Goal: Task Accomplishment & Management: Manage account settings

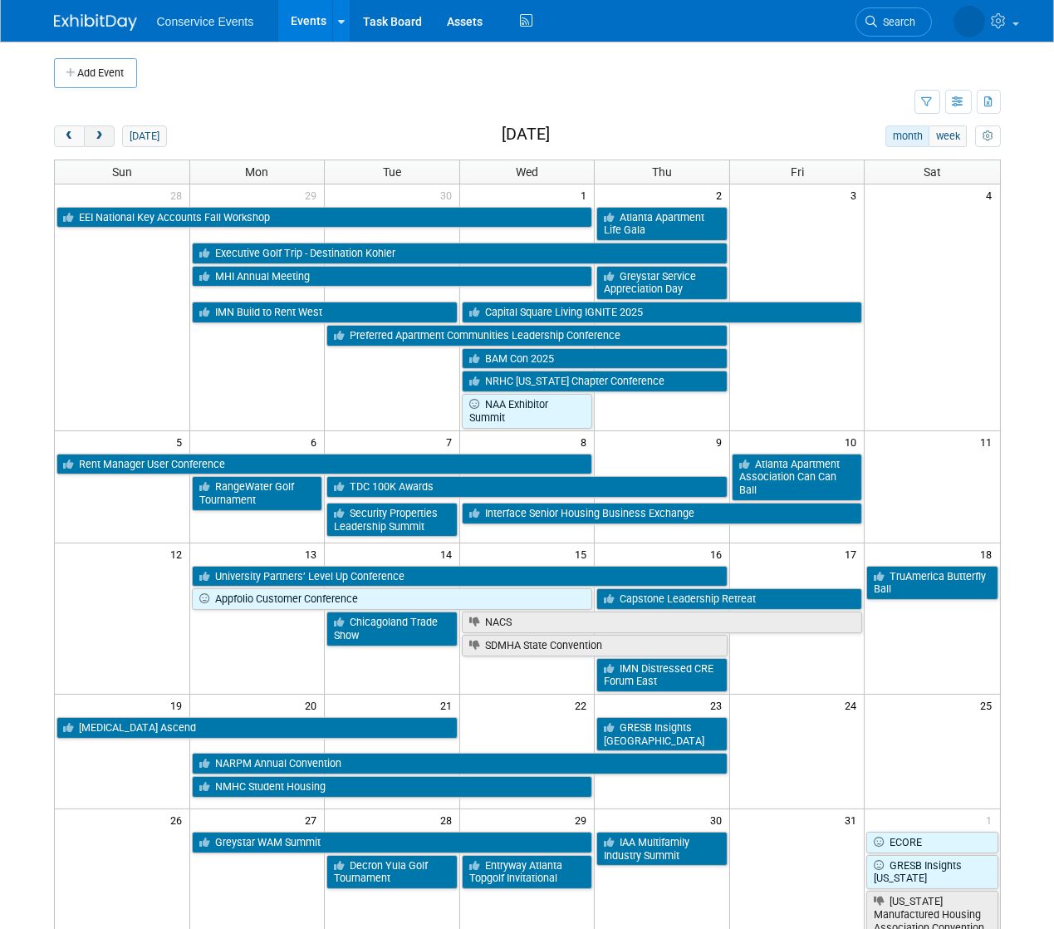
click at [101, 139] on span "next" at bounding box center [99, 136] width 12 height 11
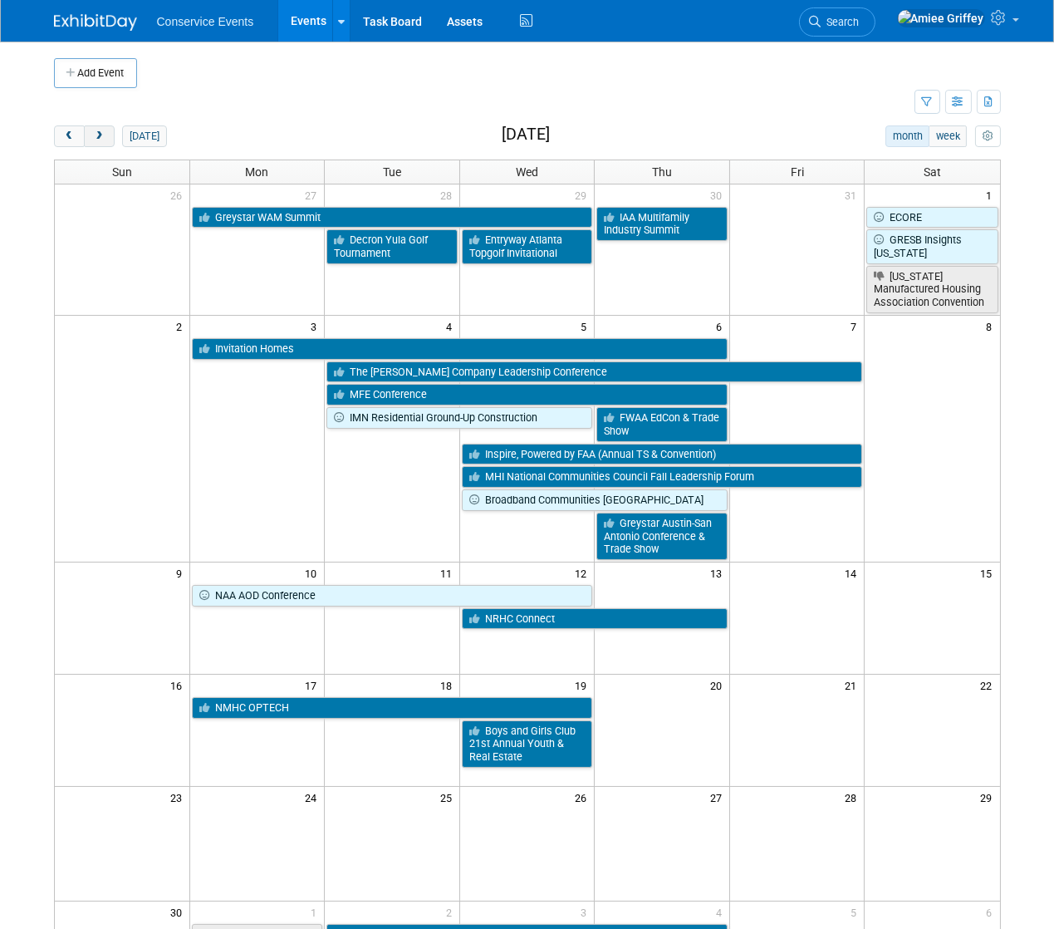
click at [101, 139] on span "next" at bounding box center [99, 136] width 12 height 11
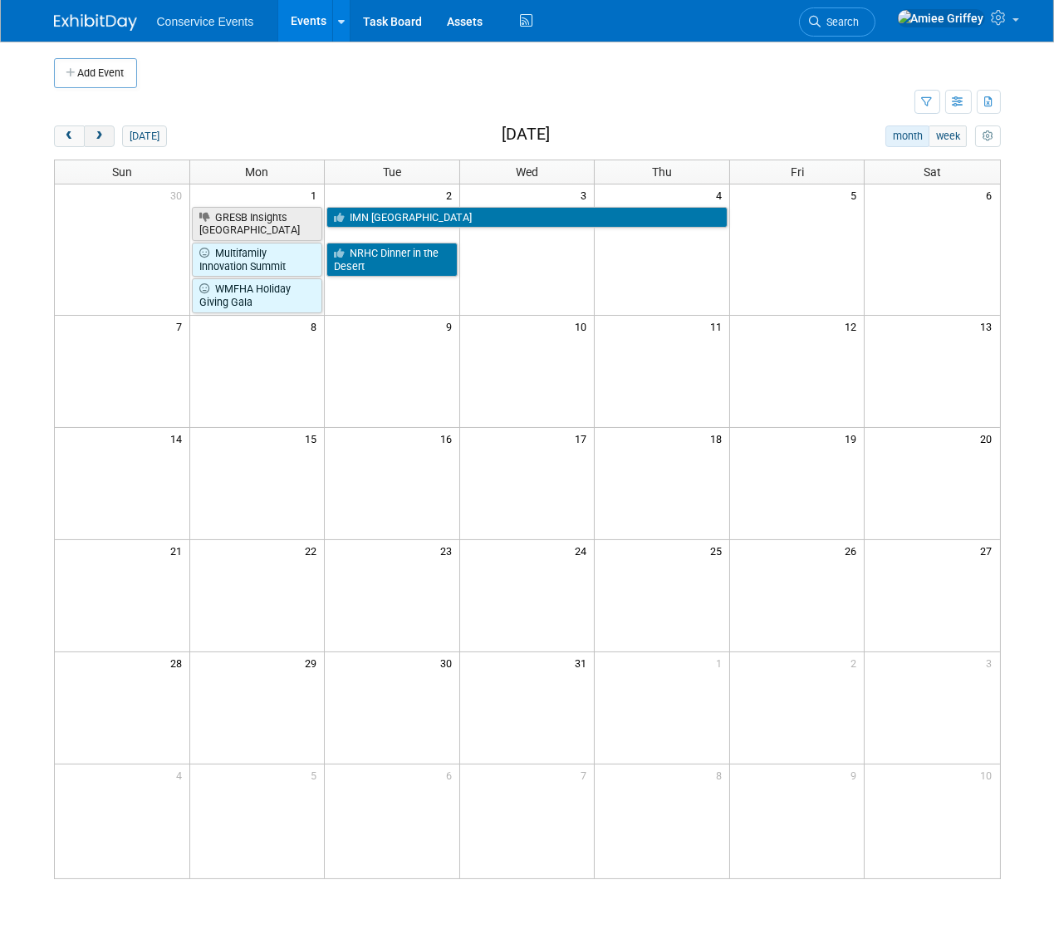
click at [101, 139] on span "next" at bounding box center [99, 136] width 12 height 11
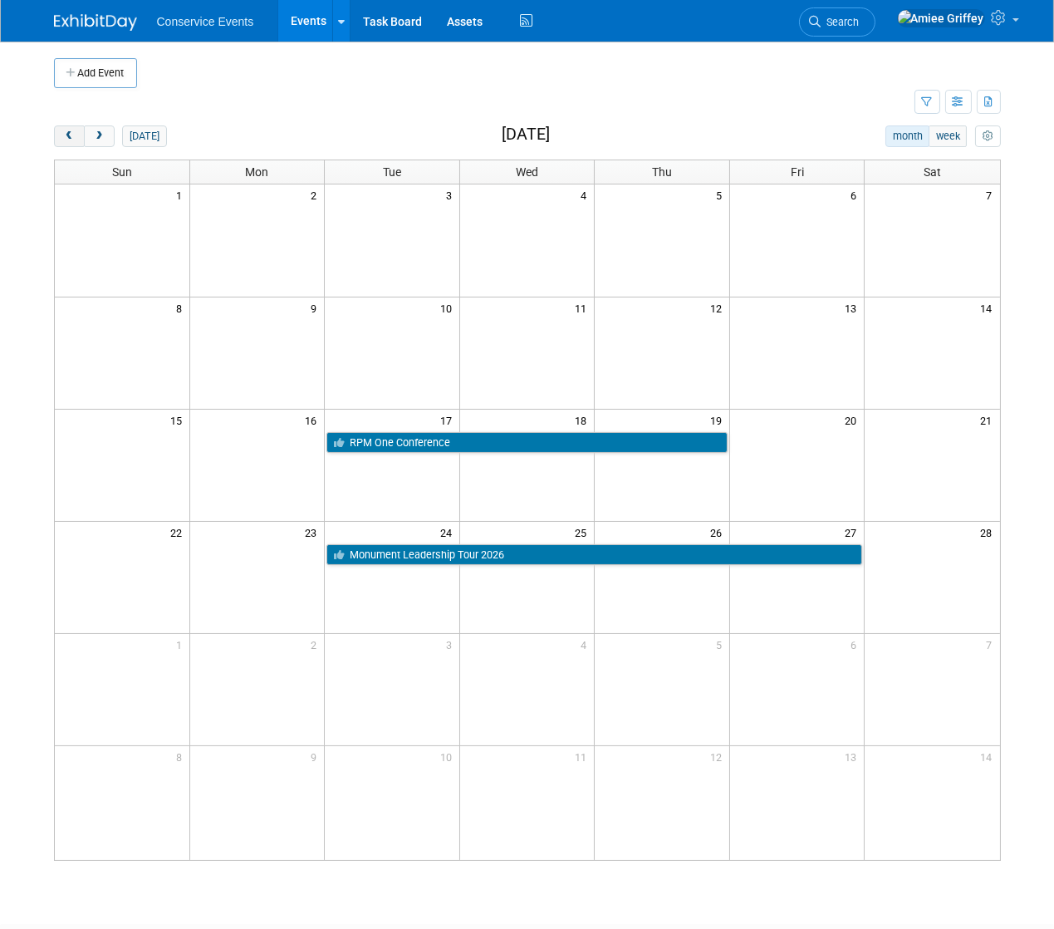
click at [64, 137] on span "prev" at bounding box center [69, 136] width 12 height 11
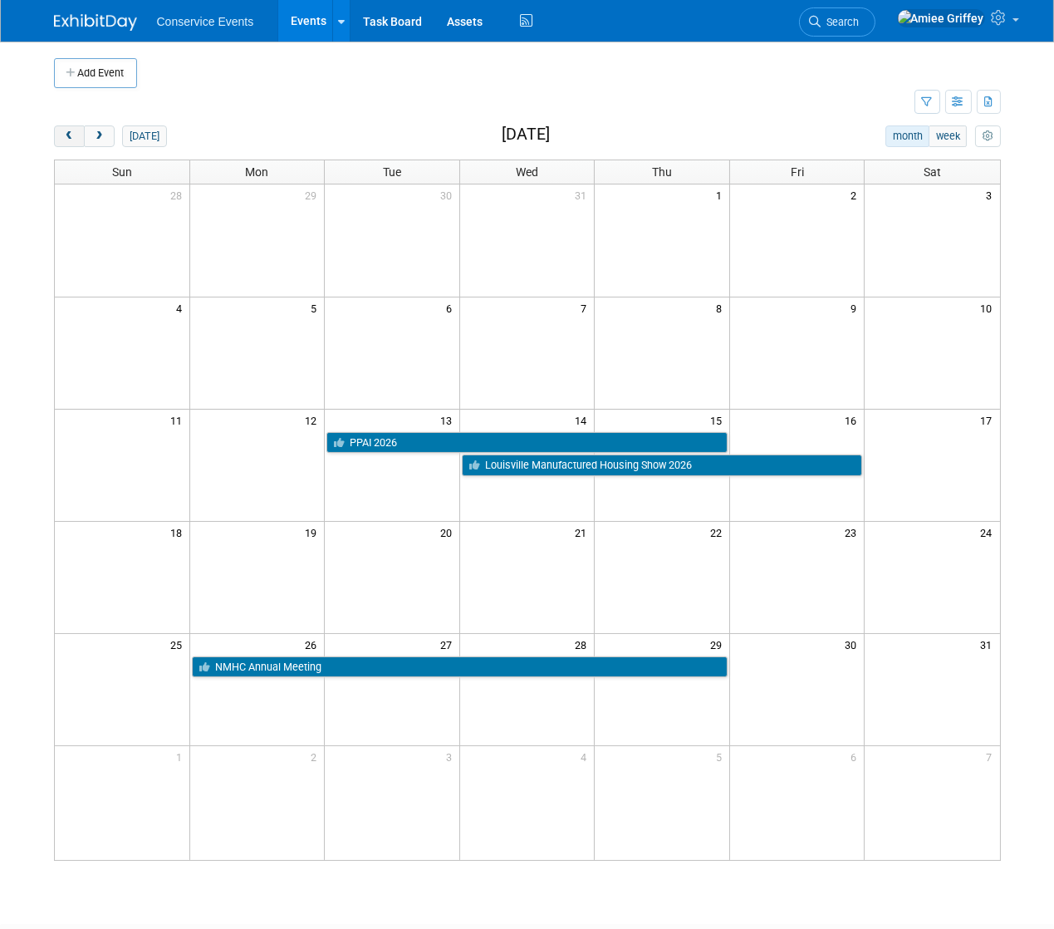
click at [71, 140] on span "prev" at bounding box center [69, 136] width 12 height 11
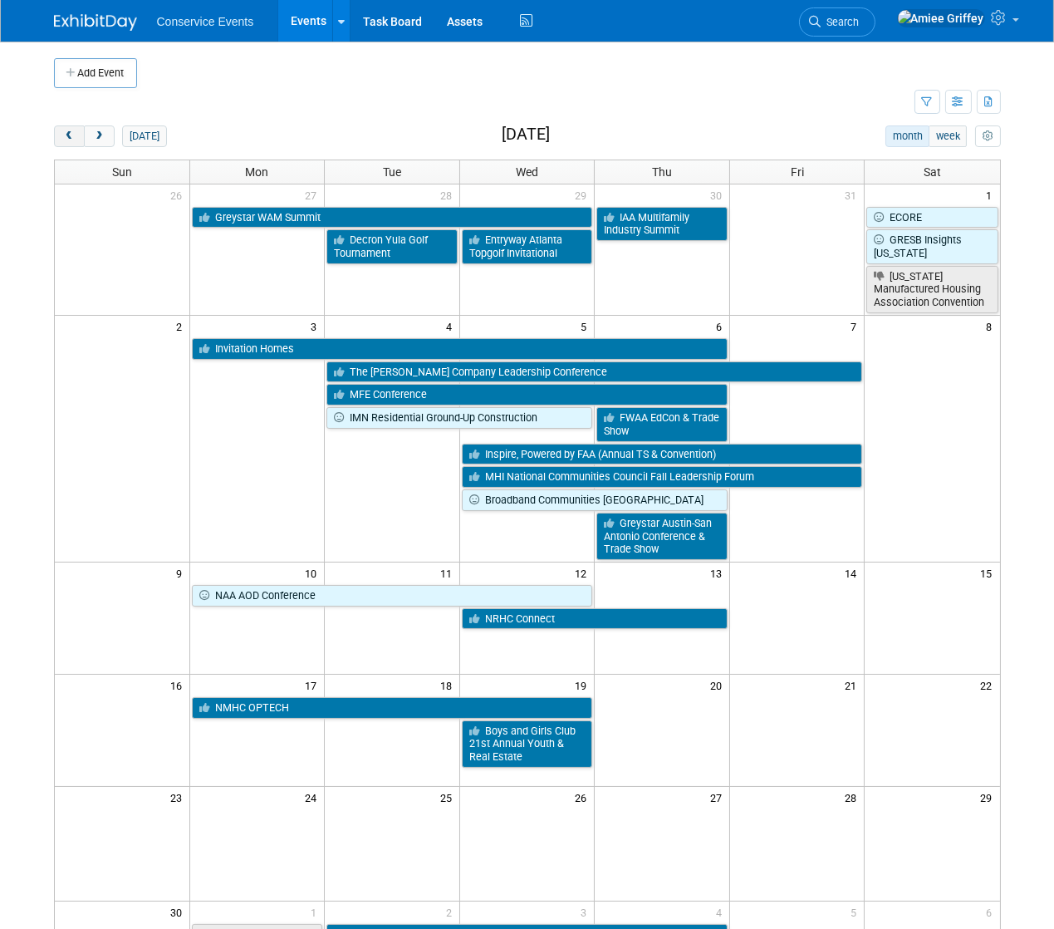
click at [71, 140] on span "prev" at bounding box center [69, 136] width 12 height 11
click at [70, 140] on span "prev" at bounding box center [69, 136] width 12 height 11
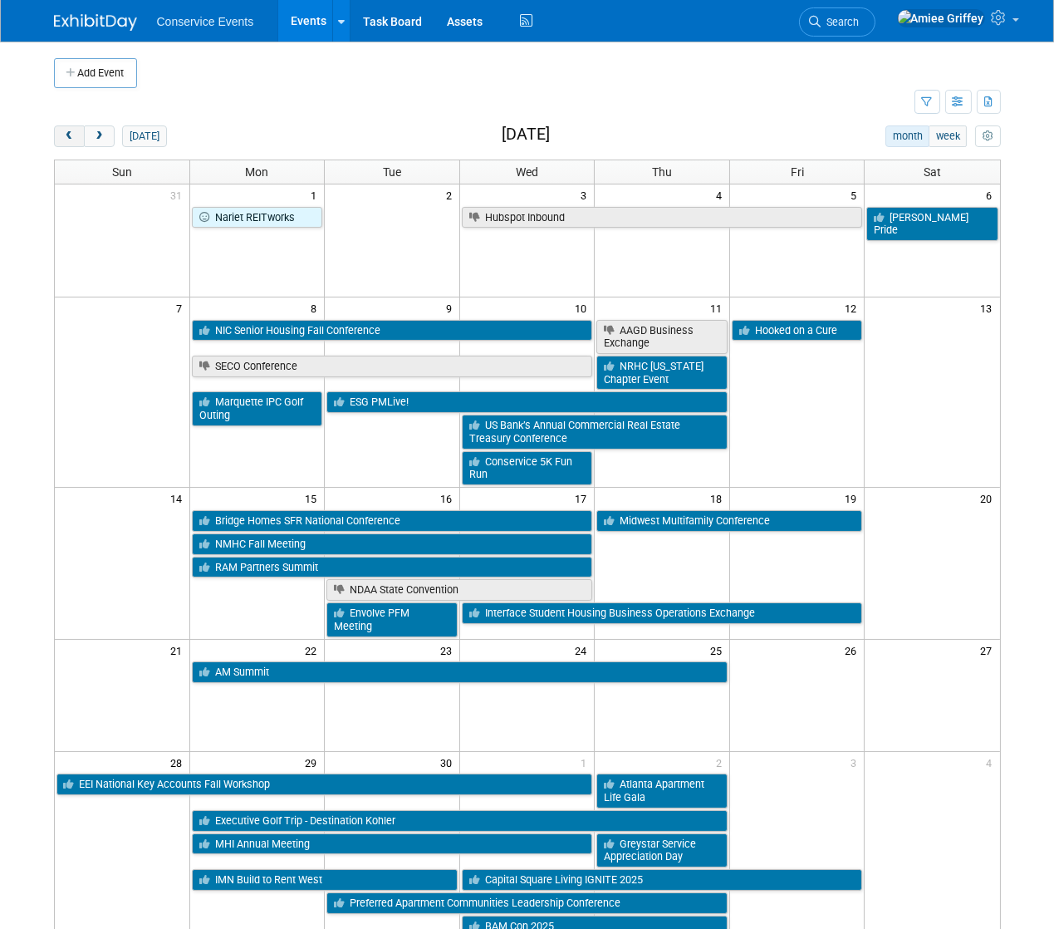
click at [69, 138] on span "prev" at bounding box center [69, 136] width 12 height 11
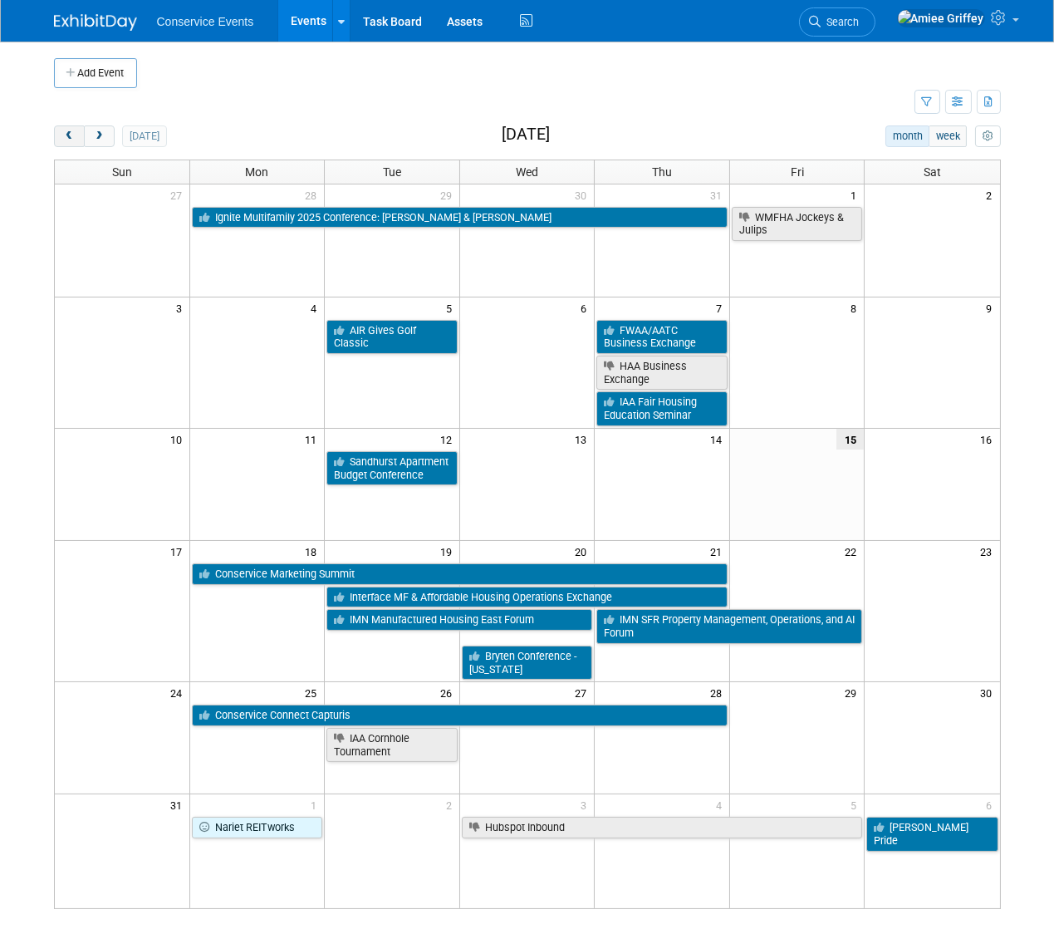
click at [69, 138] on span "prev" at bounding box center [69, 136] width 12 height 11
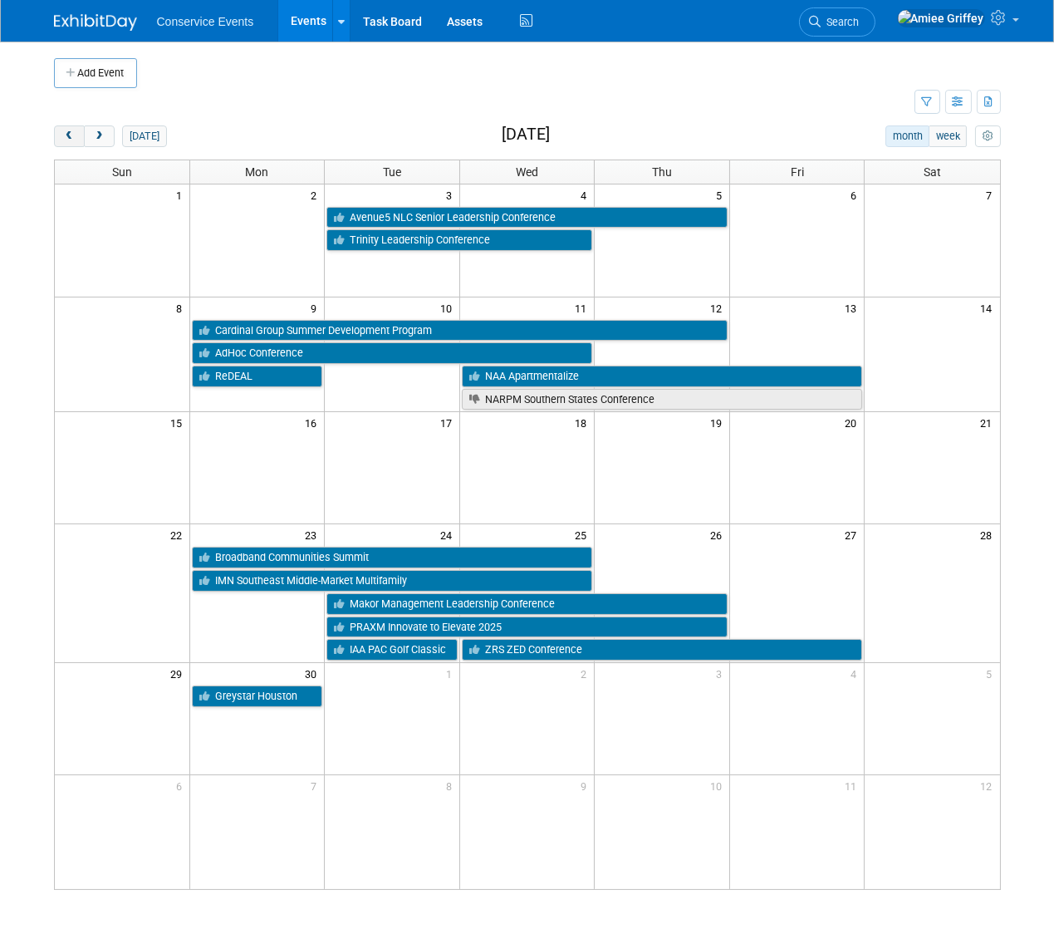
click at [69, 138] on span "prev" at bounding box center [69, 136] width 12 height 11
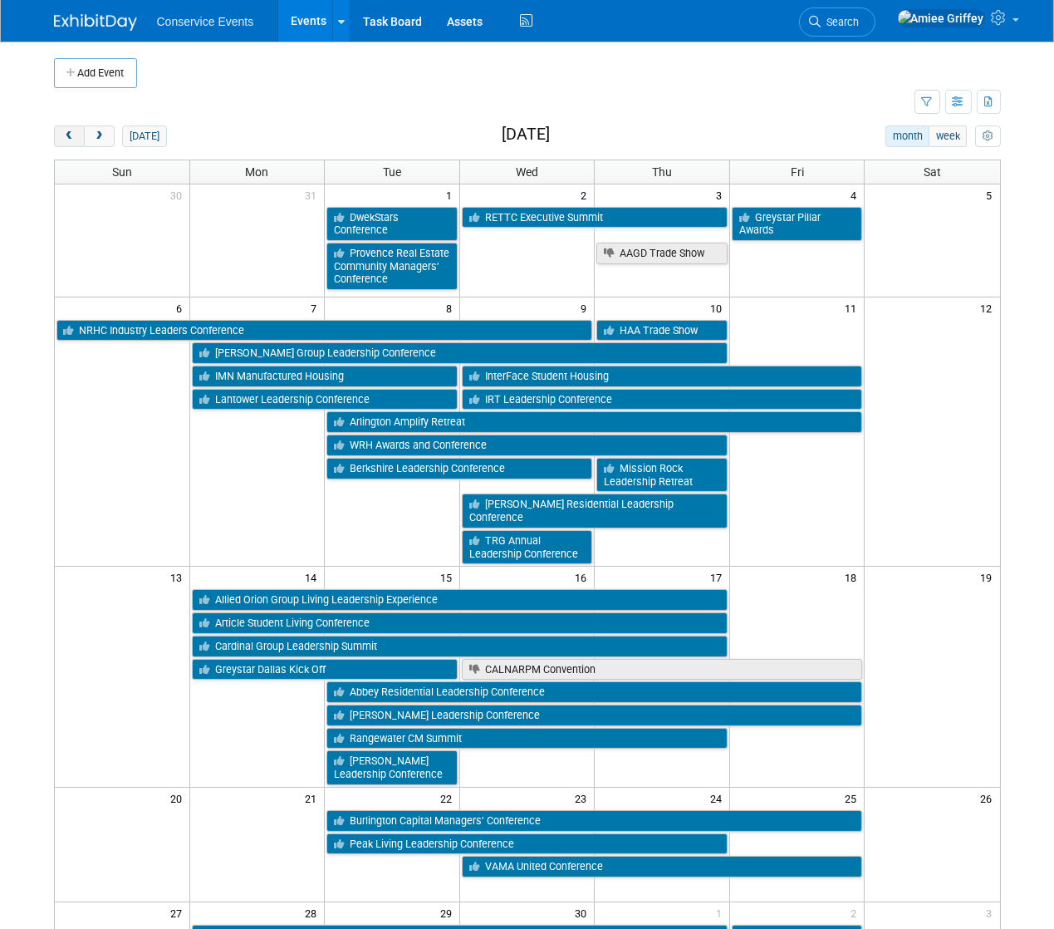
click at [69, 138] on span "prev" at bounding box center [69, 136] width 12 height 11
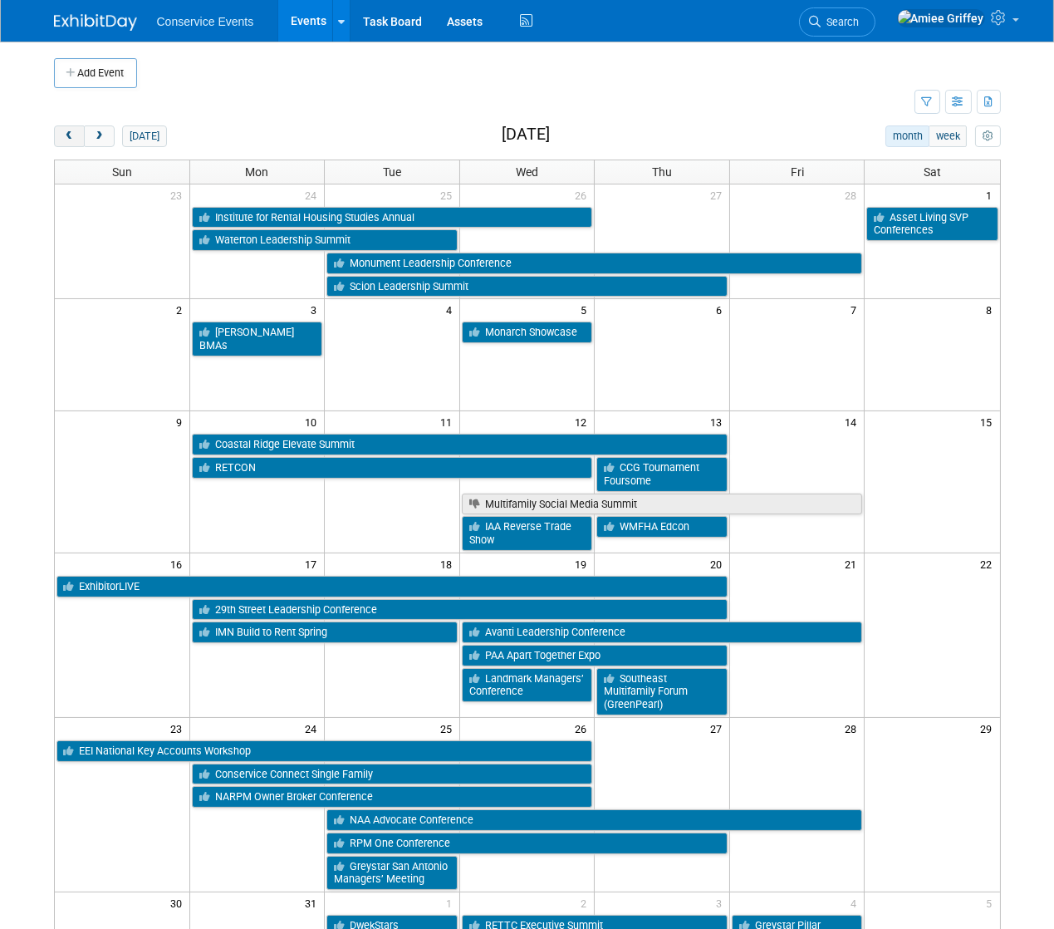
click at [69, 138] on span "prev" at bounding box center [69, 136] width 12 height 11
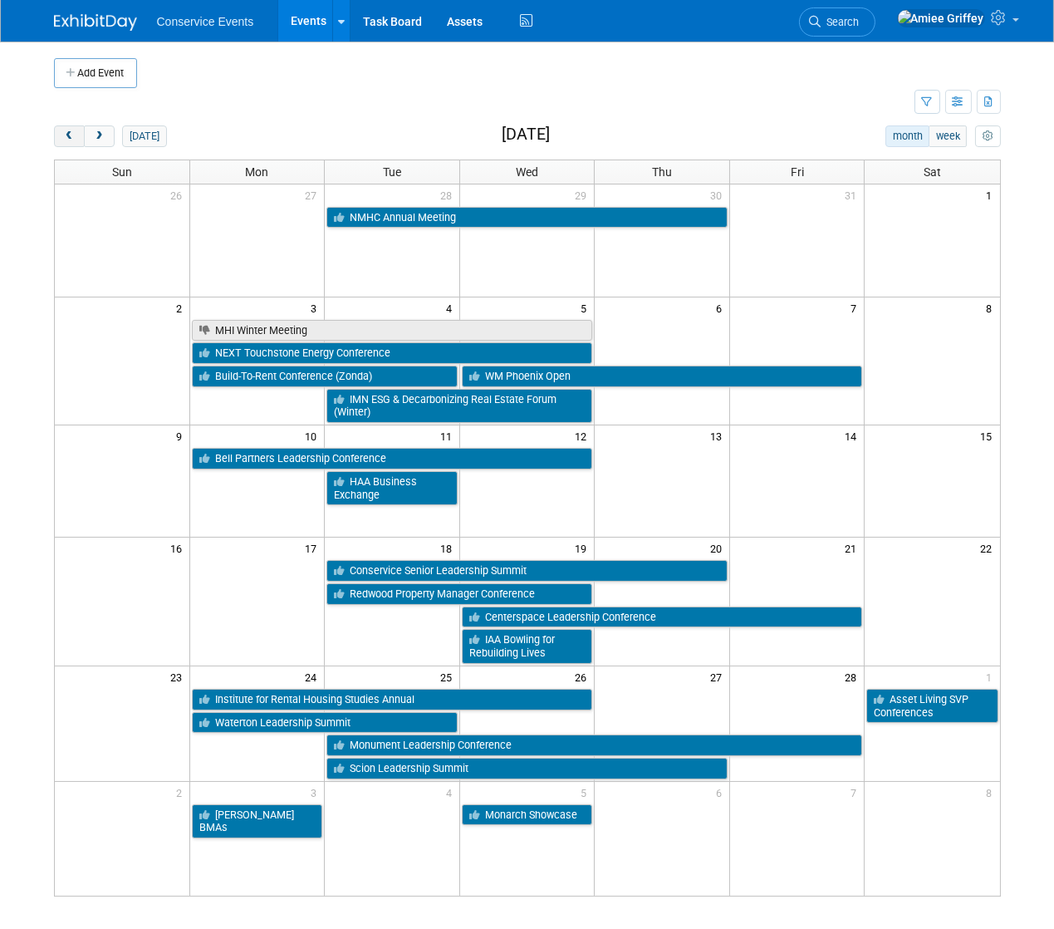
click at [69, 138] on span "prev" at bounding box center [69, 136] width 12 height 11
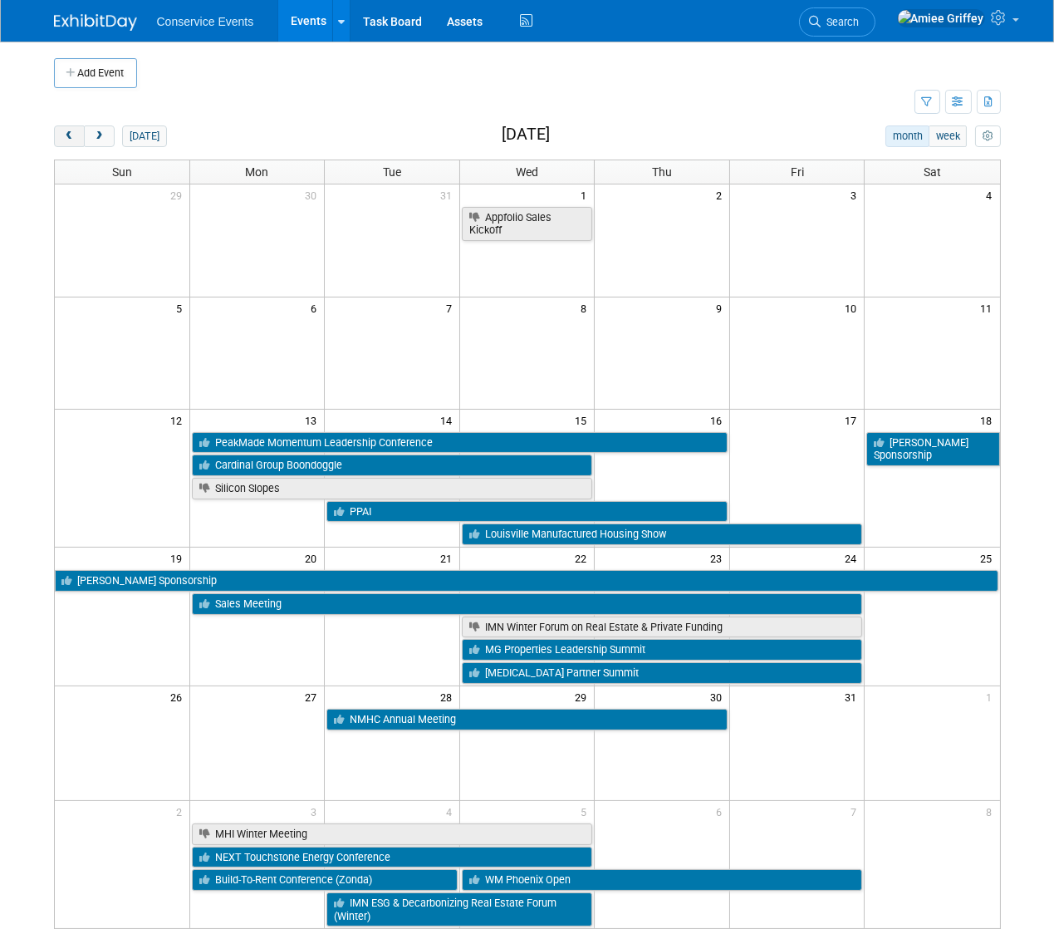
click at [69, 138] on span "prev" at bounding box center [69, 136] width 12 height 11
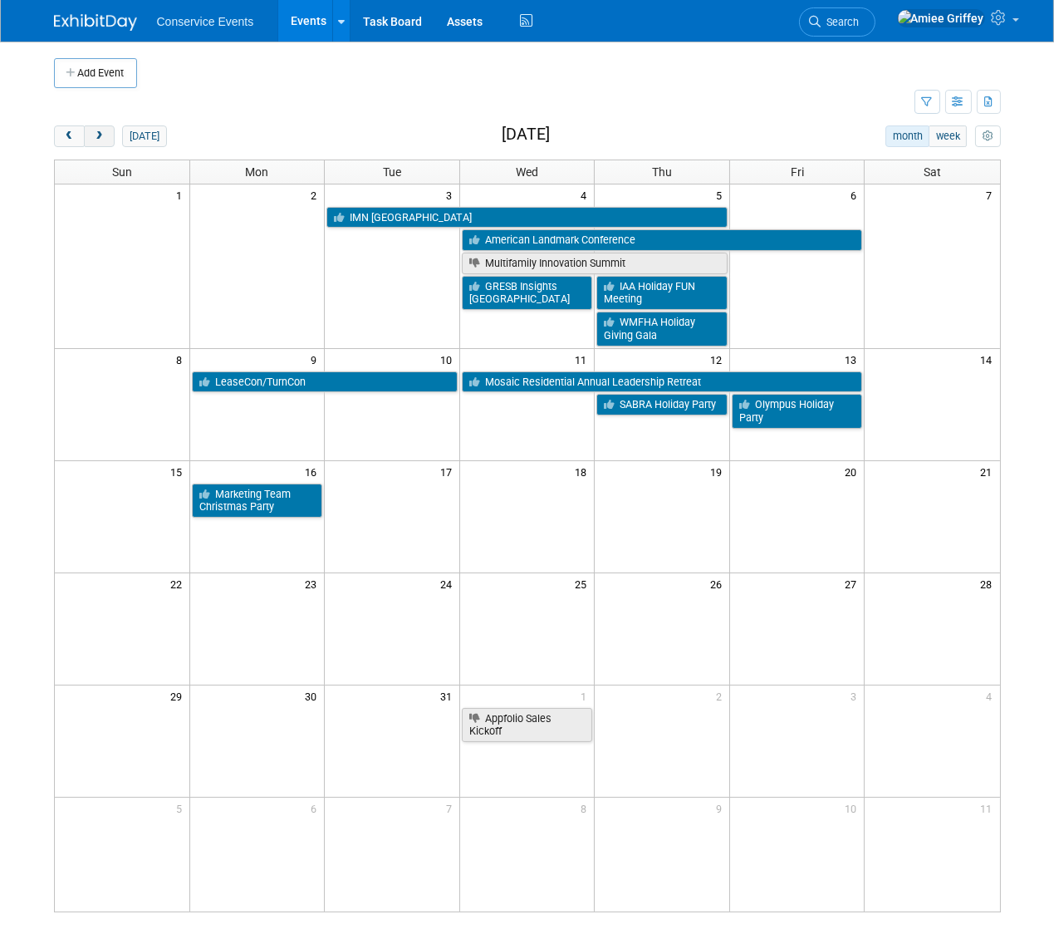
click at [101, 134] on span "next" at bounding box center [99, 136] width 12 height 11
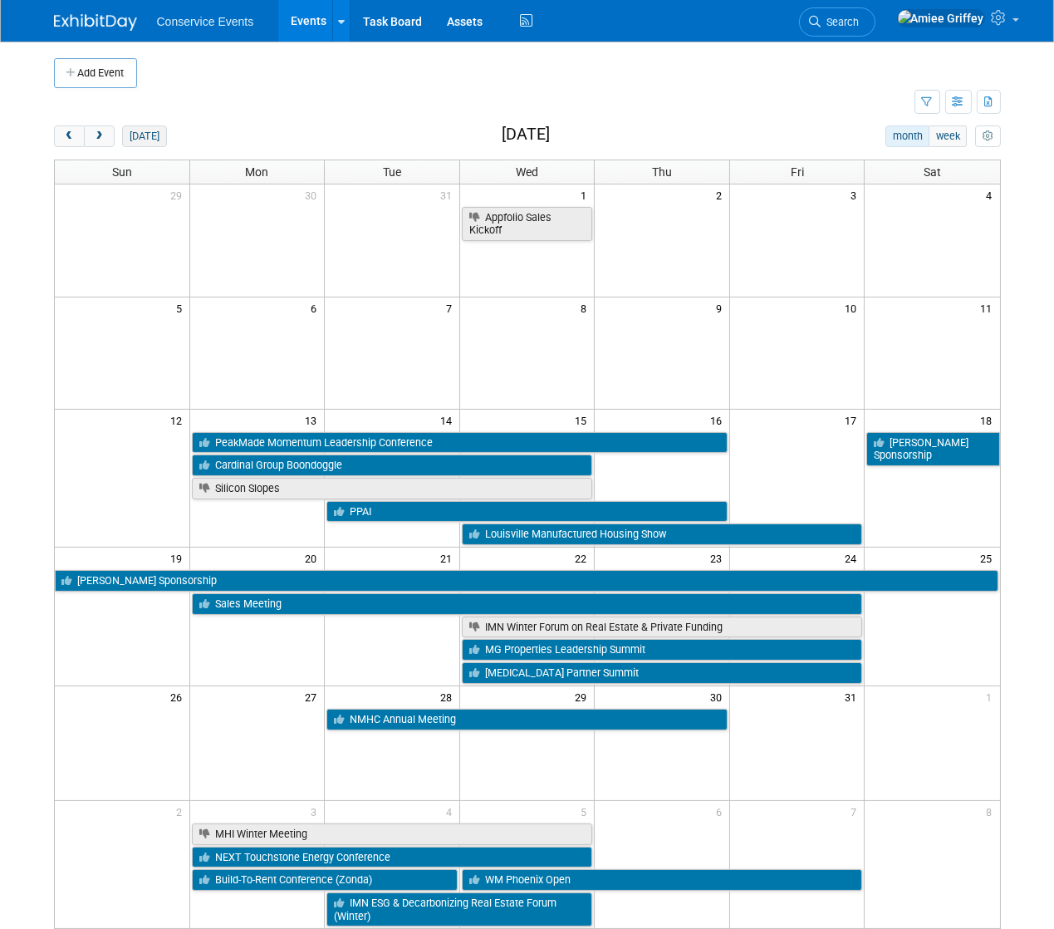
click at [146, 138] on button "today" at bounding box center [144, 136] width 44 height 22
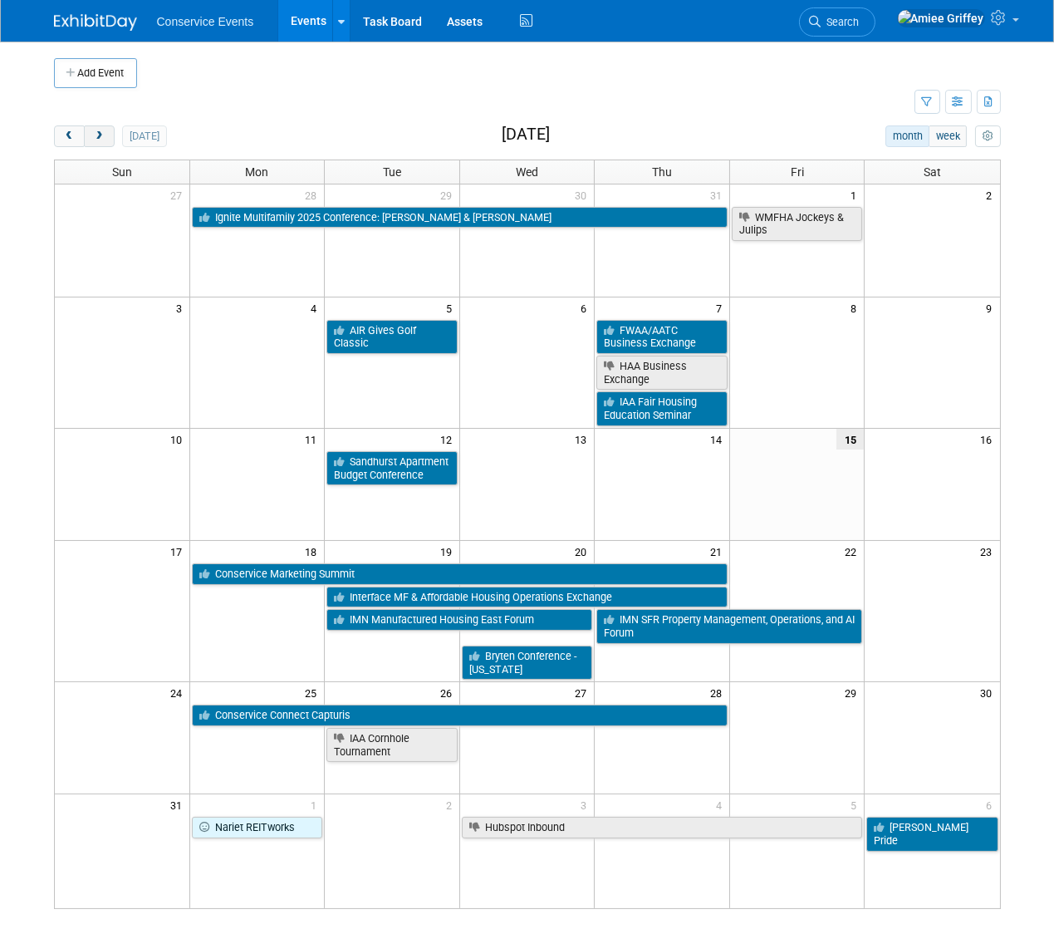
click at [93, 140] on span "next" at bounding box center [99, 136] width 12 height 11
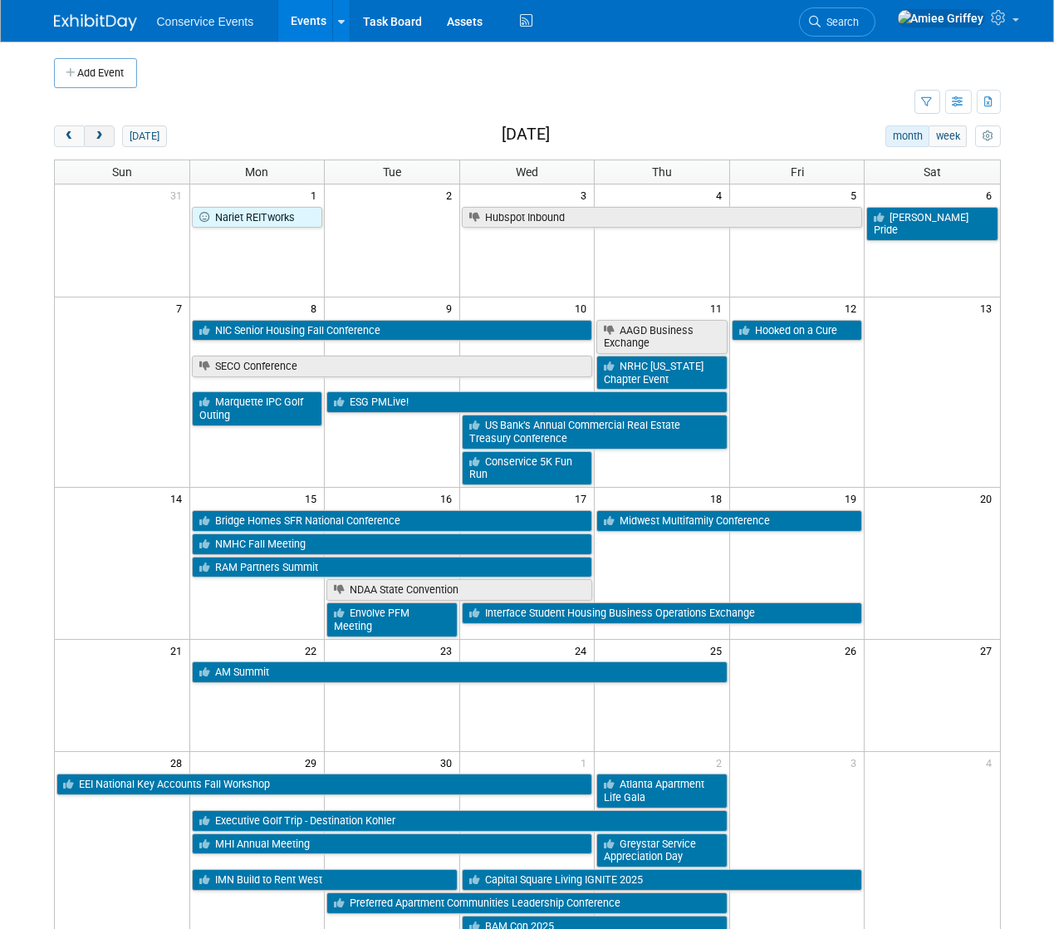
click at [102, 127] on button "next" at bounding box center [99, 136] width 31 height 22
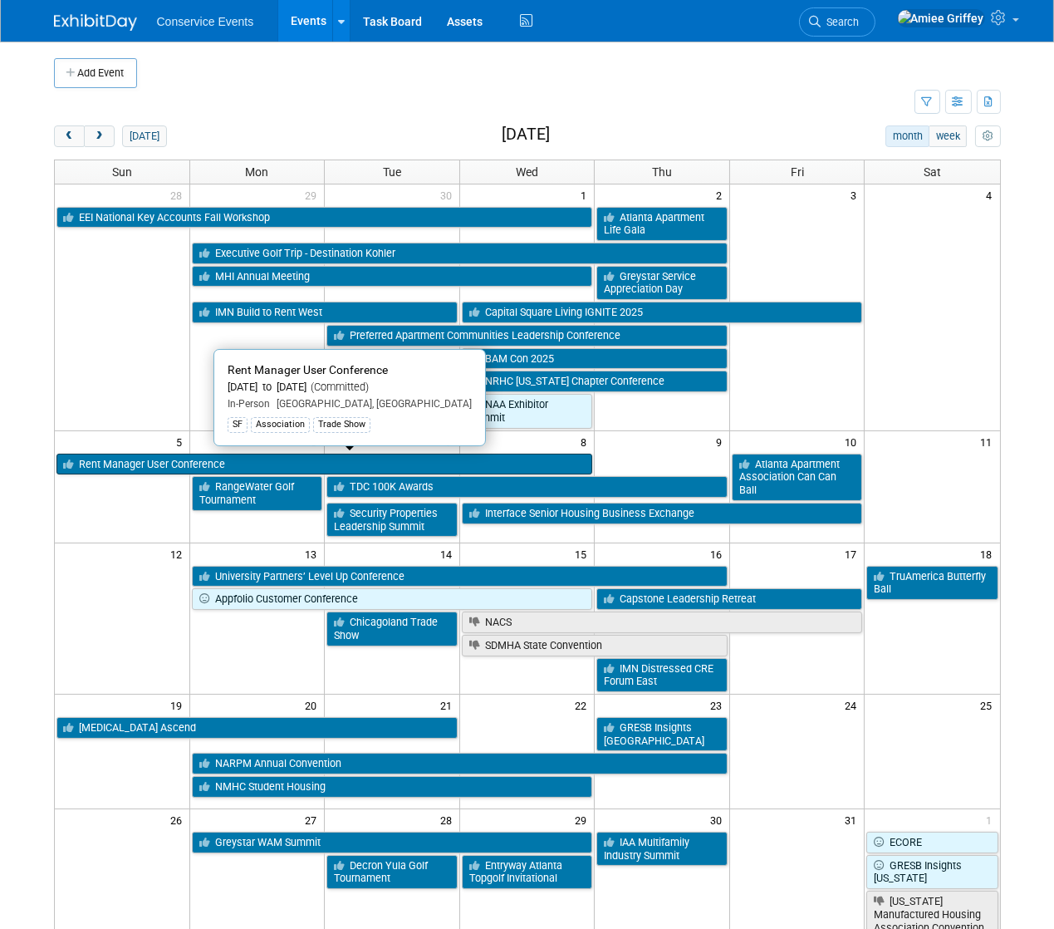
click at [175, 458] on link "Rent Manager User Conference" at bounding box center [324, 465] width 537 height 22
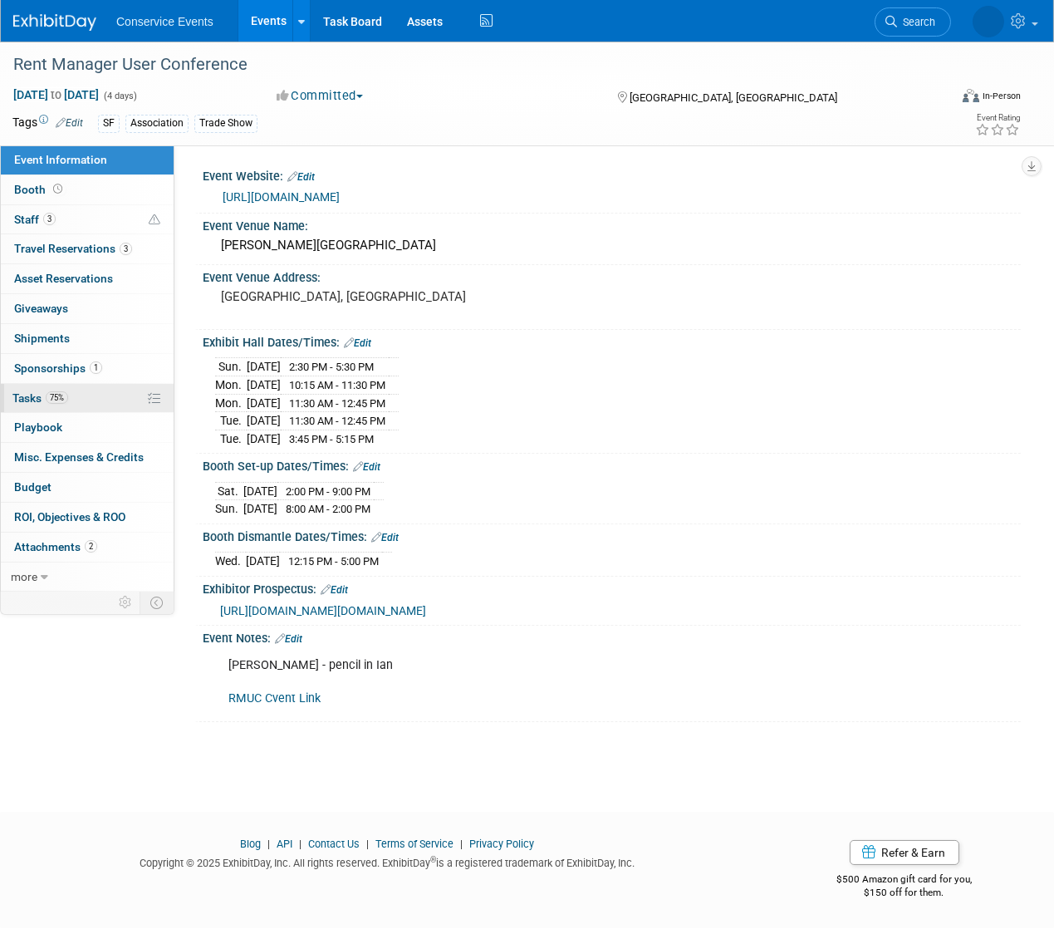
click at [66, 388] on link "75% Tasks 75%" at bounding box center [87, 398] width 173 height 29
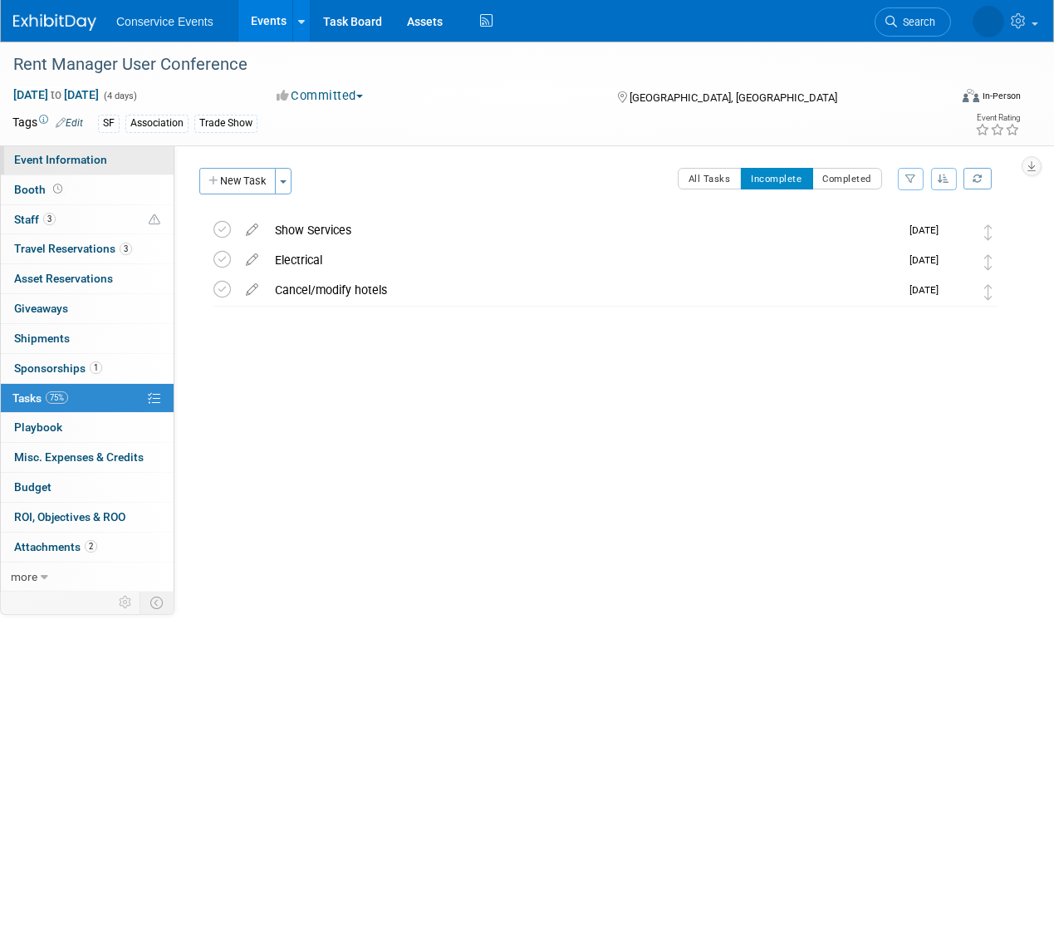
click at [87, 155] on span "Event Information" at bounding box center [60, 159] width 93 height 13
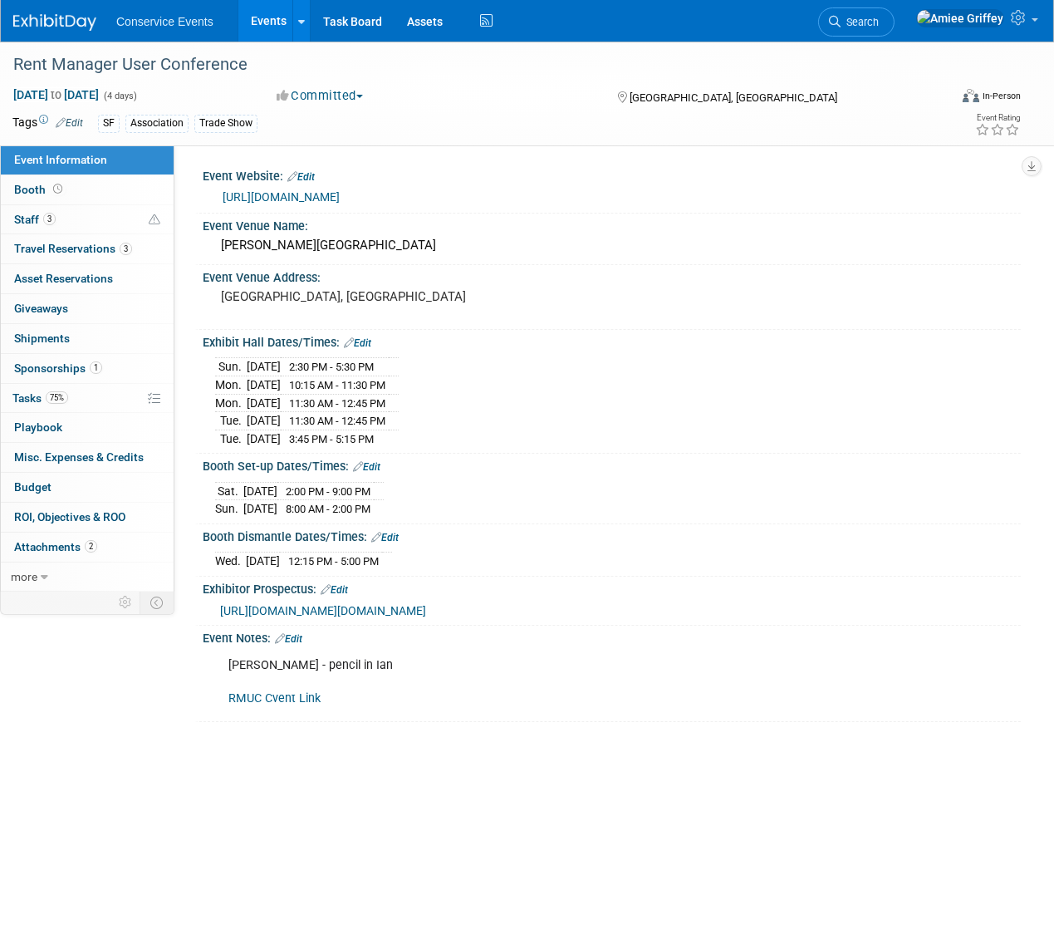
click at [305, 617] on span "https://urldefense.com/v3/__https://info.rentmanager.com/e3t/Ctc/OM*113/ch8K704…" at bounding box center [323, 610] width 206 height 13
click at [340, 204] on link "https://conference.rentmanager.com/?utm_campaign=6876232-RMUC25&utm_medium=emai…" at bounding box center [281, 196] width 117 height 13
click at [64, 400] on span "75%" at bounding box center [57, 397] width 22 height 12
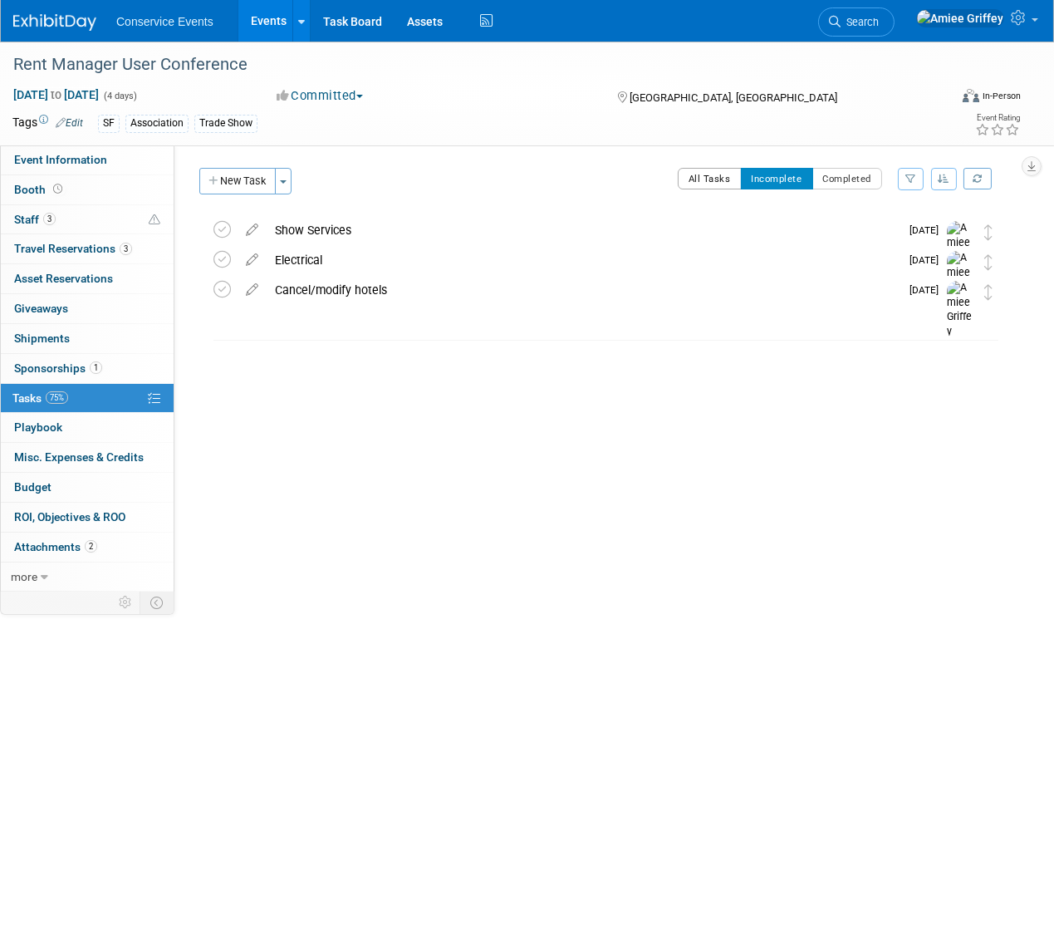
click at [695, 182] on button "All Tasks" at bounding box center [710, 179] width 64 height 22
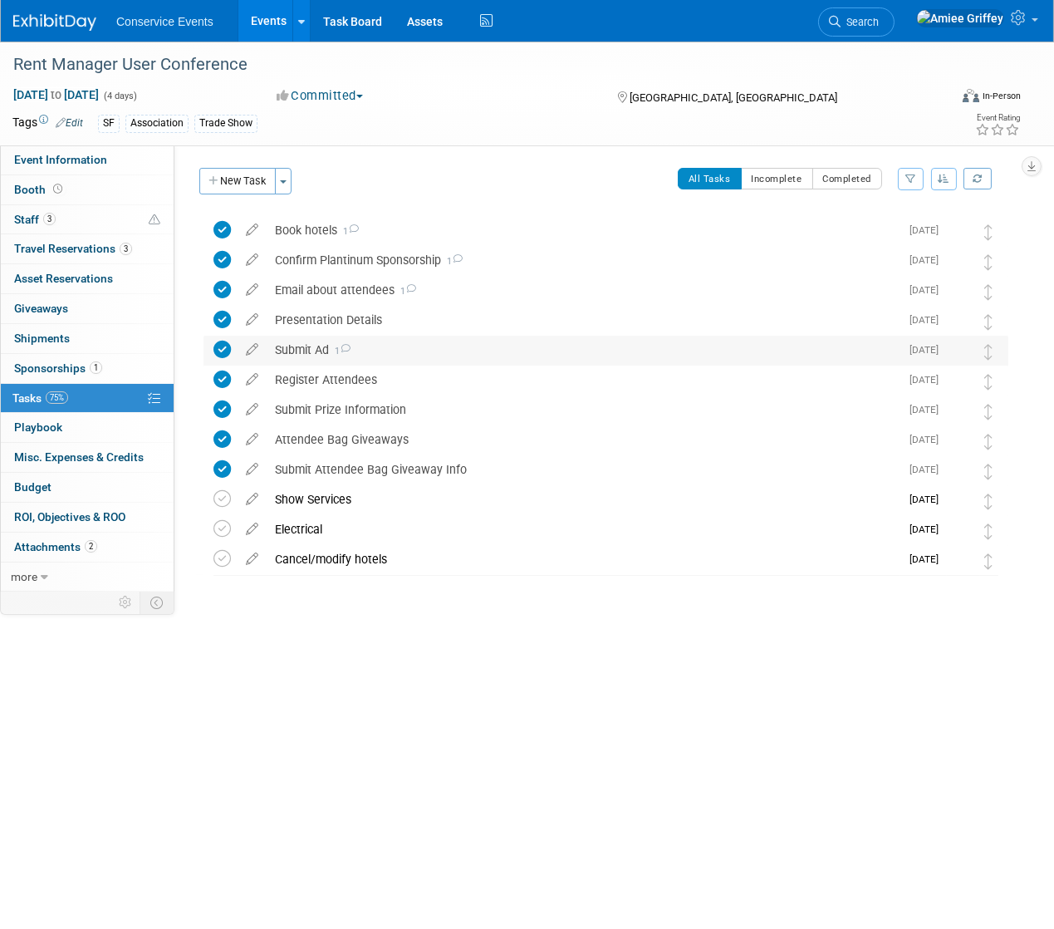
click at [301, 354] on div "Submit Ad 1" at bounding box center [583, 350] width 633 height 28
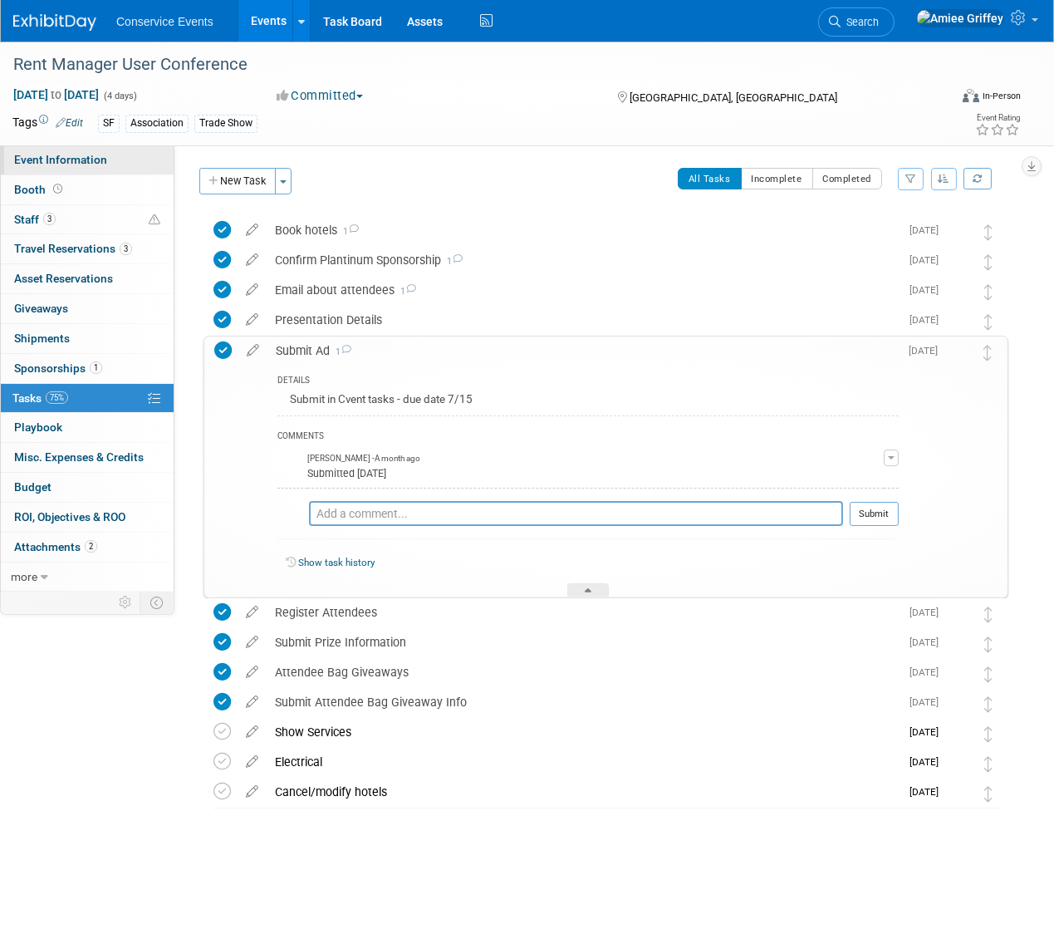
click at [53, 162] on span "Event Information" at bounding box center [60, 159] width 93 height 13
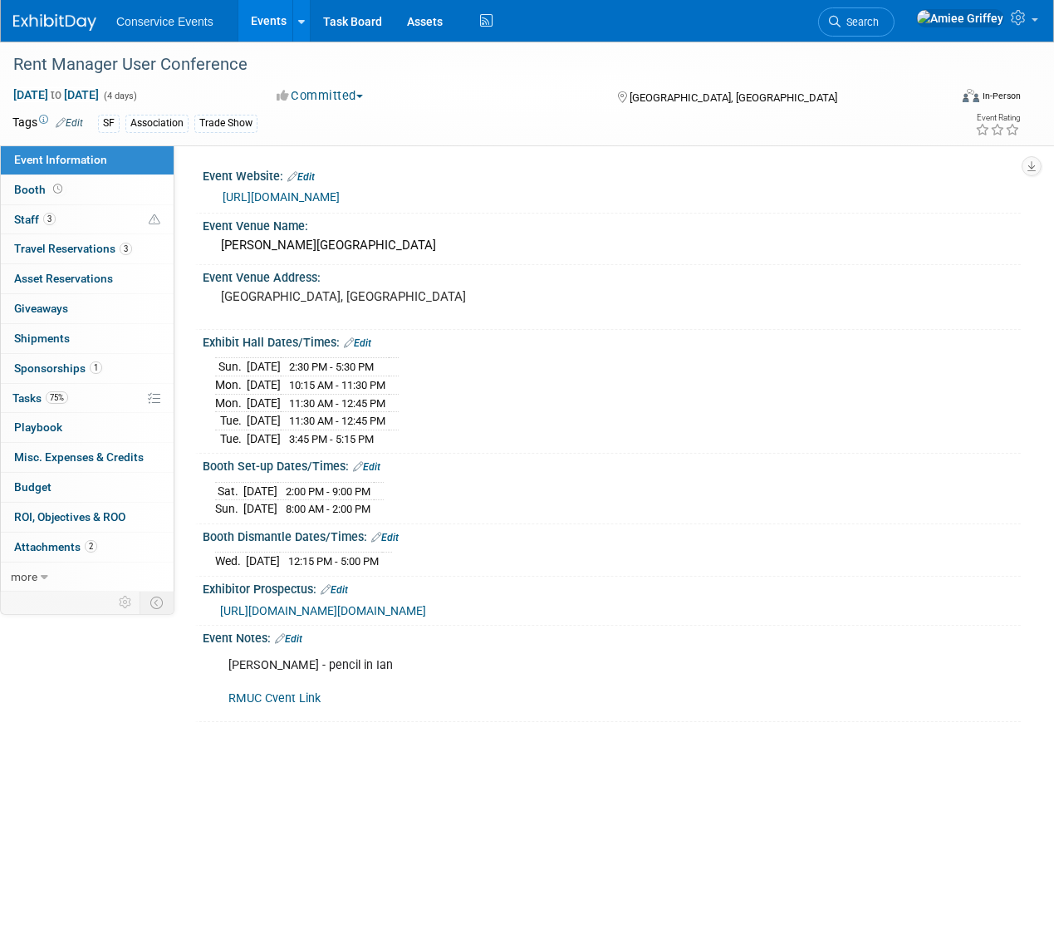
click at [257, 715] on div "Per Zach - pencil in Ian RMUC Cvent Link" at bounding box center [538, 682] width 642 height 66
click at [257, 705] on link "RMUC Cvent Link" at bounding box center [274, 698] width 92 height 14
click at [85, 255] on link "3 Travel Reservations 3" at bounding box center [87, 248] width 173 height 29
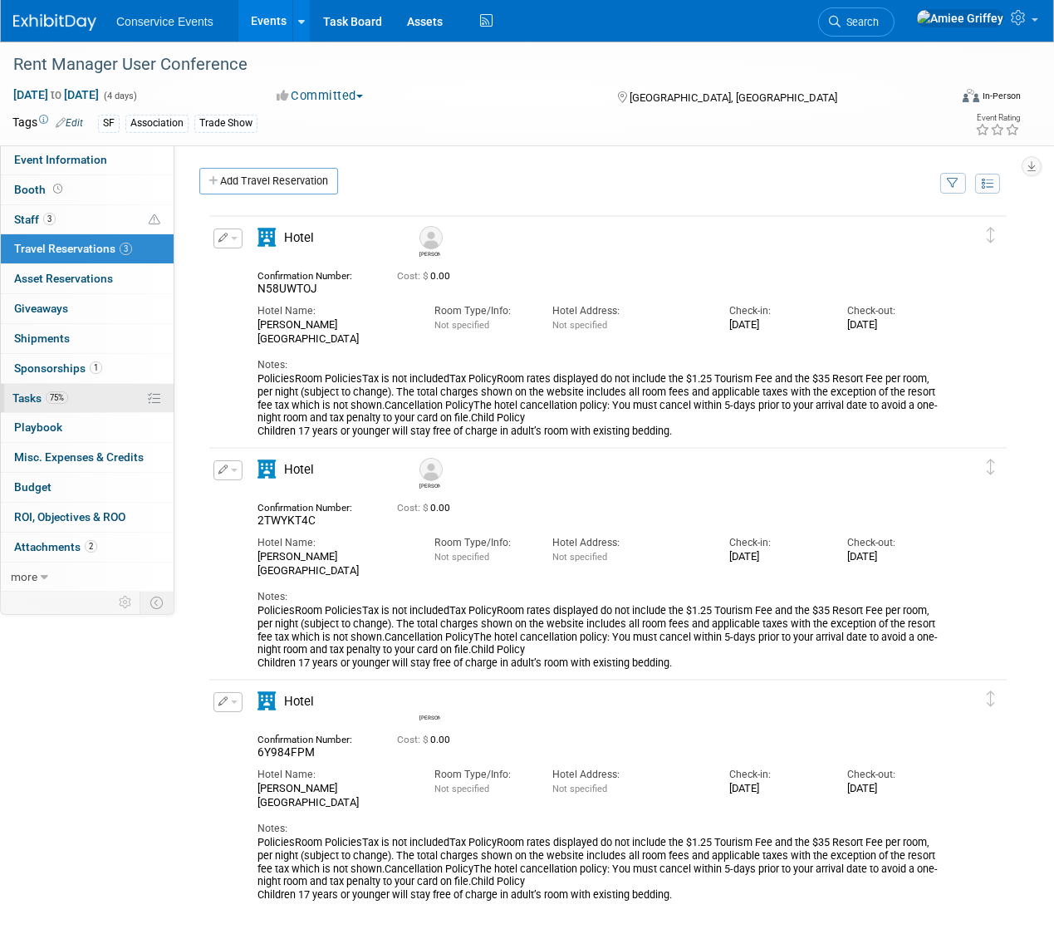
click at [55, 404] on link "75% Tasks 75%" at bounding box center [87, 398] width 173 height 29
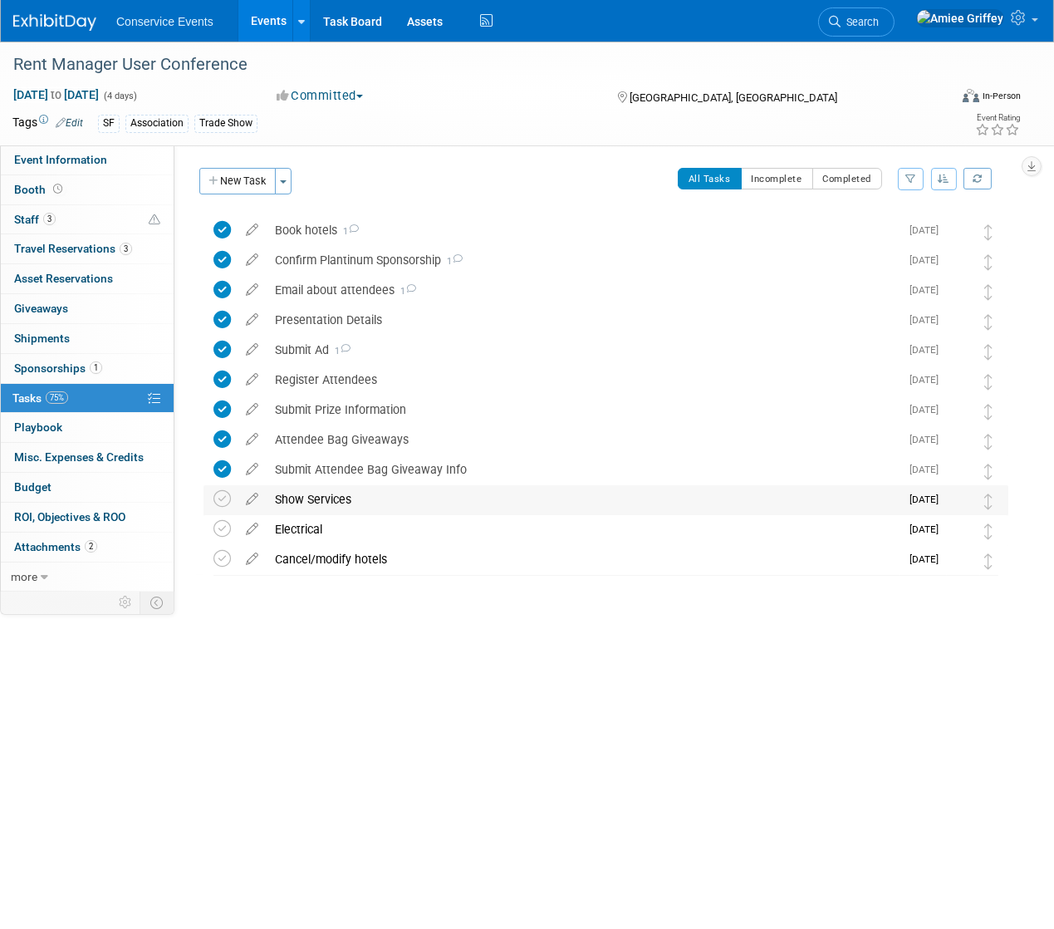
click at [306, 500] on div "Show Services" at bounding box center [583, 499] width 633 height 28
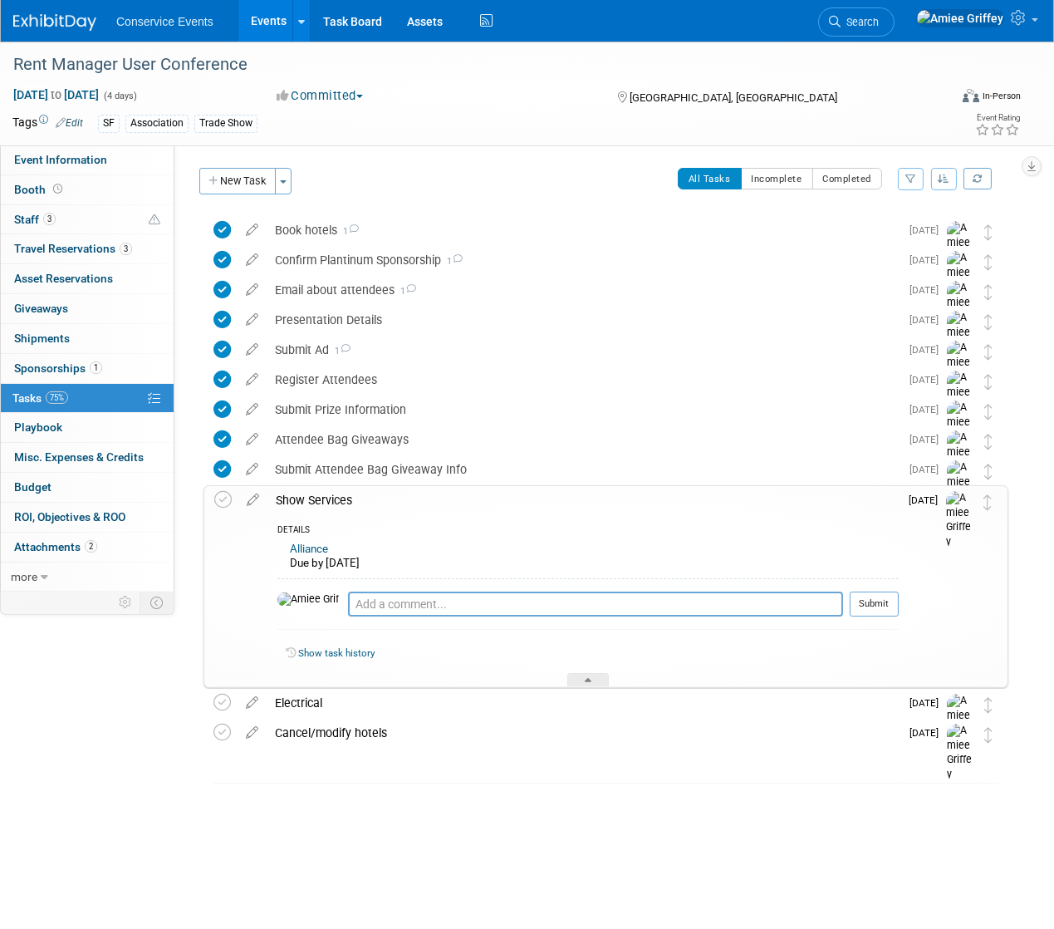
click at [311, 500] on div "Show Services" at bounding box center [583, 500] width 631 height 28
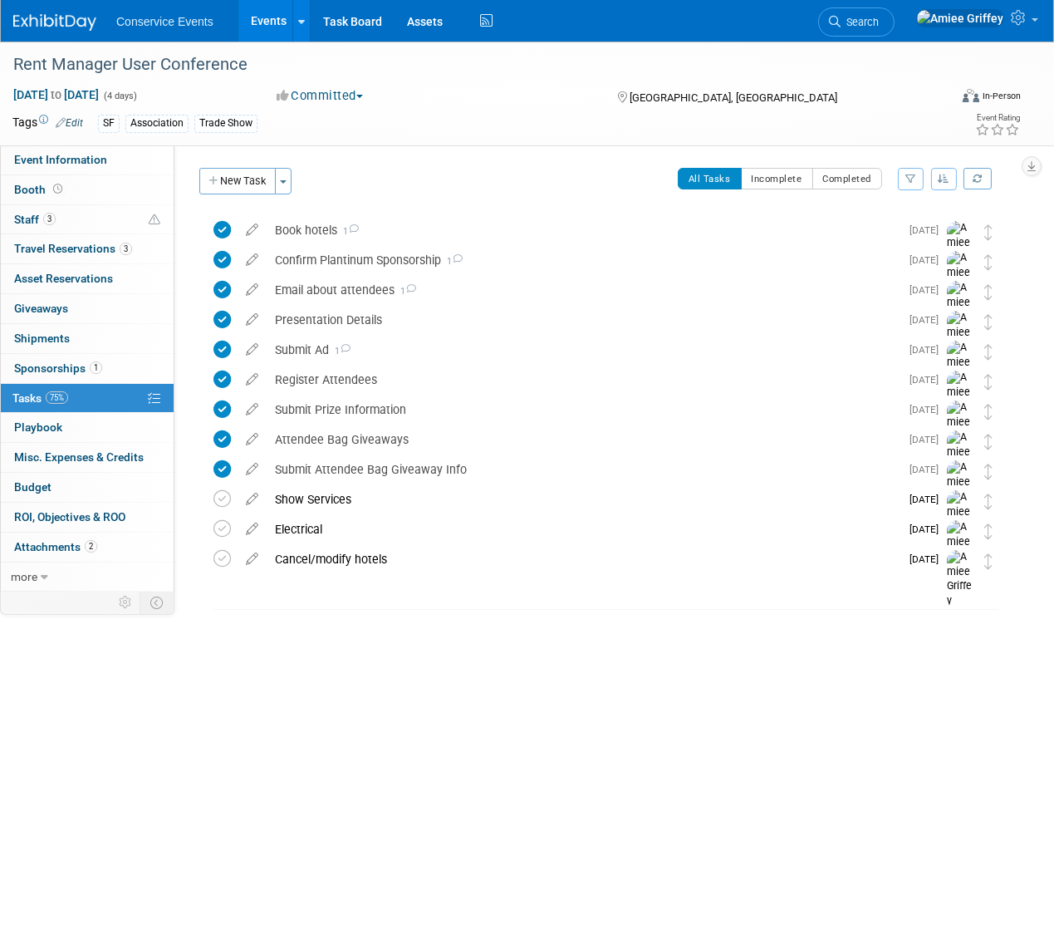
click at [247, 30] on link "Events" at bounding box center [268, 21] width 61 height 42
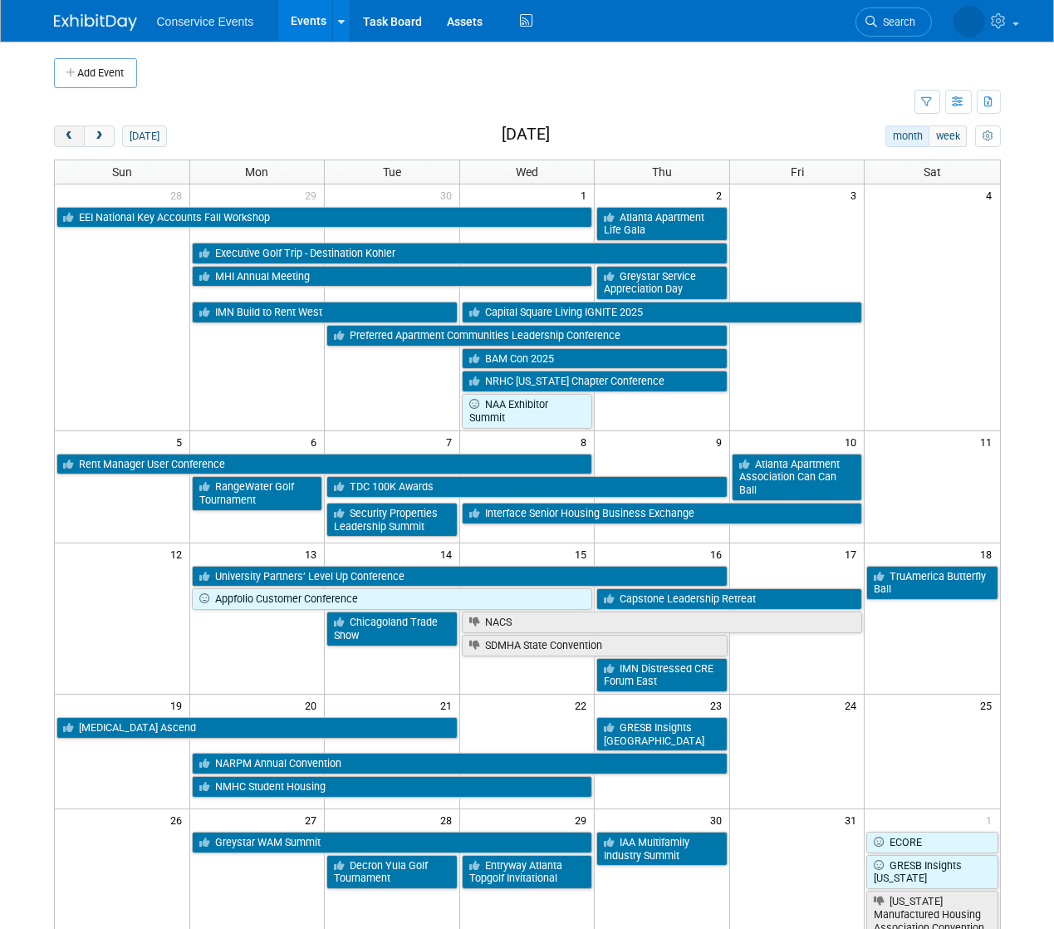
click at [69, 138] on span "prev" at bounding box center [69, 136] width 12 height 11
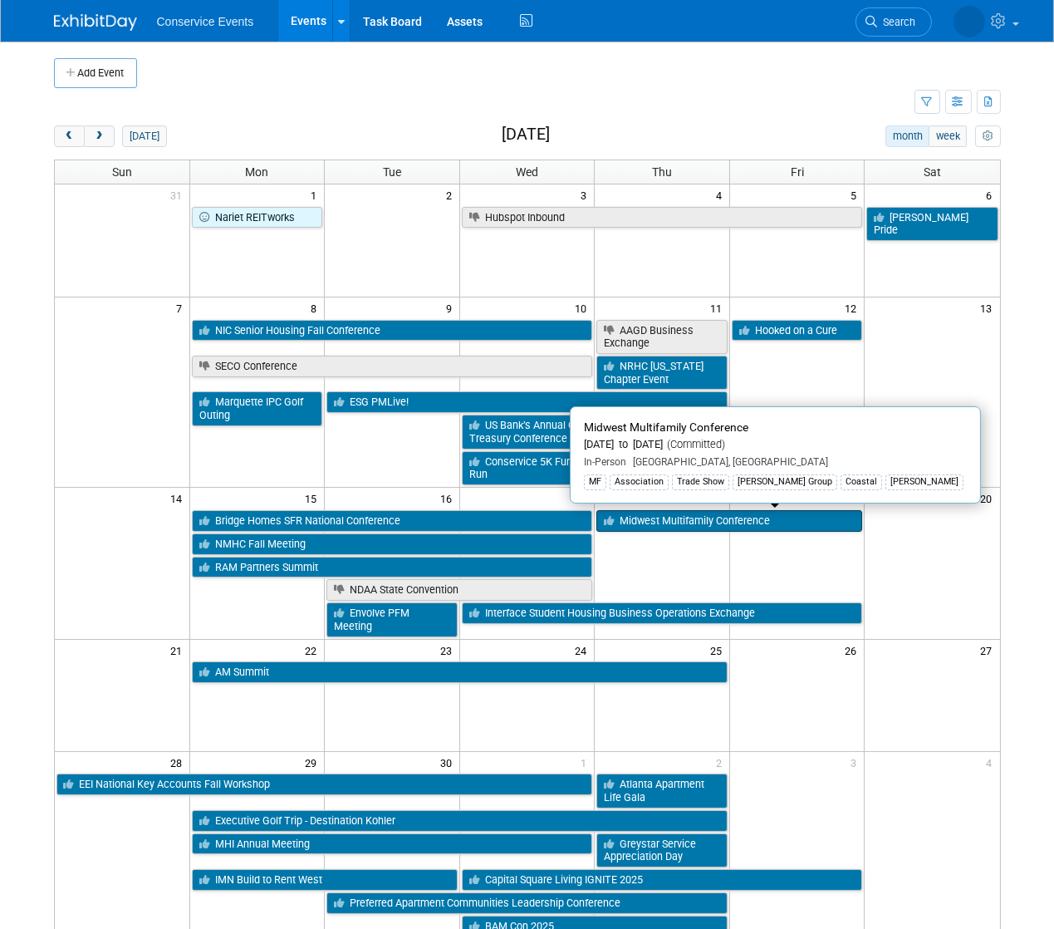
click at [717, 517] on link "Midwest Multifamily Conference" at bounding box center [730, 521] width 266 height 22
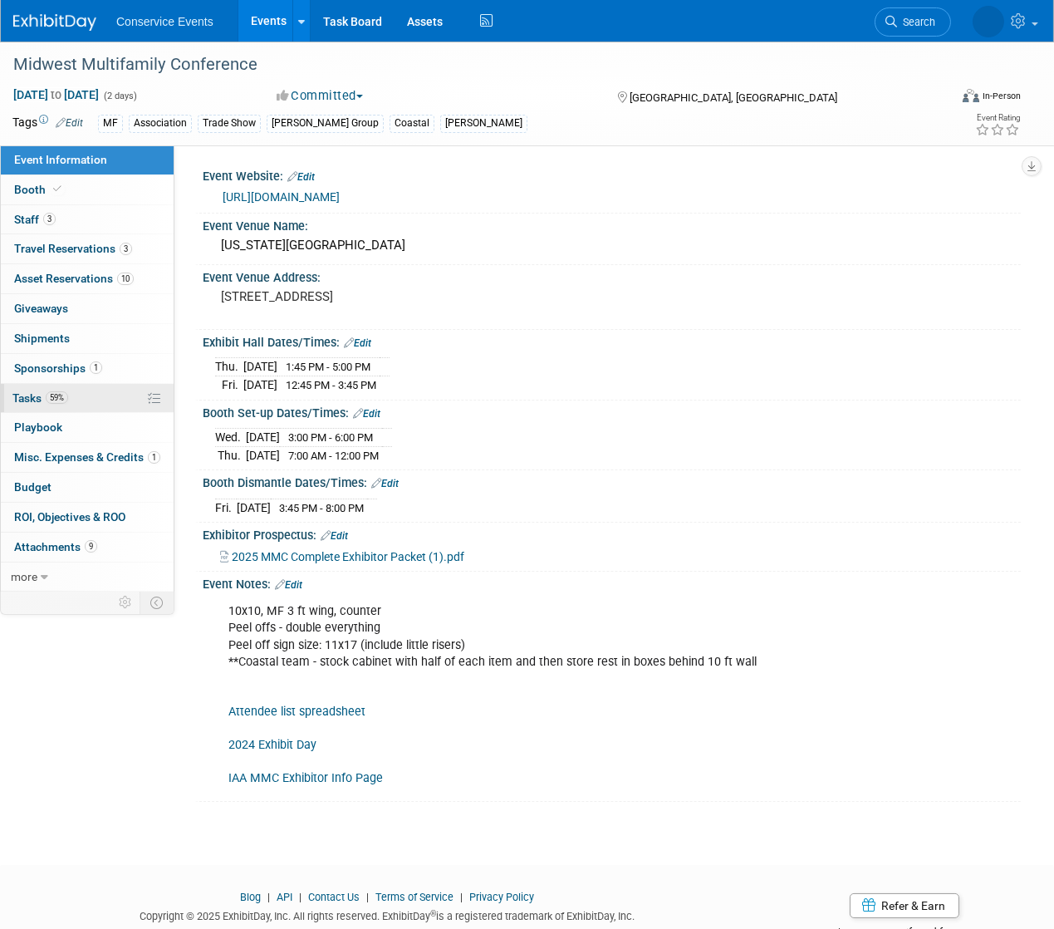
click at [40, 407] on link "59% Tasks 59%" at bounding box center [87, 398] width 173 height 29
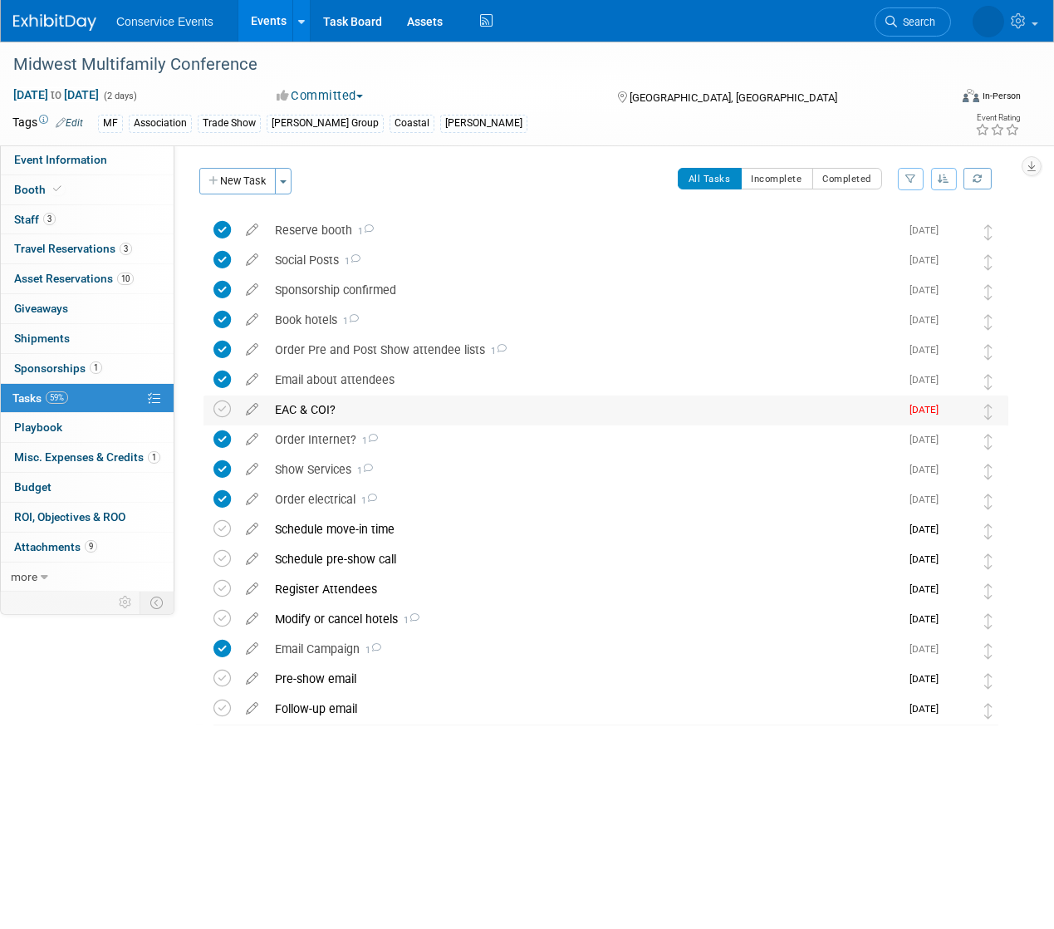
click at [296, 412] on div "EAC & COI?" at bounding box center [583, 409] width 633 height 28
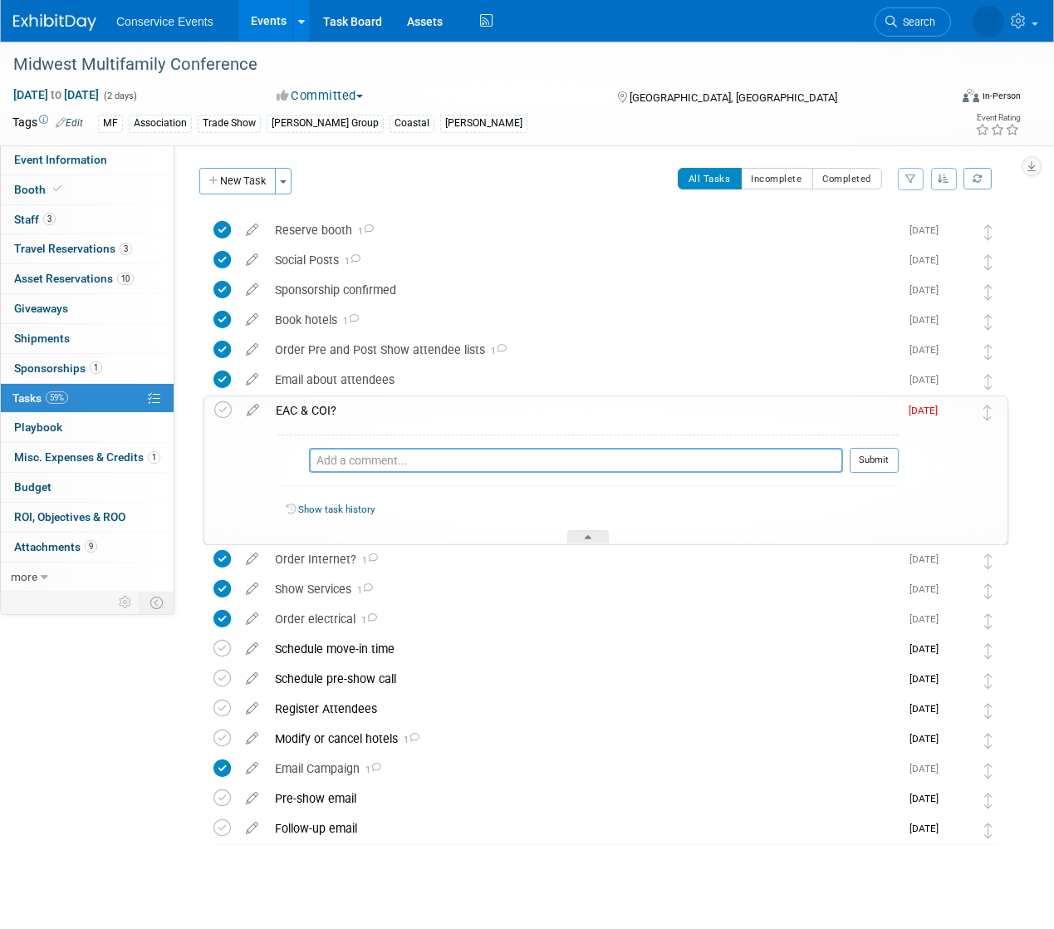
click at [342, 458] on textarea at bounding box center [576, 460] width 534 height 25
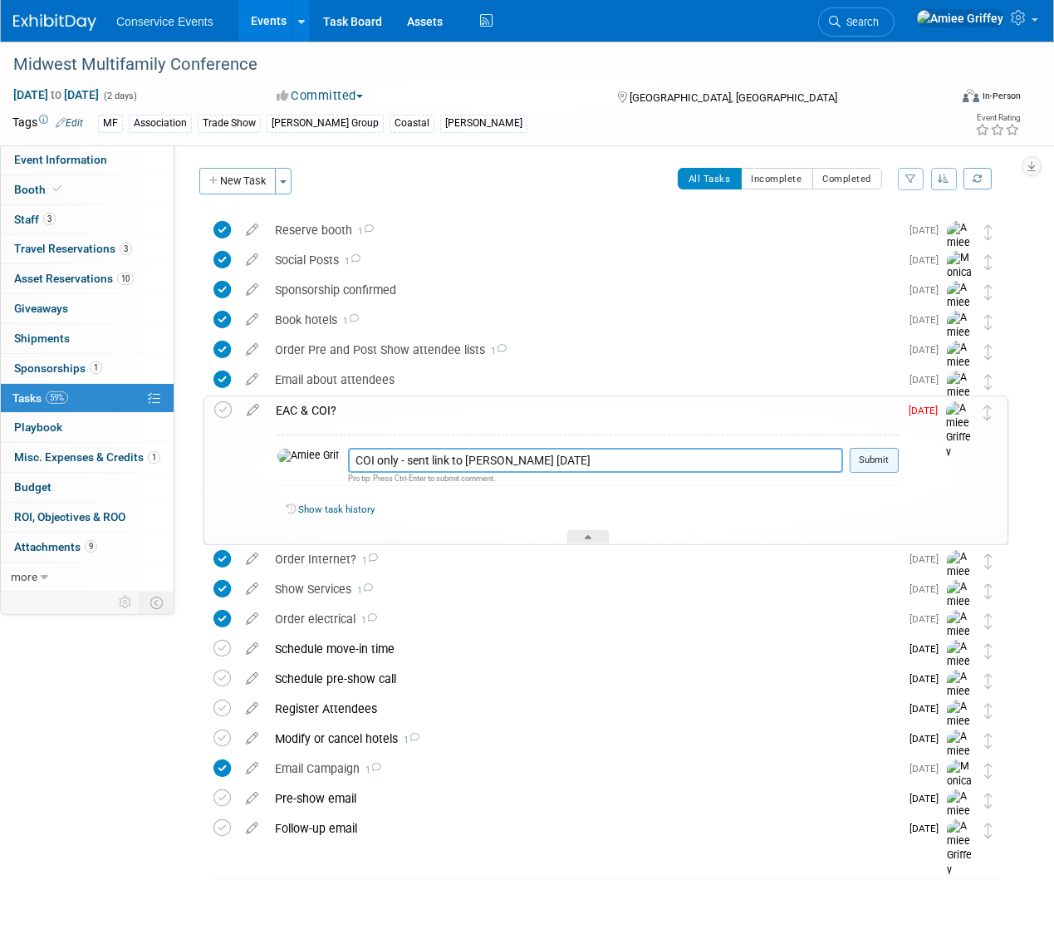
type textarea "COI only - sent link to Amy 8.15.25"
click at [897, 460] on button "Submit" at bounding box center [874, 460] width 49 height 25
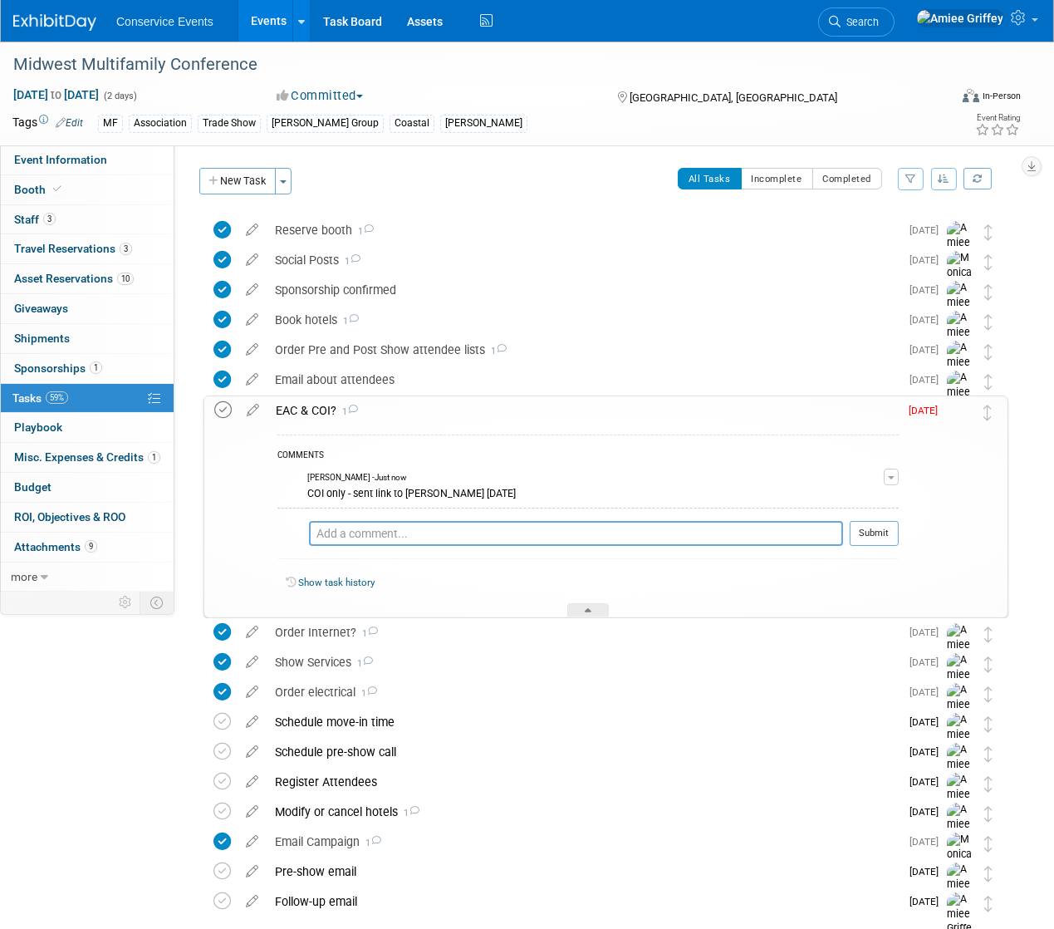
click at [231, 409] on icon at bounding box center [222, 409] width 17 height 17
click at [297, 413] on div "EAC & COI? 1" at bounding box center [583, 410] width 631 height 28
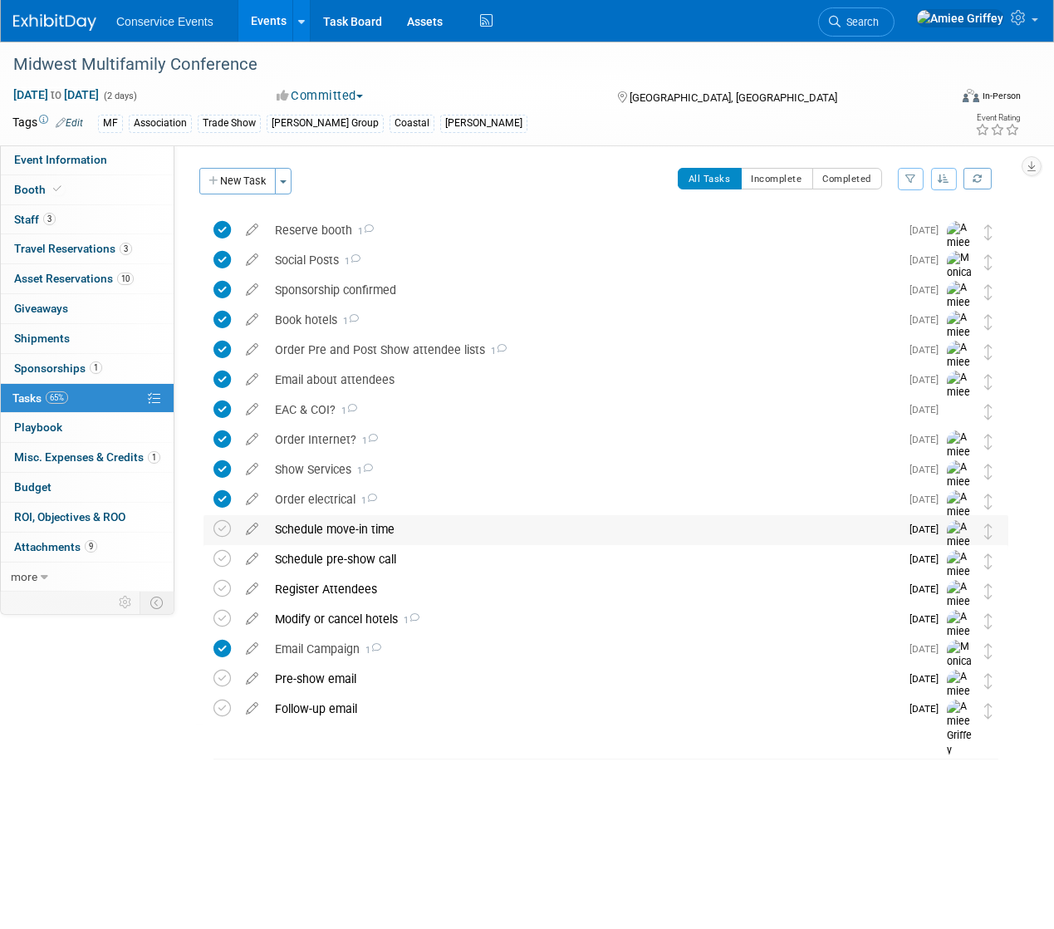
click at [323, 533] on div "Schedule move-in time" at bounding box center [583, 529] width 633 height 28
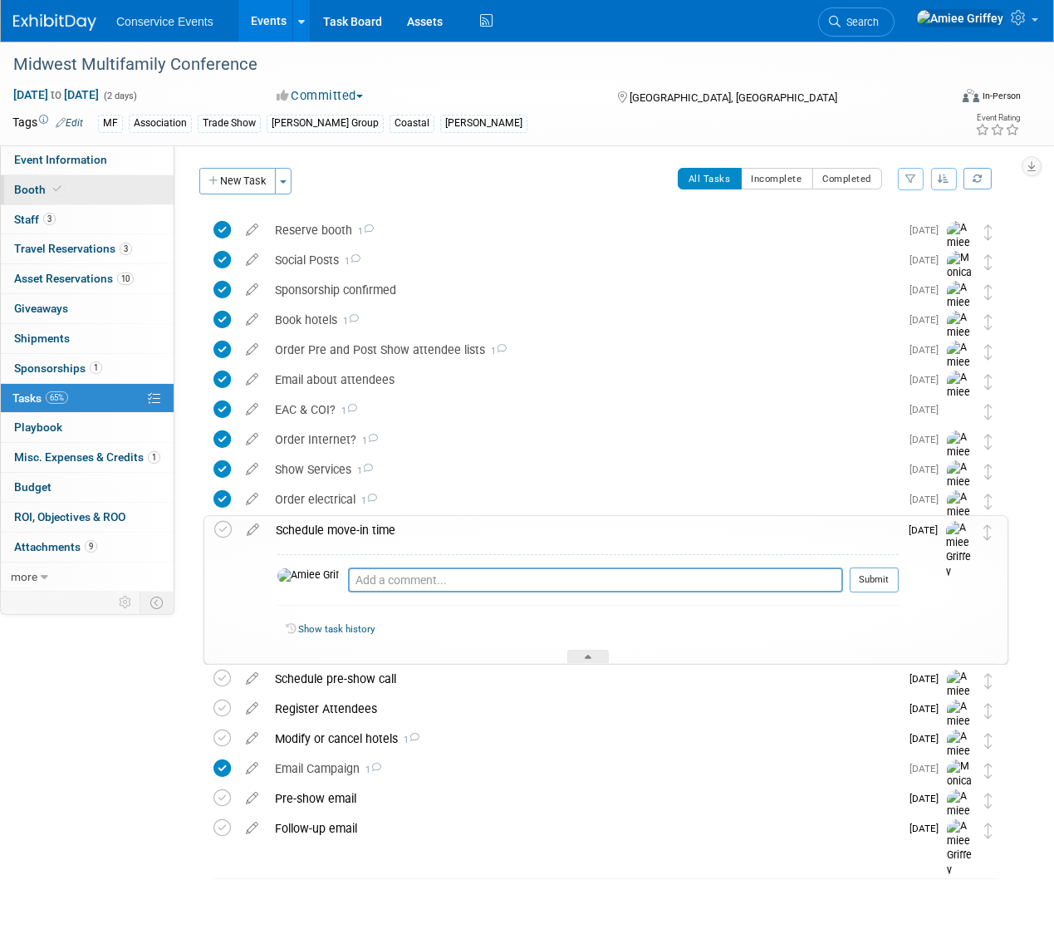
click at [101, 182] on link "Booth" at bounding box center [87, 189] width 173 height 29
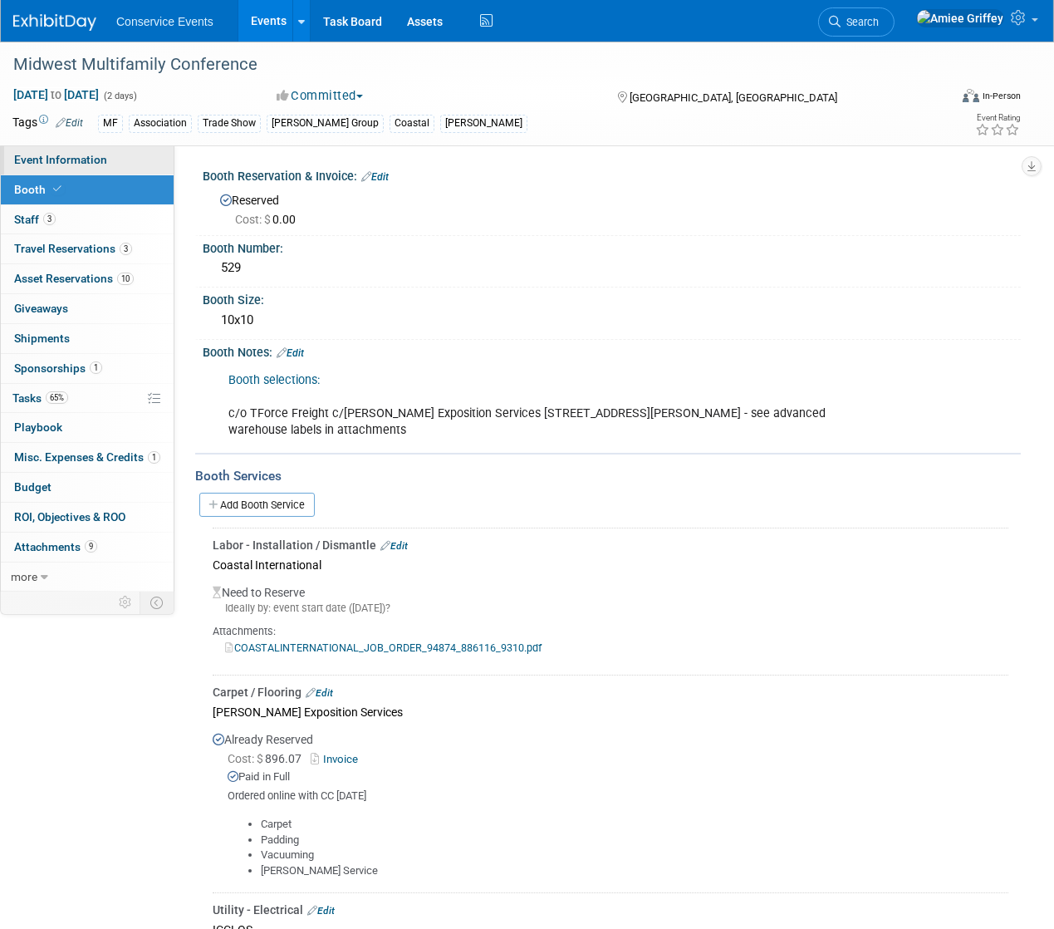
click at [114, 153] on link "Event Information" at bounding box center [87, 159] width 173 height 29
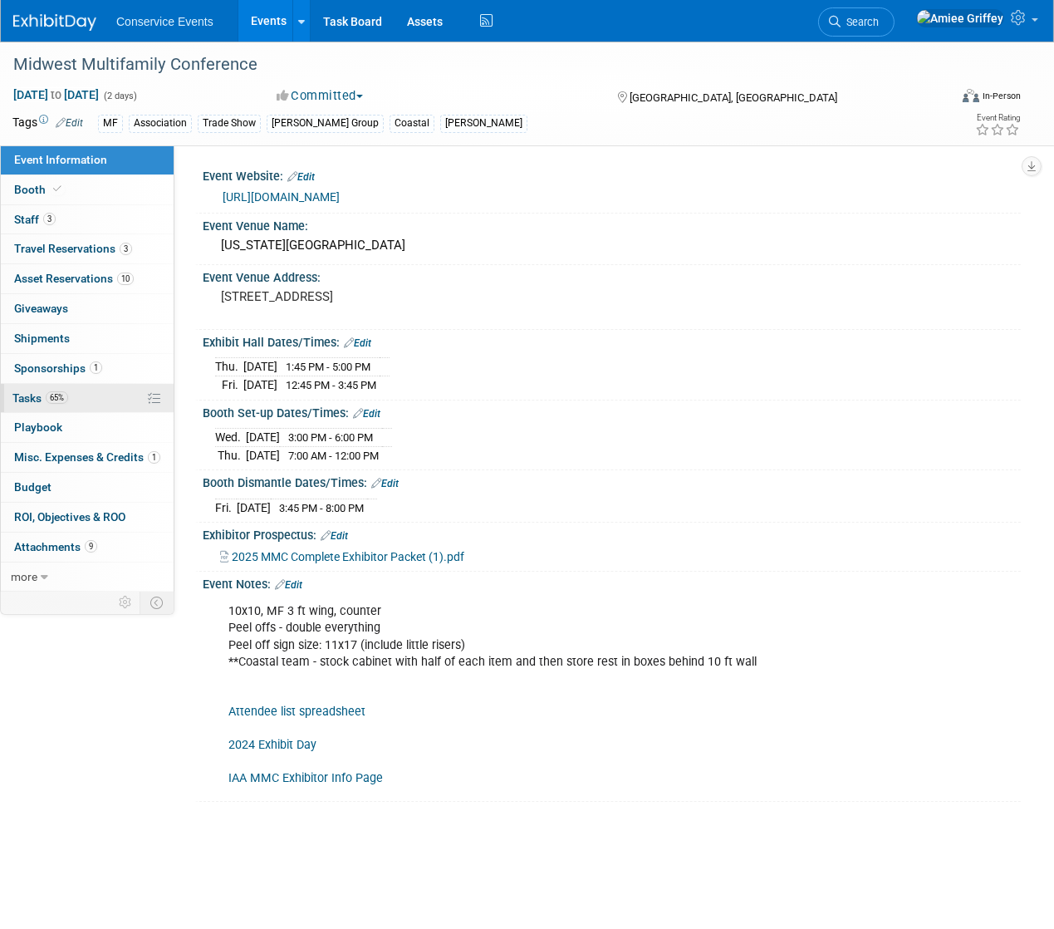
click at [55, 406] on link "65% Tasks 65%" at bounding box center [87, 398] width 173 height 29
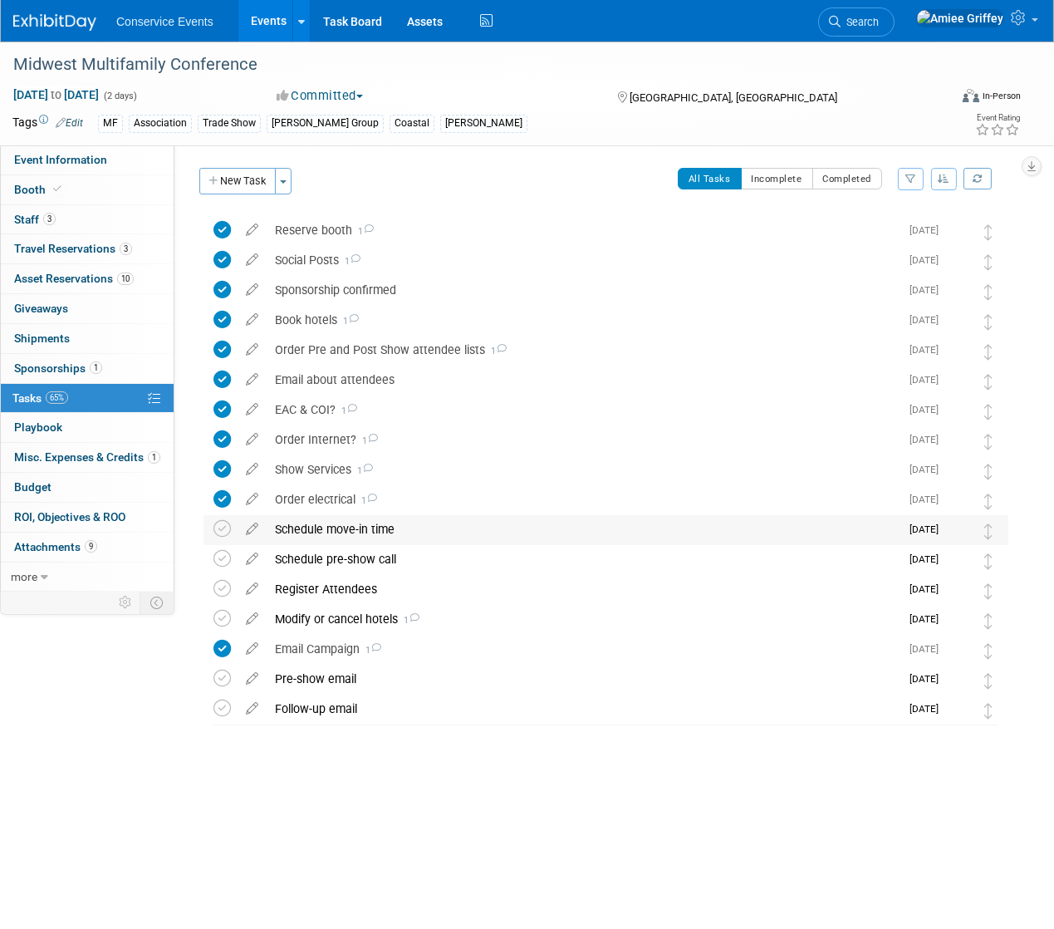
click at [307, 531] on div "Schedule move-in time" at bounding box center [583, 529] width 633 height 28
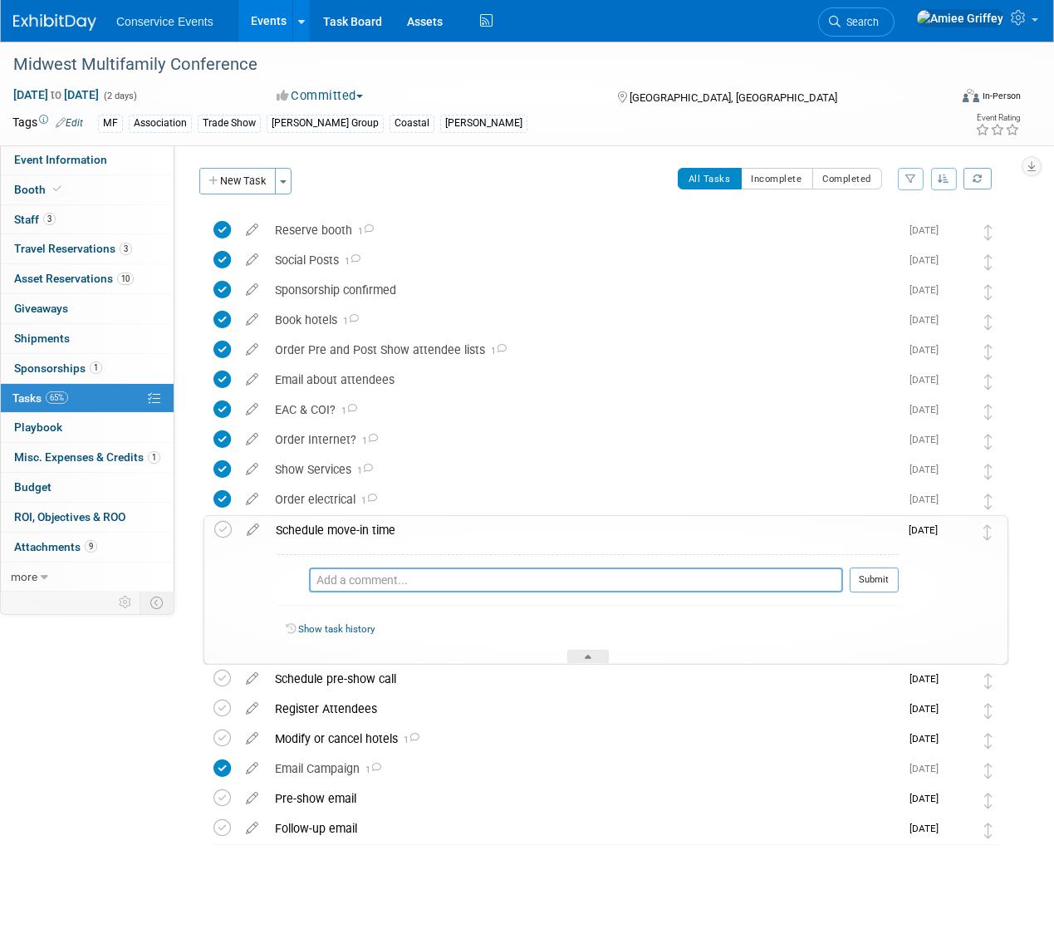
click at [344, 582] on textarea at bounding box center [576, 579] width 534 height 25
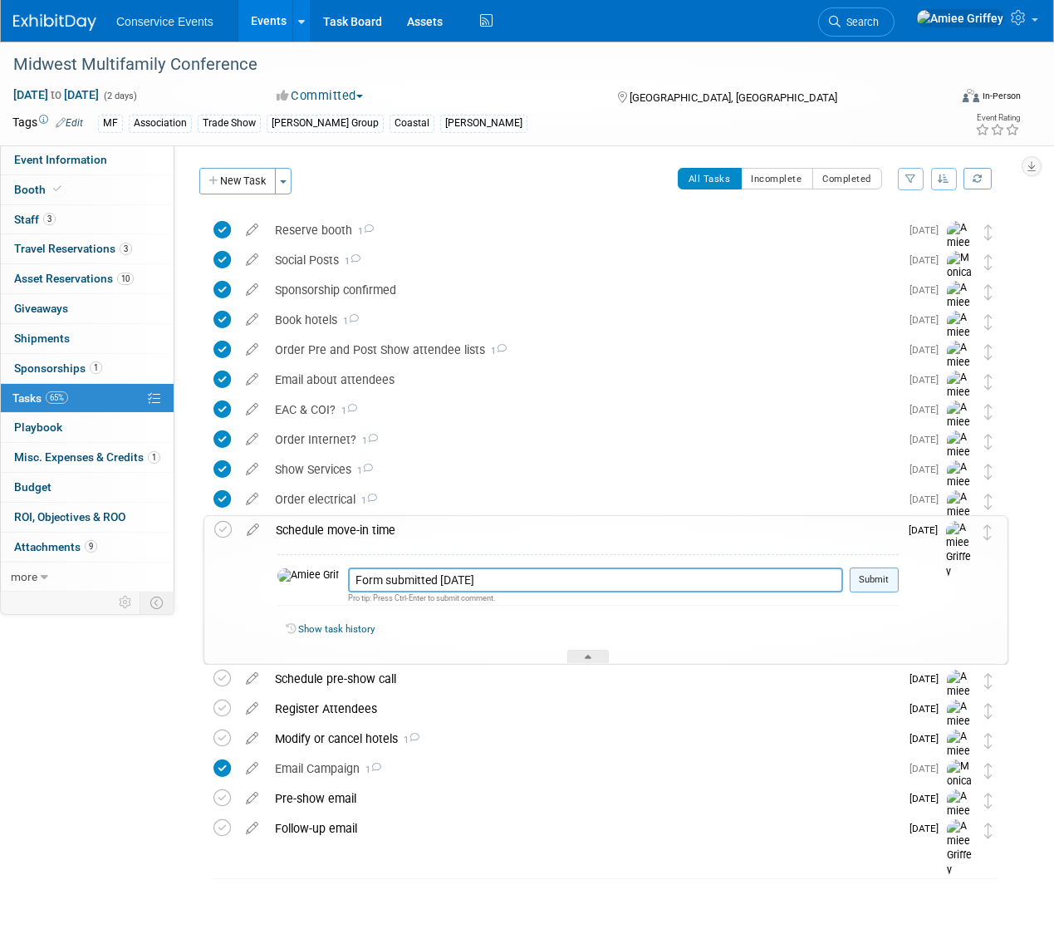
type textarea "Form submitted 8.15.25"
click at [871, 579] on button "Submit" at bounding box center [874, 579] width 49 height 25
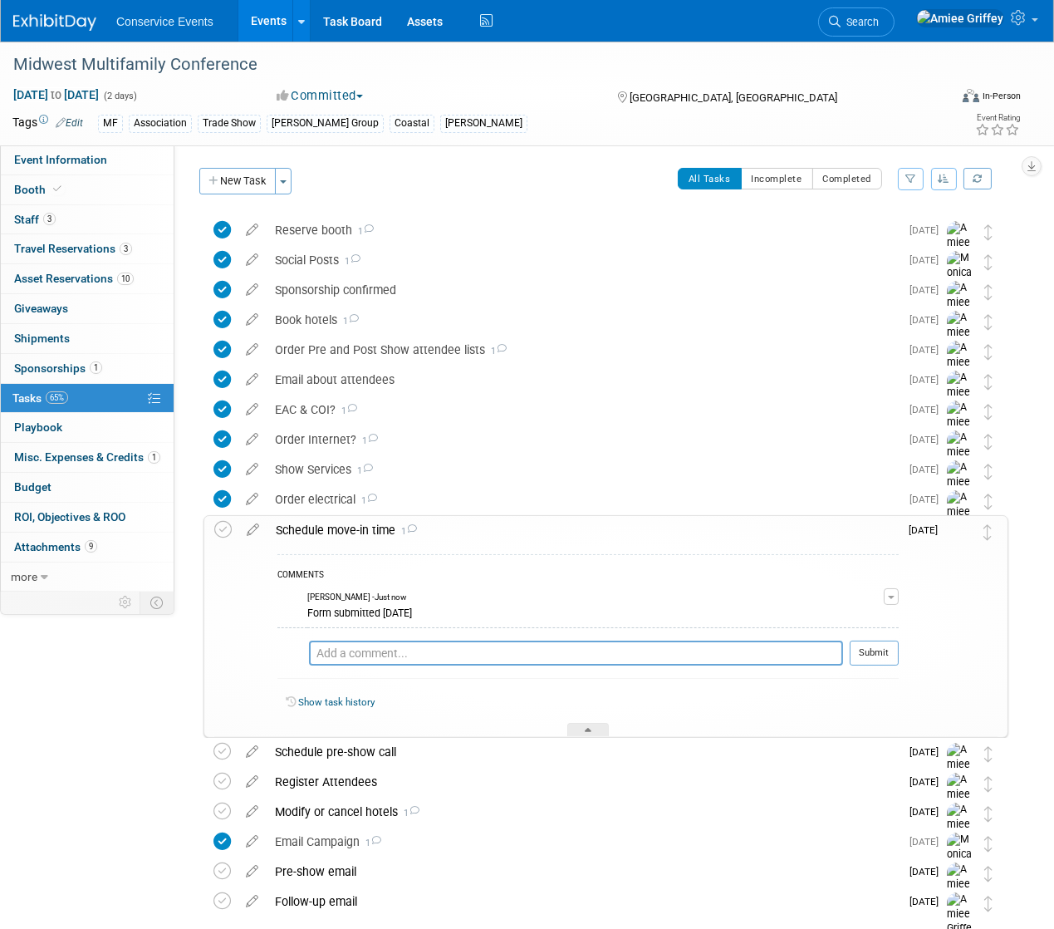
click at [322, 532] on div "Schedule move-in time 1" at bounding box center [583, 530] width 631 height 28
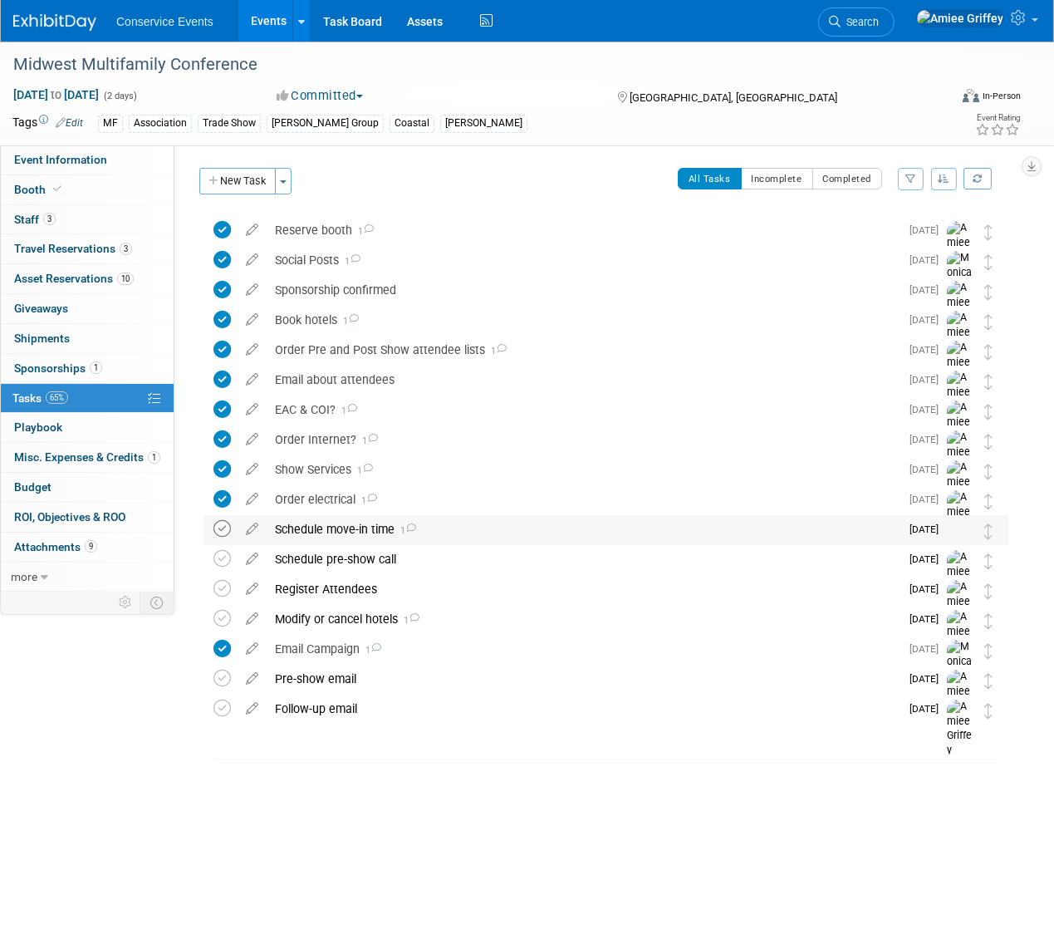
click at [224, 526] on icon at bounding box center [222, 528] width 17 height 17
click at [258, 32] on link "Events" at bounding box center [268, 21] width 61 height 42
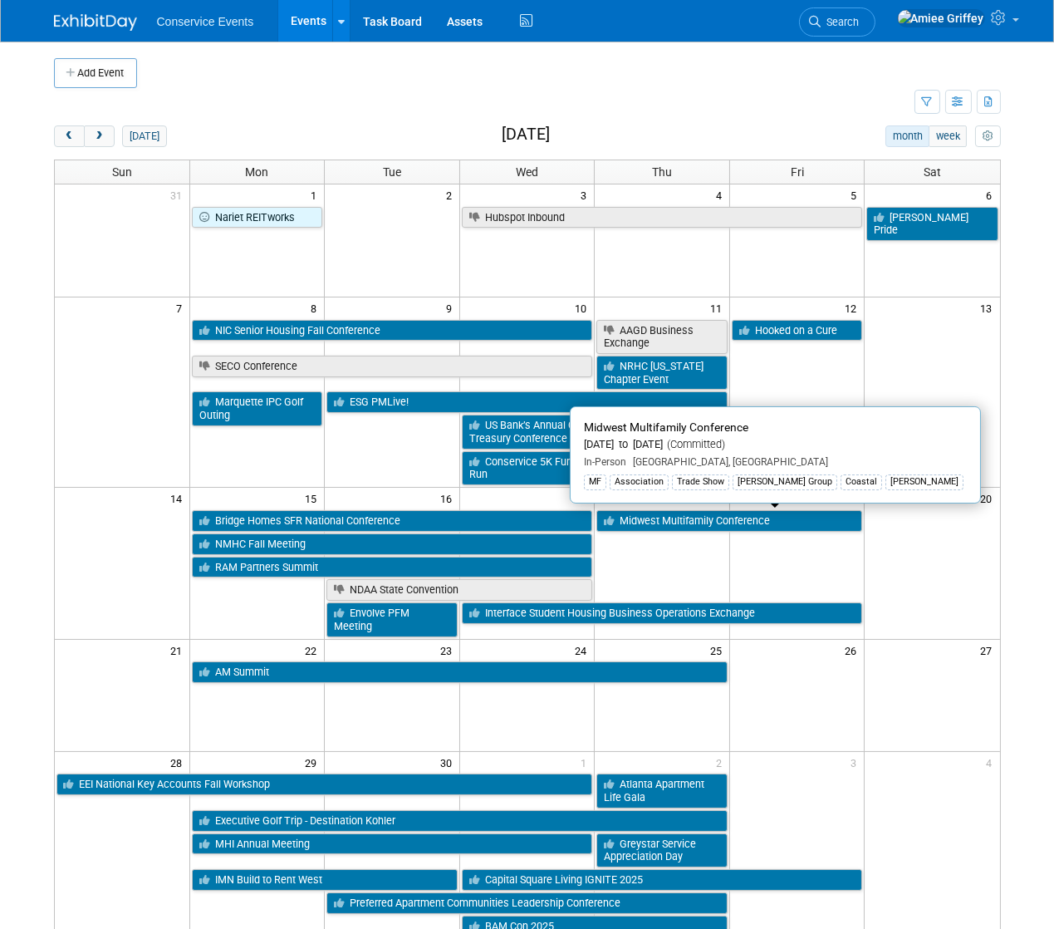
click at [690, 521] on link "Midwest Multifamily Conference" at bounding box center [730, 521] width 266 height 22
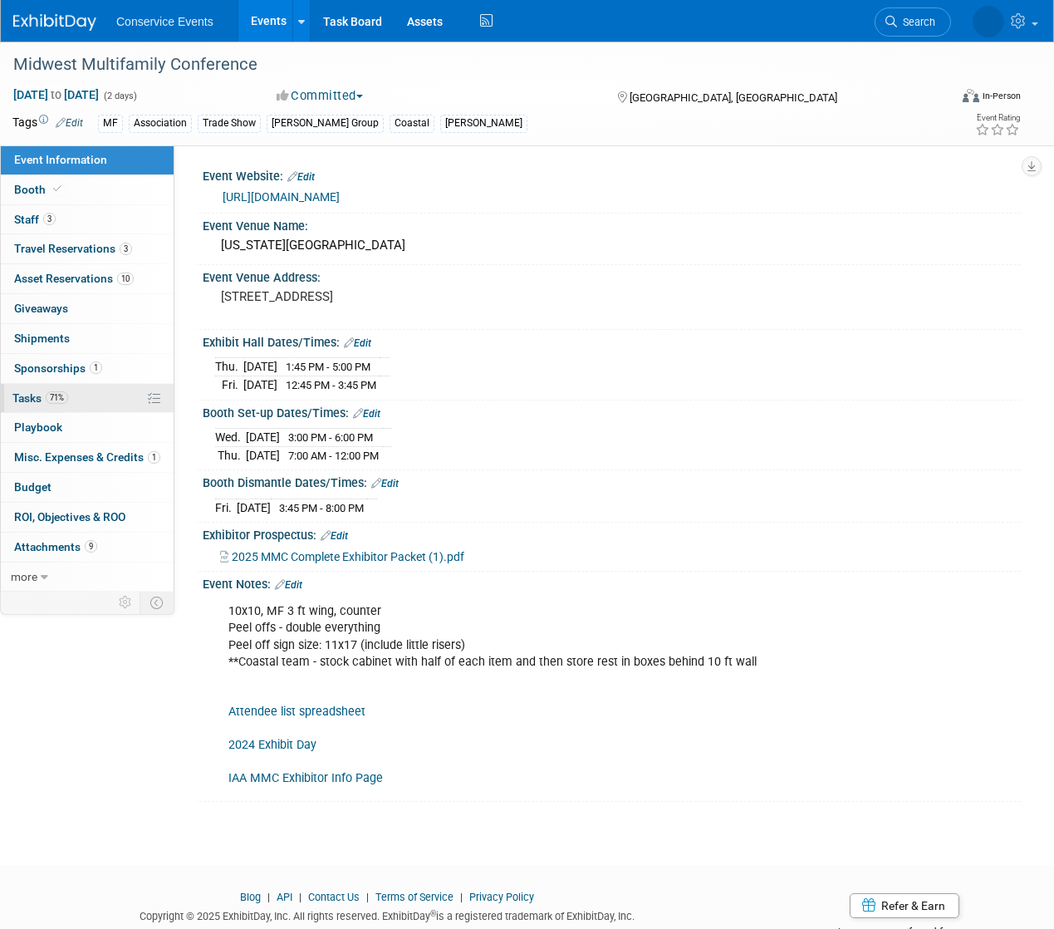
click at [75, 404] on link "71% Tasks 71%" at bounding box center [87, 398] width 173 height 29
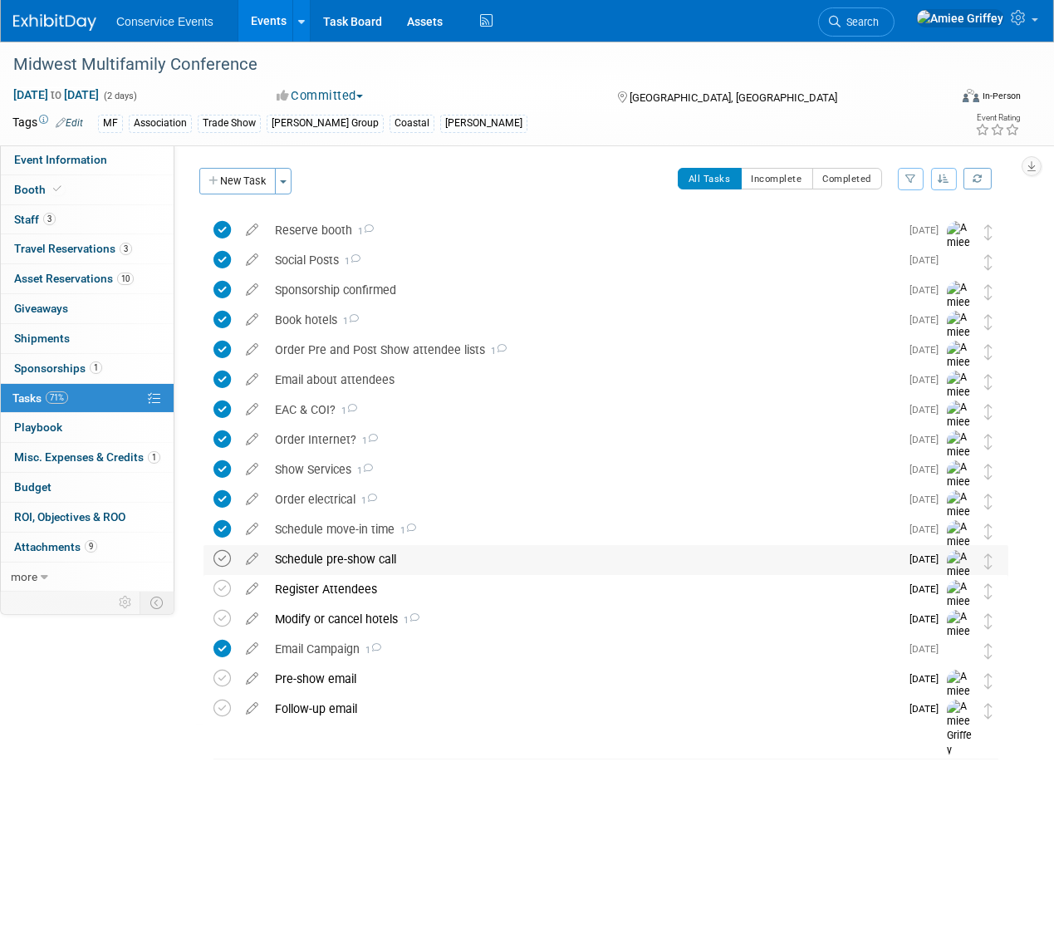
click at [220, 555] on icon at bounding box center [222, 558] width 17 height 17
click at [327, 595] on div "Register Attendees" at bounding box center [583, 589] width 633 height 28
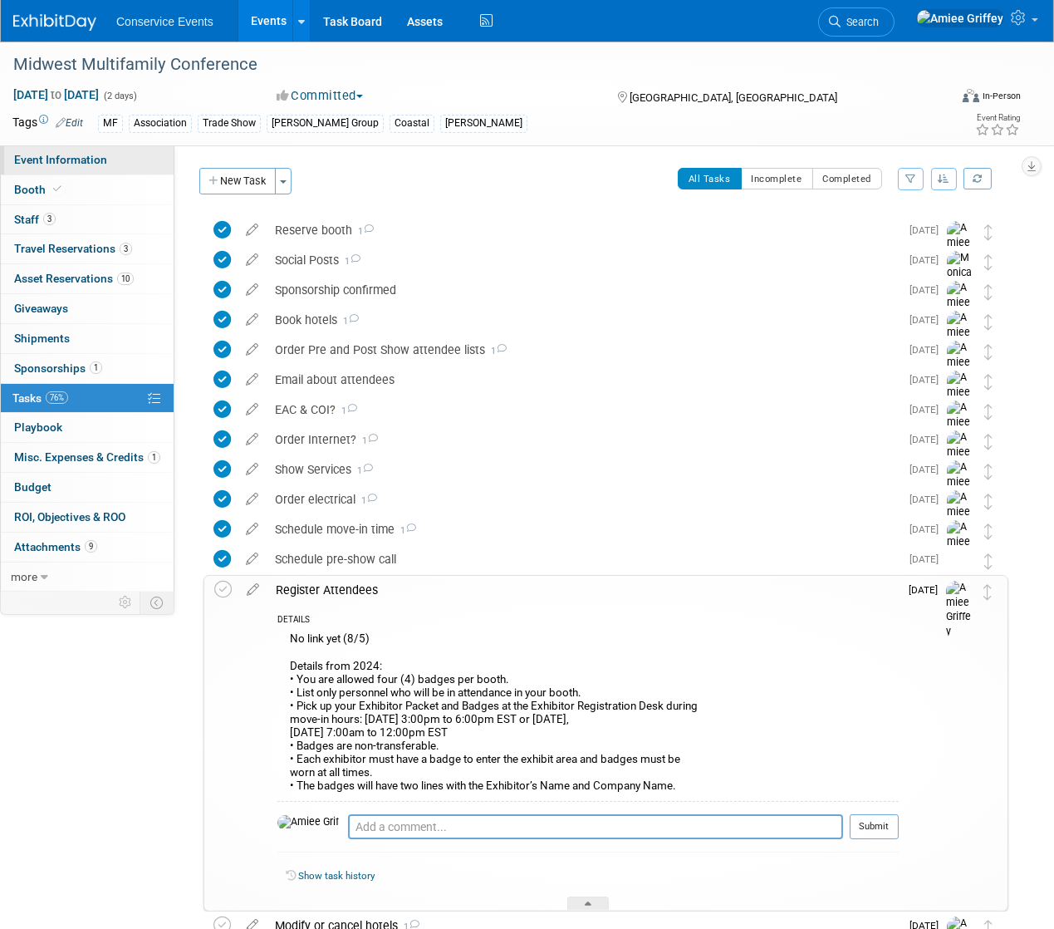
click at [66, 162] on span "Event Information" at bounding box center [60, 159] width 93 height 13
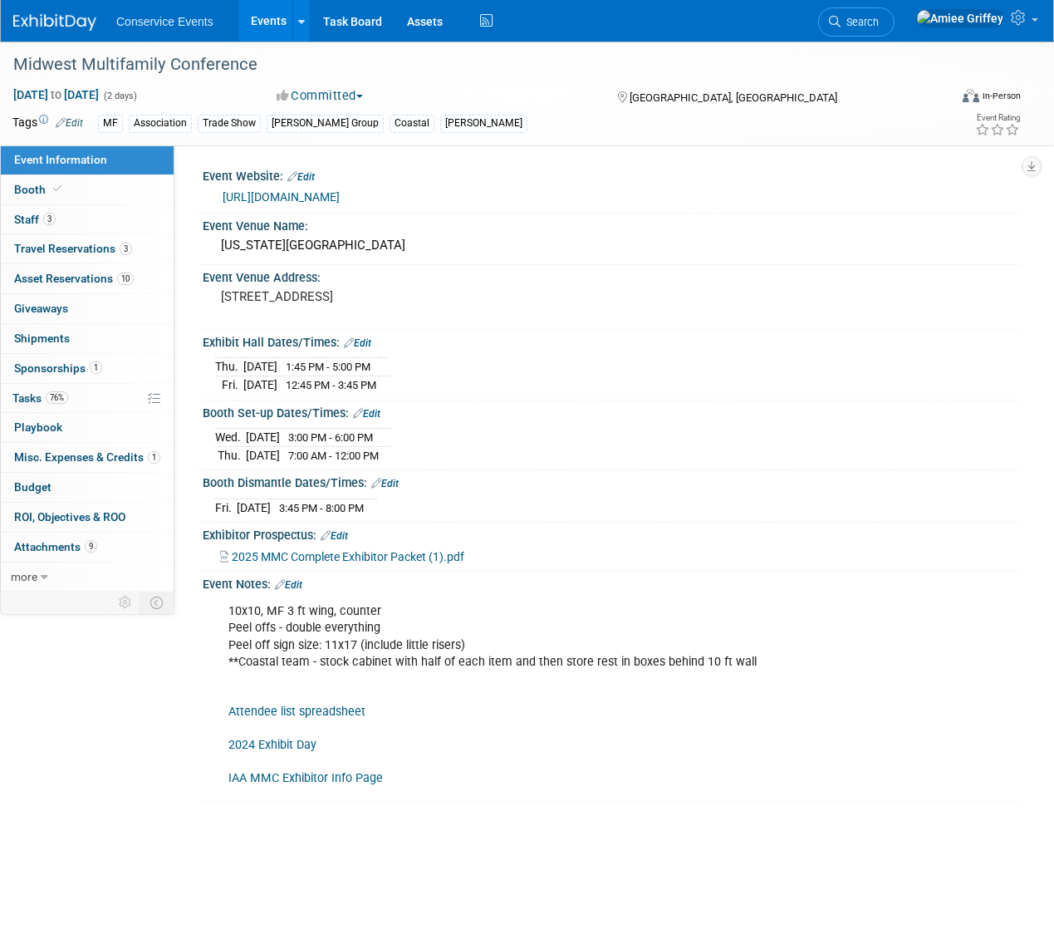
click at [365, 561] on div "2025 MMC Complete Exhibitor Packet (1).pdf" at bounding box center [612, 555] width 818 height 24
click at [274, 777] on link "IAA MMC Exhibitor Info Page" at bounding box center [305, 778] width 155 height 14
click at [65, 218] on link "3 Staff 3" at bounding box center [87, 219] width 173 height 29
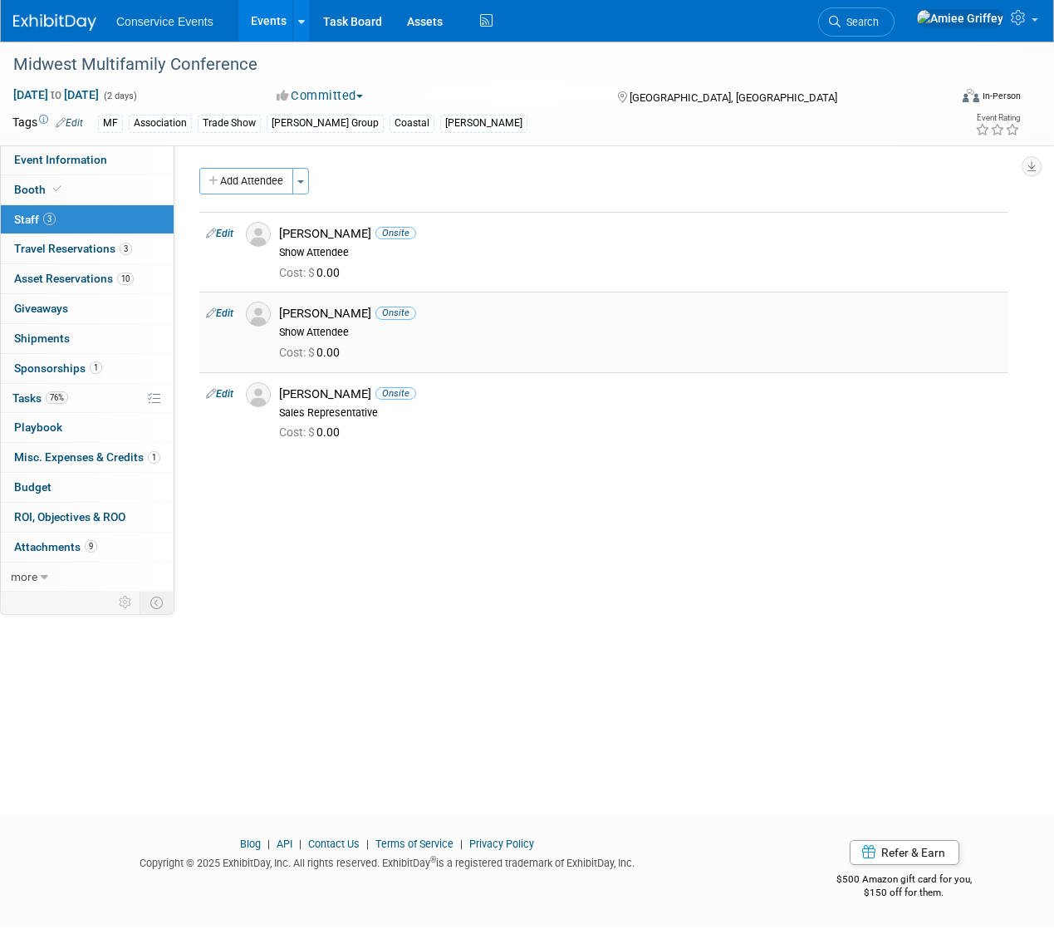
click at [263, 314] on img at bounding box center [258, 314] width 25 height 25
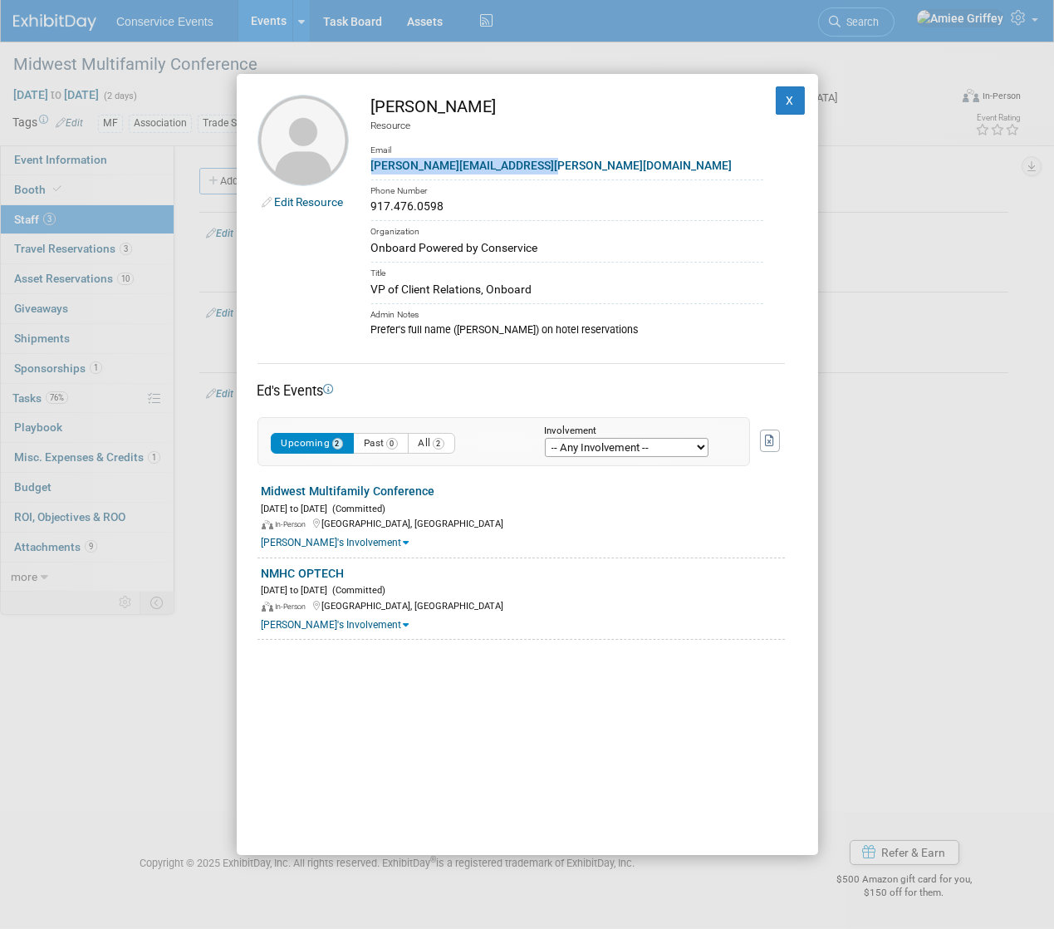
drag, startPoint x: 559, startPoint y: 165, endPoint x: 361, endPoint y: 171, distance: 197.8
click at [361, 171] on td "Ed Torres Resource Email edward.torres@letsonboard.com Phone Number 917.476.059…" at bounding box center [556, 216] width 415 height 243
copy link "edward.torres@letsonboard.com"
drag, startPoint x: 477, startPoint y: 211, endPoint x: 373, endPoint y: 210, distance: 103.9
click at [373, 210] on div "917.476.0598" at bounding box center [567, 206] width 392 height 17
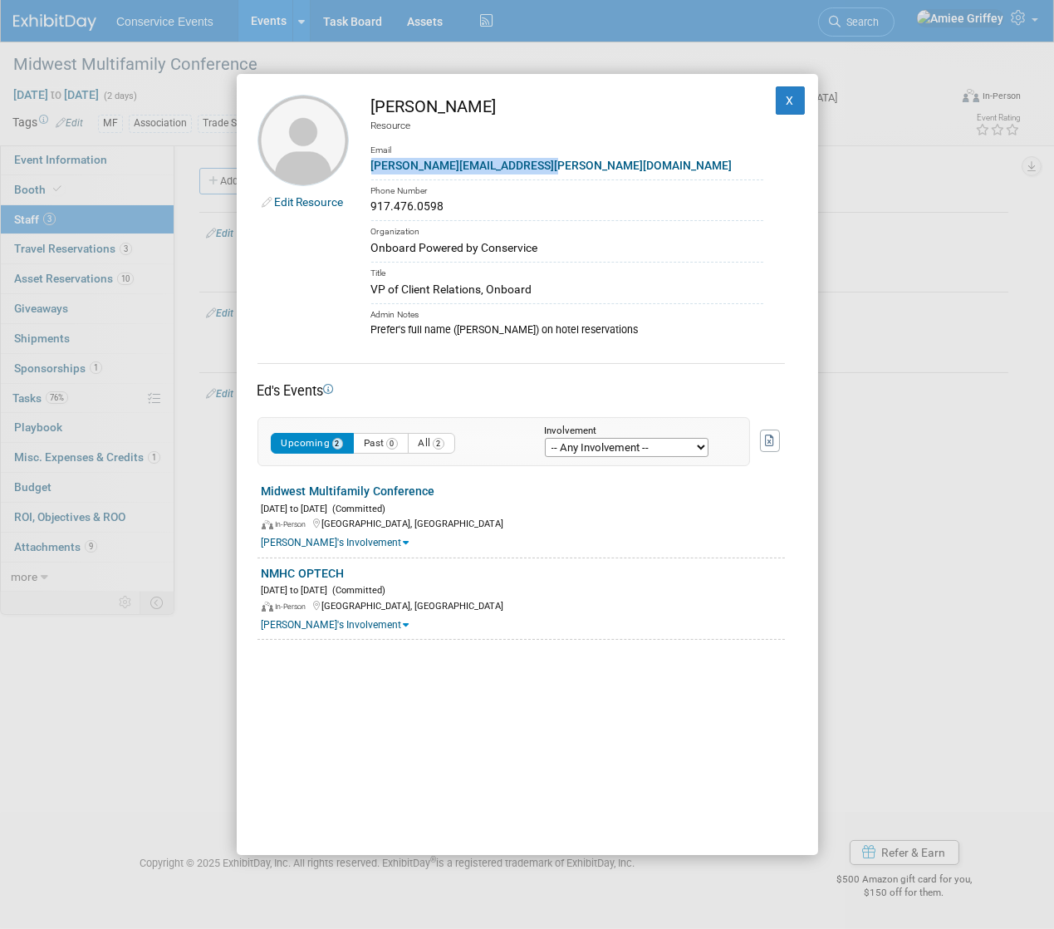
copy div "917.476.0598"
click at [781, 93] on button "X" at bounding box center [791, 100] width 30 height 28
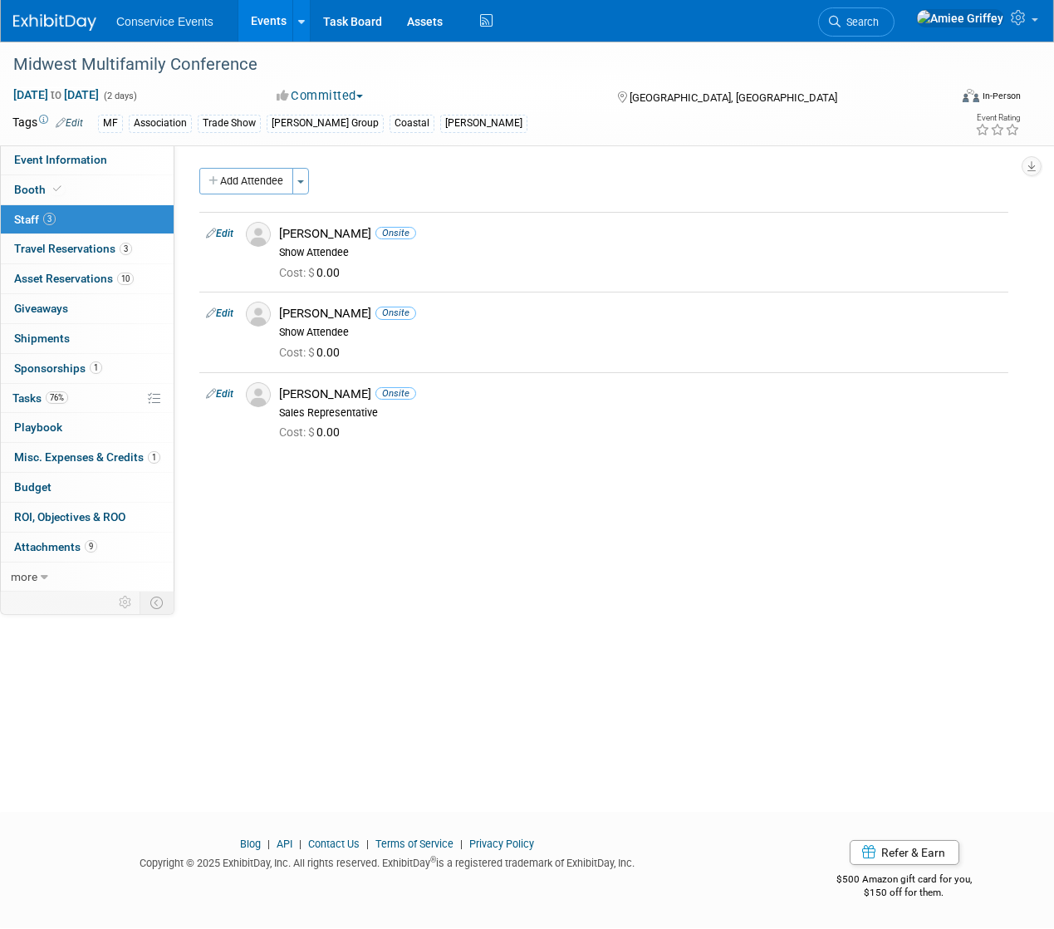
click at [258, 18] on link "Events" at bounding box center [268, 21] width 61 height 42
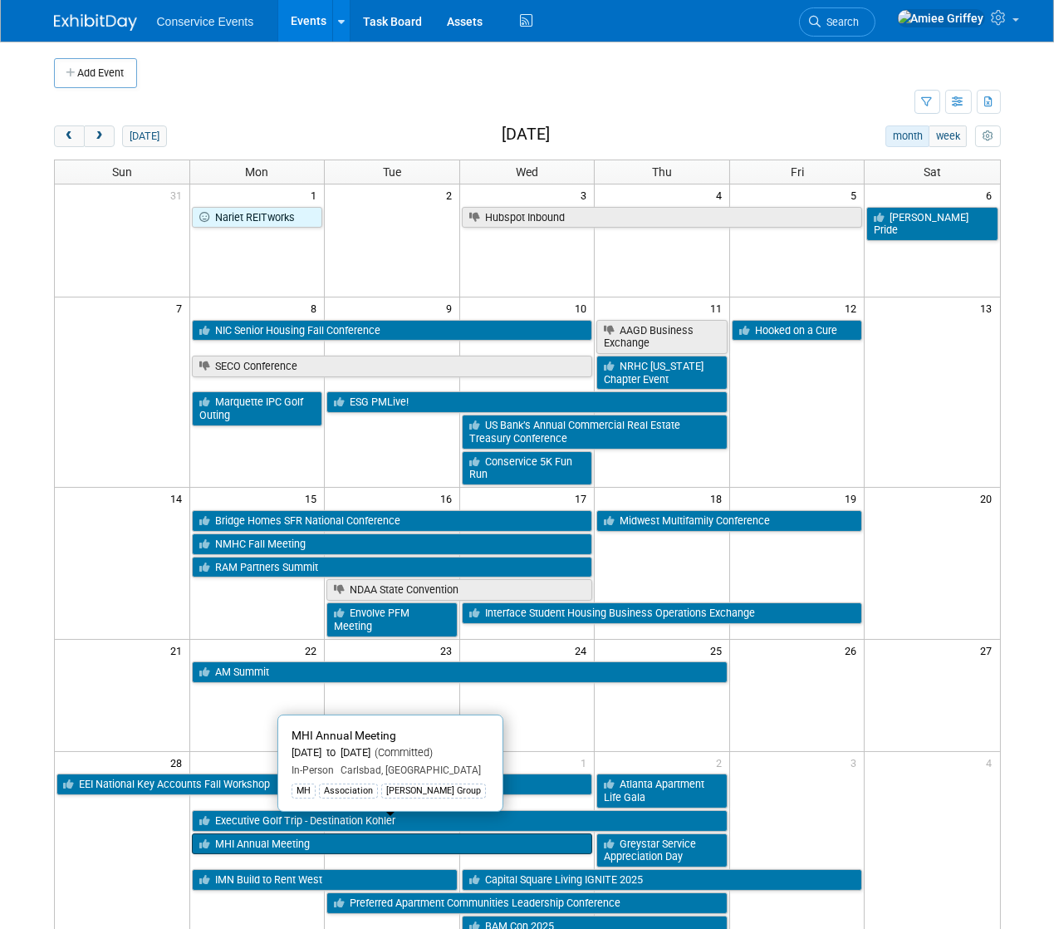
click at [273, 833] on link "MHI Annual Meeting" at bounding box center [392, 844] width 401 height 22
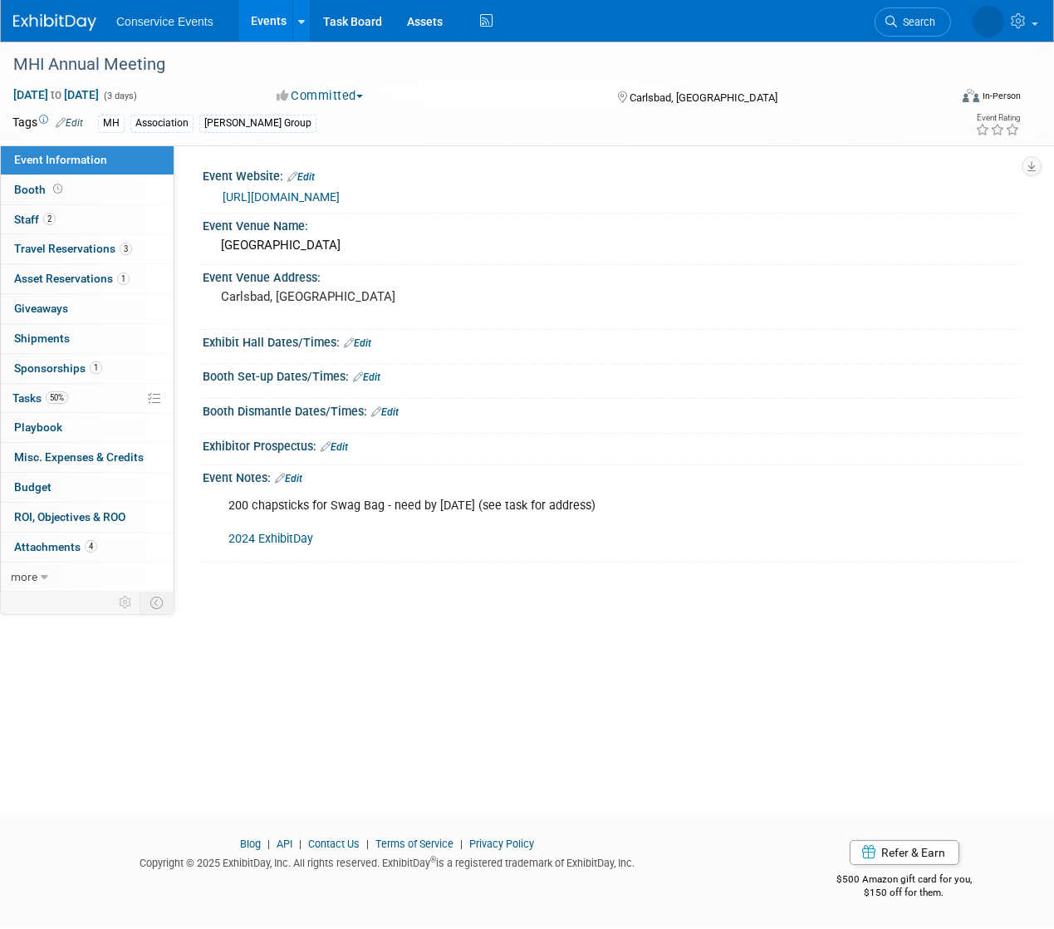
click at [297, 197] on link "[URL][DOMAIN_NAME]" at bounding box center [281, 196] width 117 height 13
click at [66, 397] on span "50%" at bounding box center [57, 397] width 22 height 12
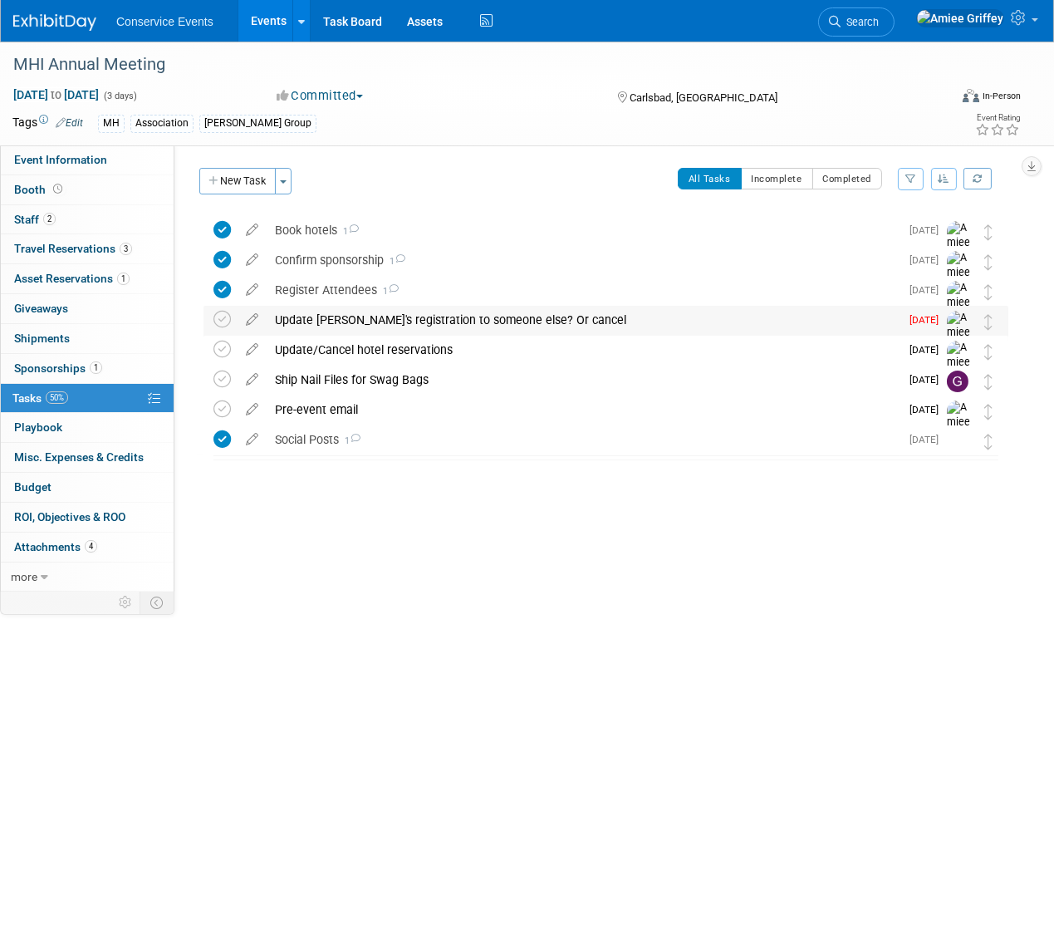
click at [304, 320] on div "Update [PERSON_NAME]'s registration to someone else? Or cancel" at bounding box center [583, 320] width 633 height 28
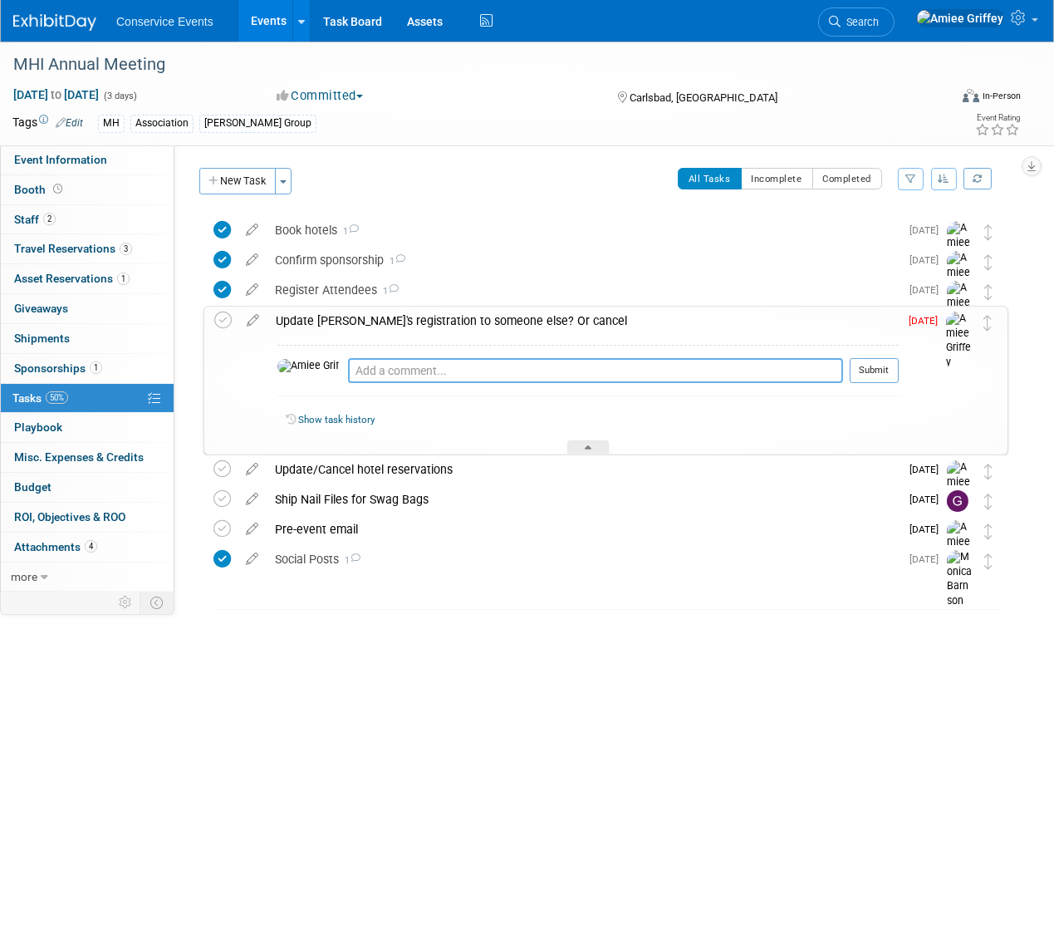
click at [390, 364] on textarea at bounding box center [595, 370] width 495 height 25
type textarea "Emailed [DATE]"
click at [862, 368] on button "Submit" at bounding box center [874, 370] width 49 height 25
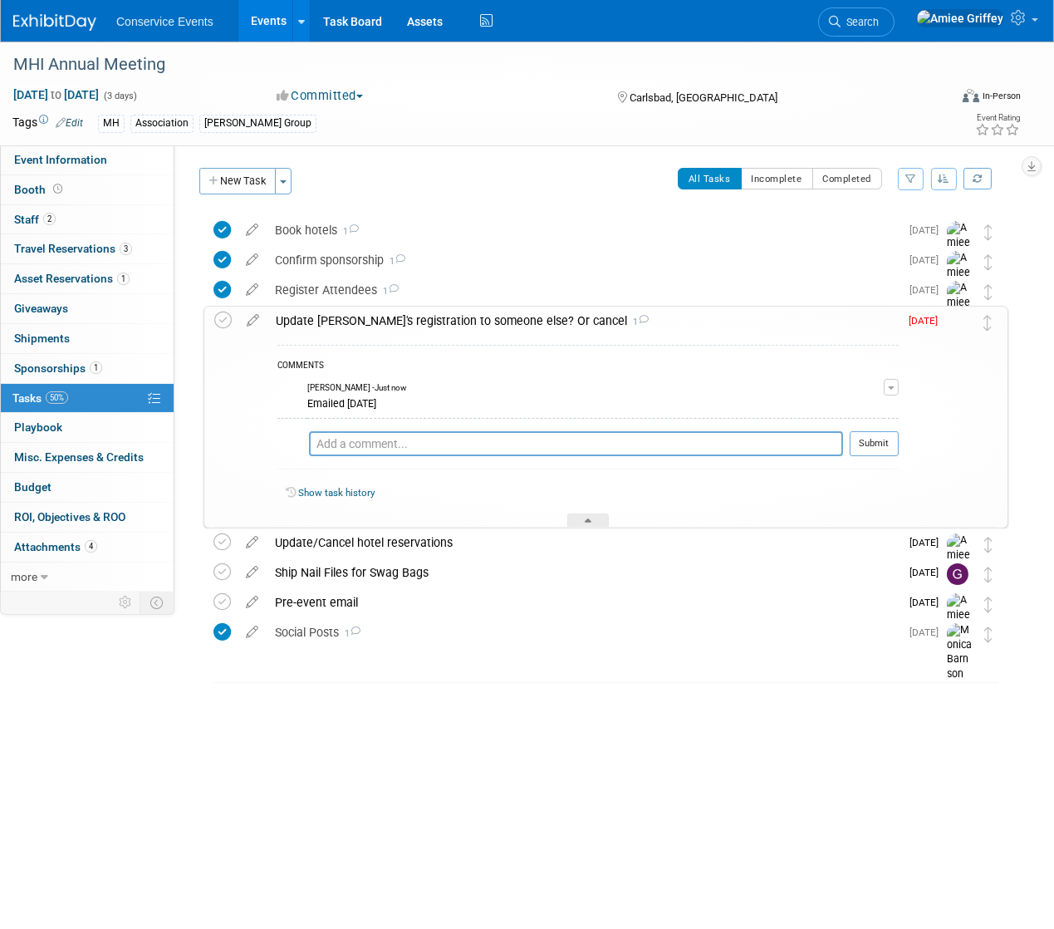
click at [425, 322] on div "Update mike's registration to someone else? Or cancel 1" at bounding box center [583, 321] width 631 height 28
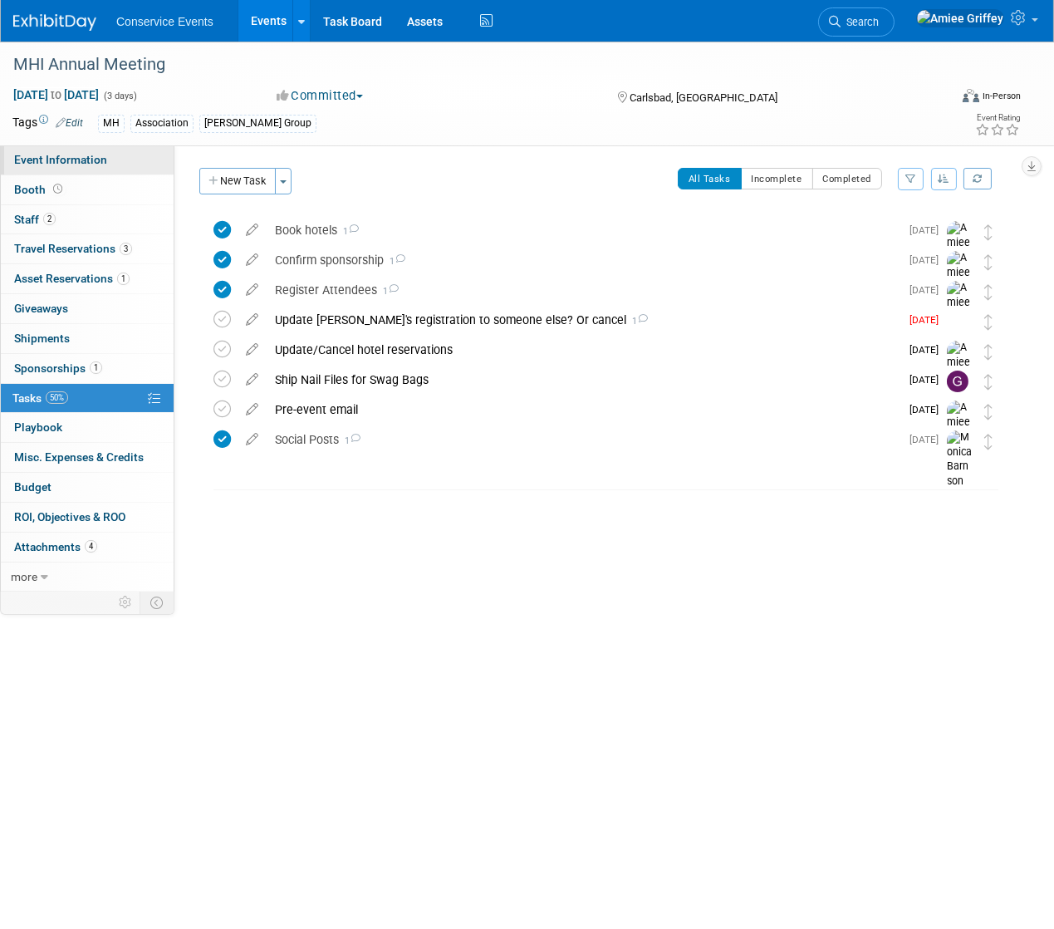
click at [62, 163] on span "Event Information" at bounding box center [60, 159] width 93 height 13
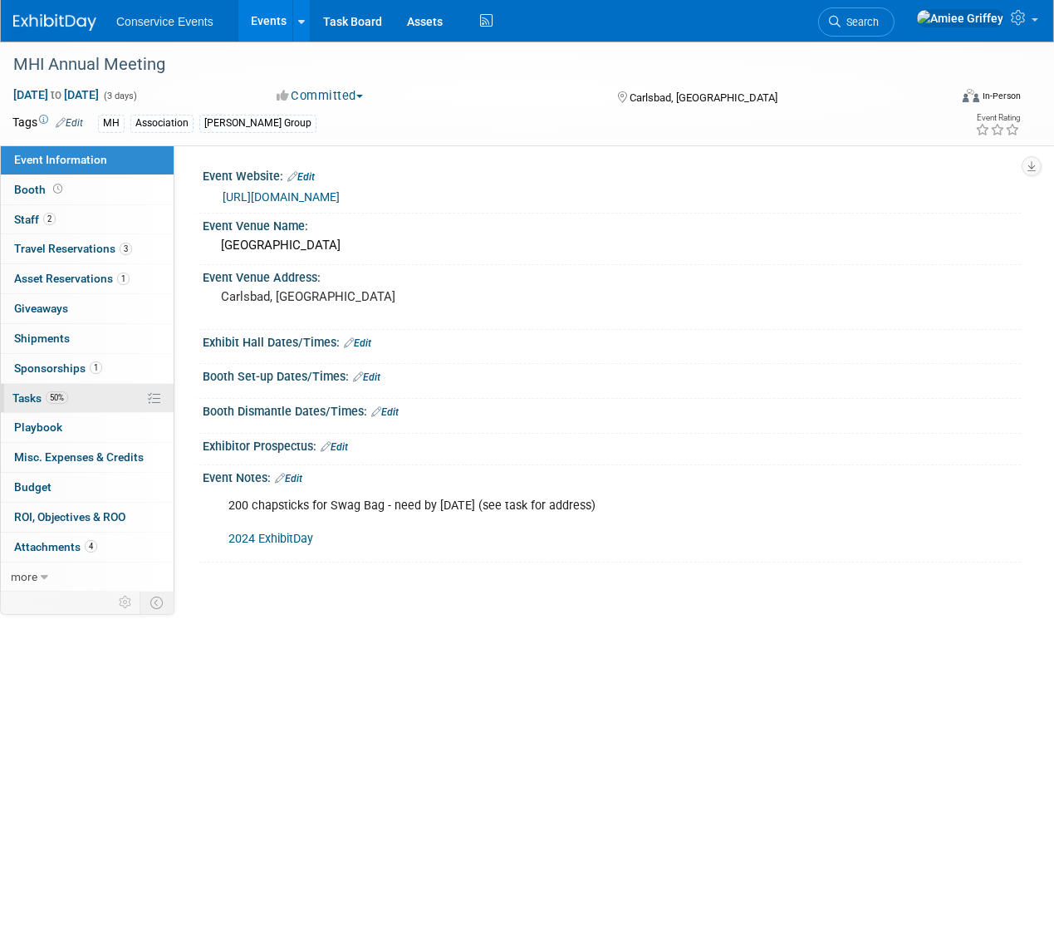
click at [58, 406] on link "50% Tasks 50%" at bounding box center [87, 398] width 173 height 29
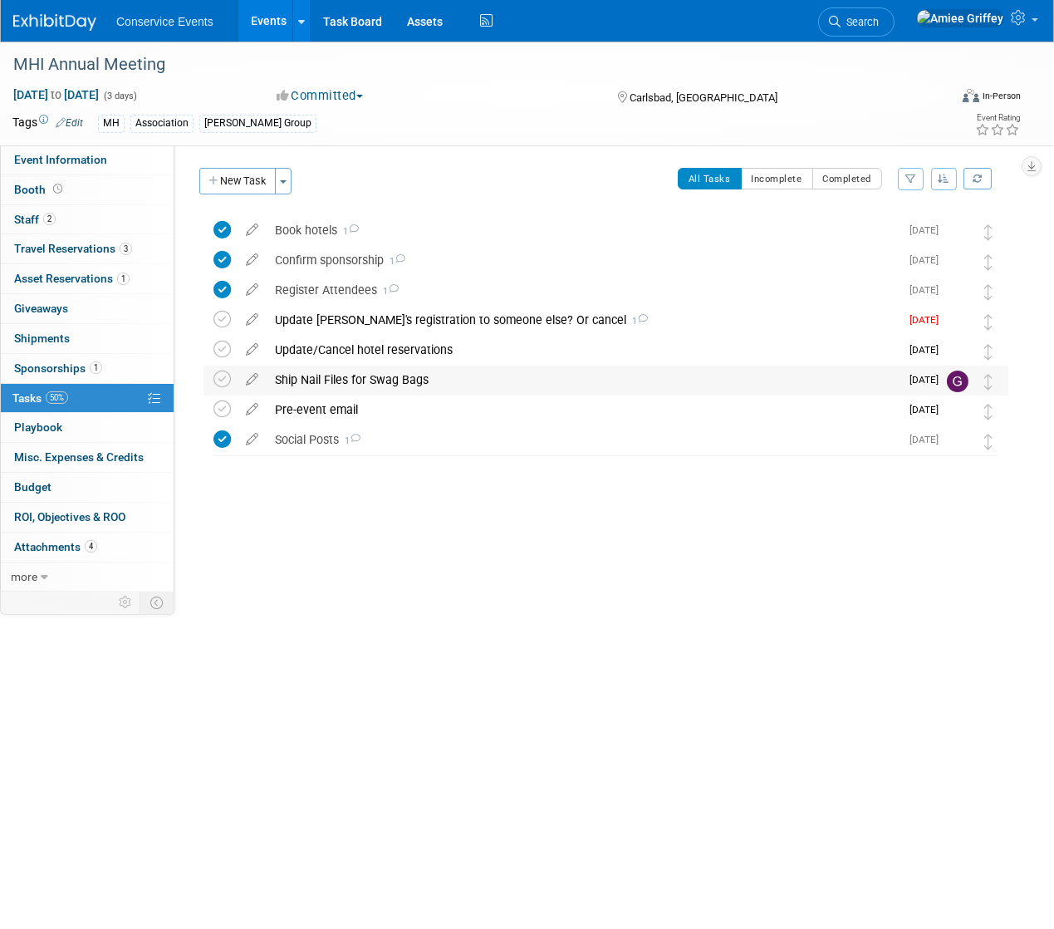
click at [722, 381] on div "Ship Nail Files for Swag Bags" at bounding box center [583, 380] width 633 height 28
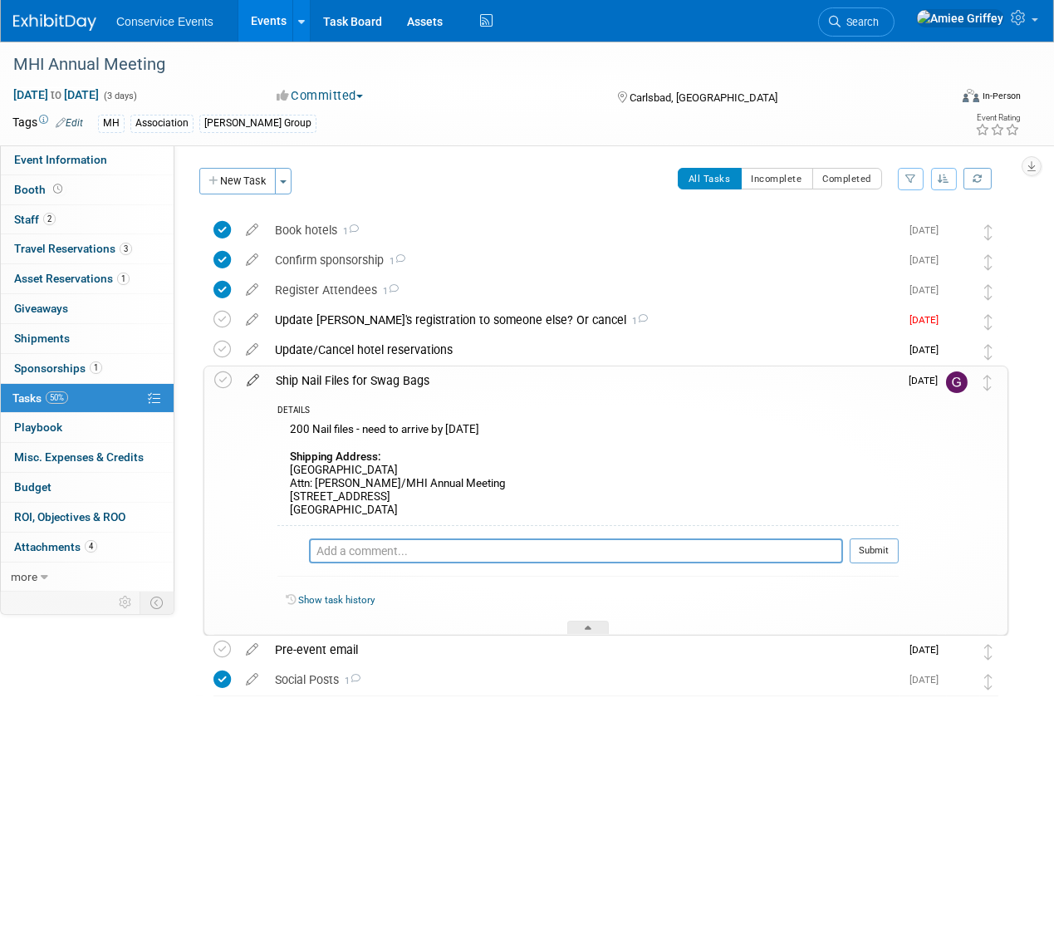
click at [243, 379] on icon at bounding box center [252, 376] width 29 height 21
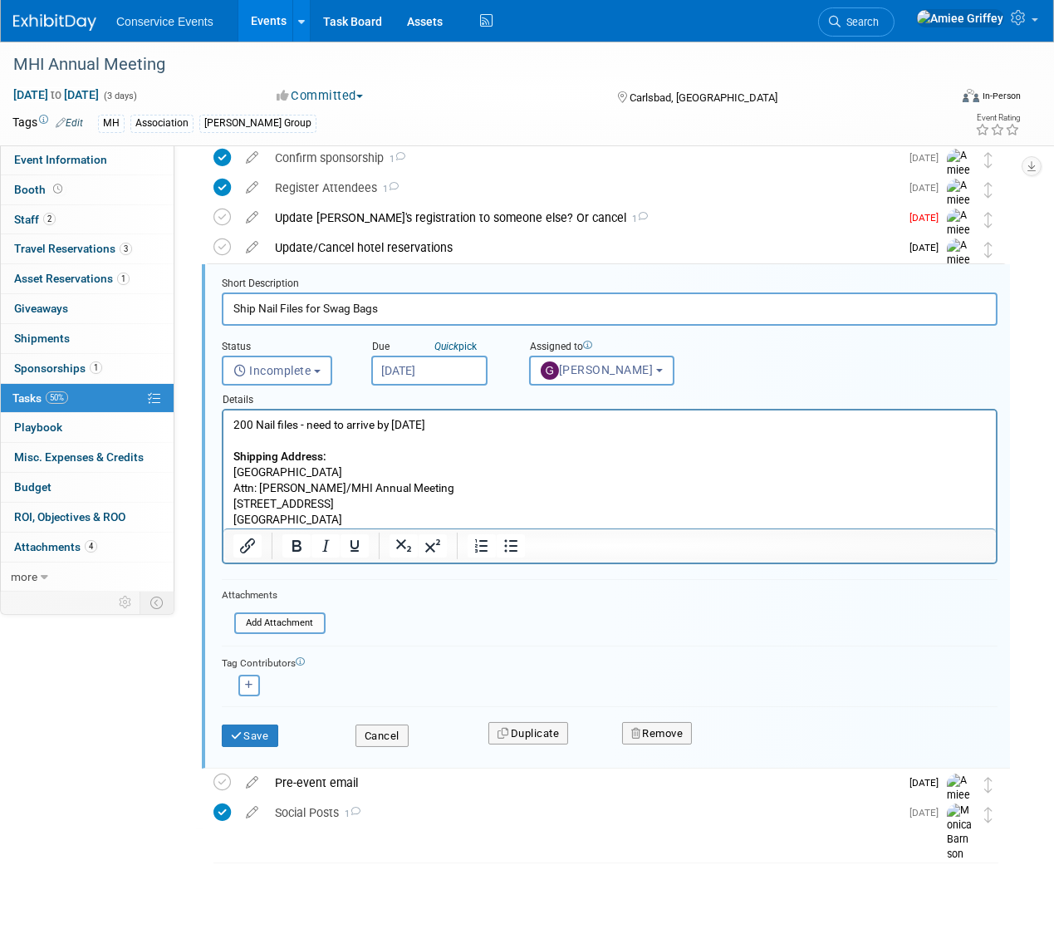
drag, startPoint x: 303, startPoint y: 307, endPoint x: 260, endPoint y: 309, distance: 43.3
click at [260, 309] on input "Ship Nail Files for Swag Bags" at bounding box center [610, 308] width 776 height 32
type input "Ship Chapsticks for Swag Bags"
click at [296, 425] on p "200 Nail files - need to arrive by Sept 26th Shipping Address: Omni La Costa Re…" at bounding box center [610, 472] width 754 height 111
drag, startPoint x: 297, startPoint y: 425, endPoint x: 258, endPoint y: 430, distance: 39.4
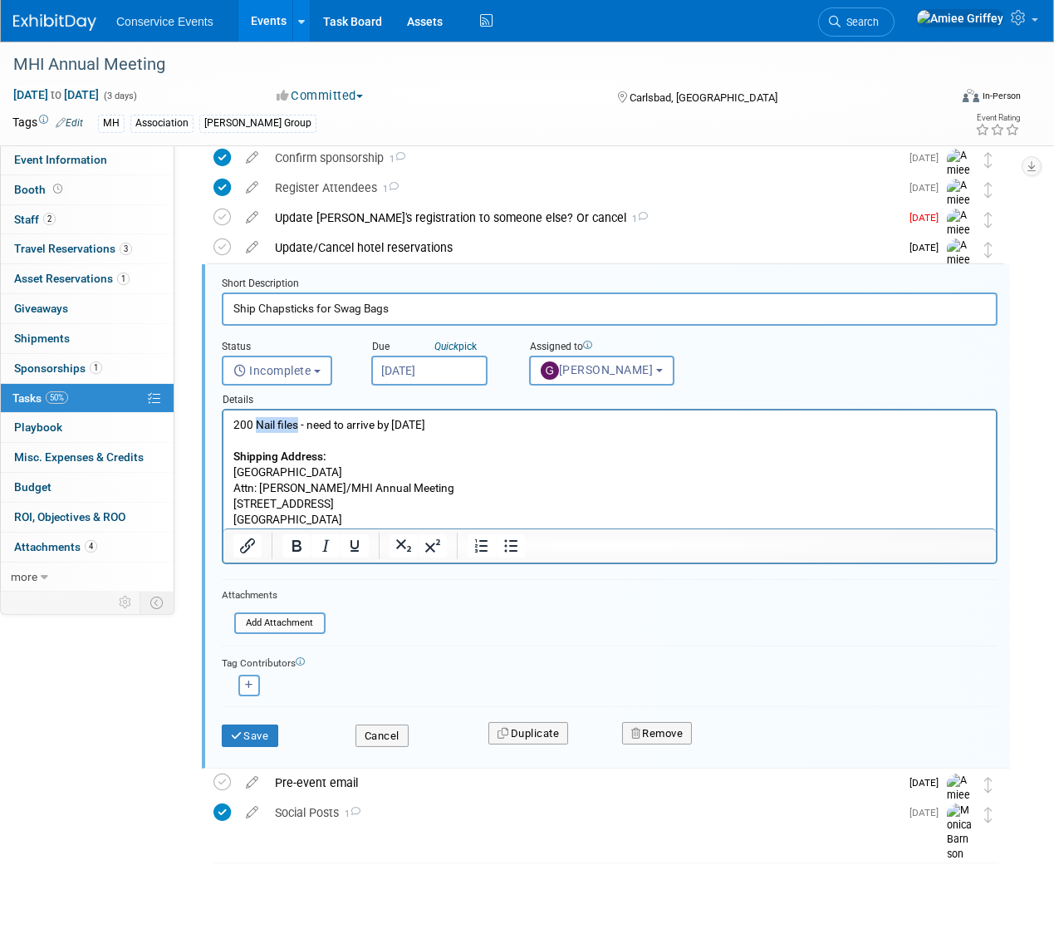
click at [258, 430] on p "200 Nail files - need to arrive by Sept 26th Shipping Address: Omni La Costa Re…" at bounding box center [610, 472] width 754 height 111
click at [265, 738] on button "Save" at bounding box center [250, 735] width 56 height 23
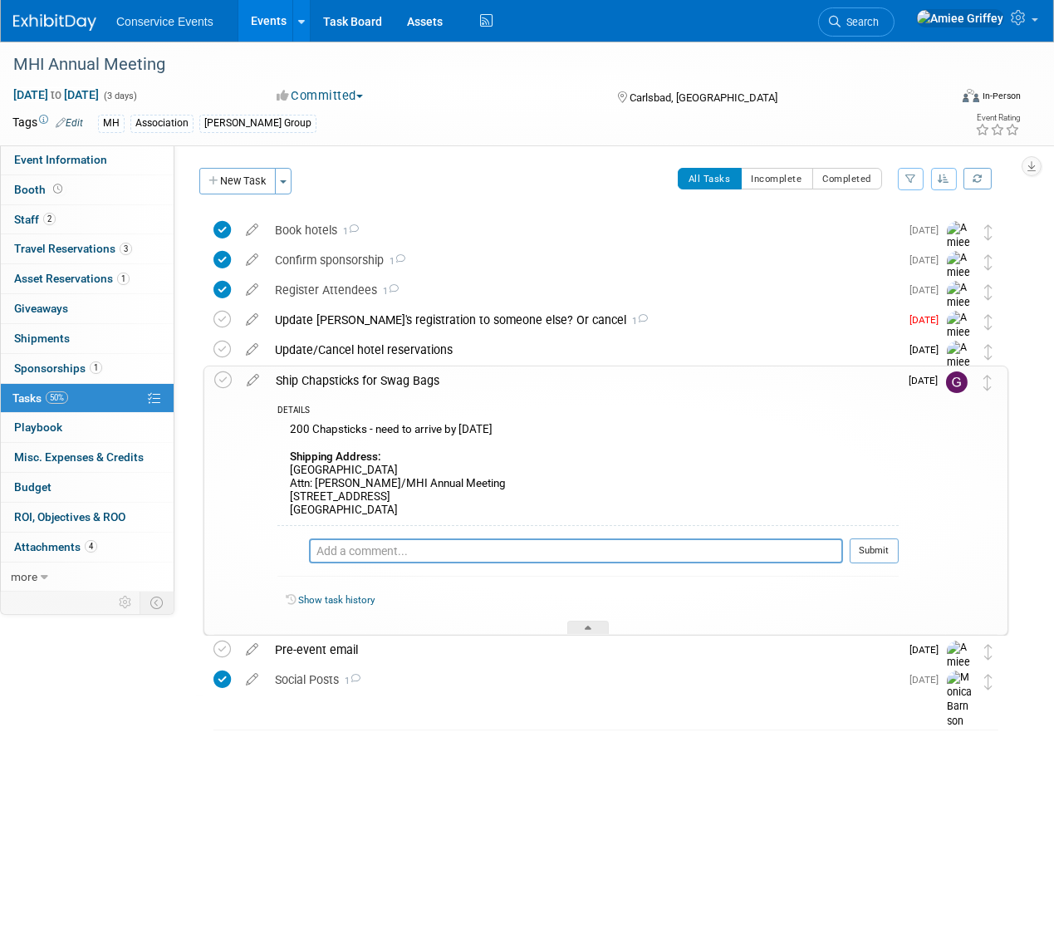
click at [353, 381] on div "Ship Chapsticks for Swag Bags" at bounding box center [583, 380] width 631 height 28
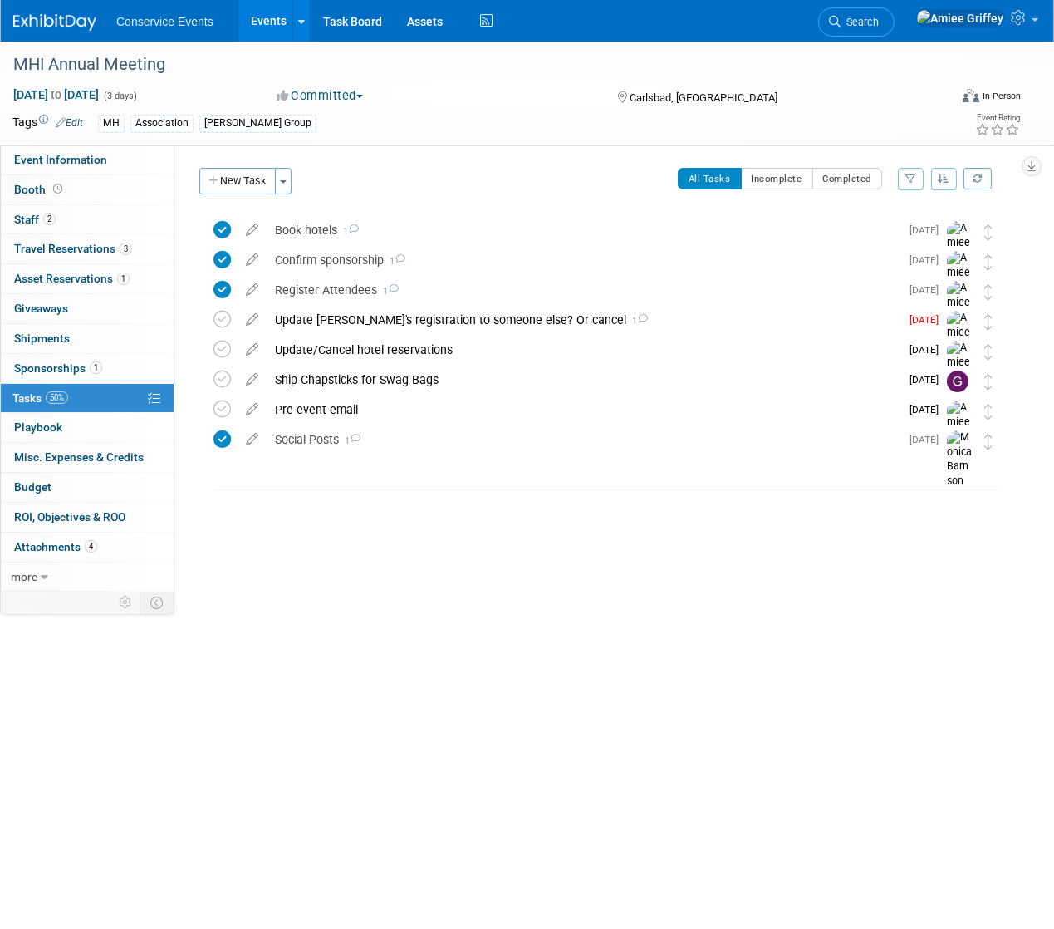
click at [260, 23] on link "Events" at bounding box center [268, 21] width 61 height 42
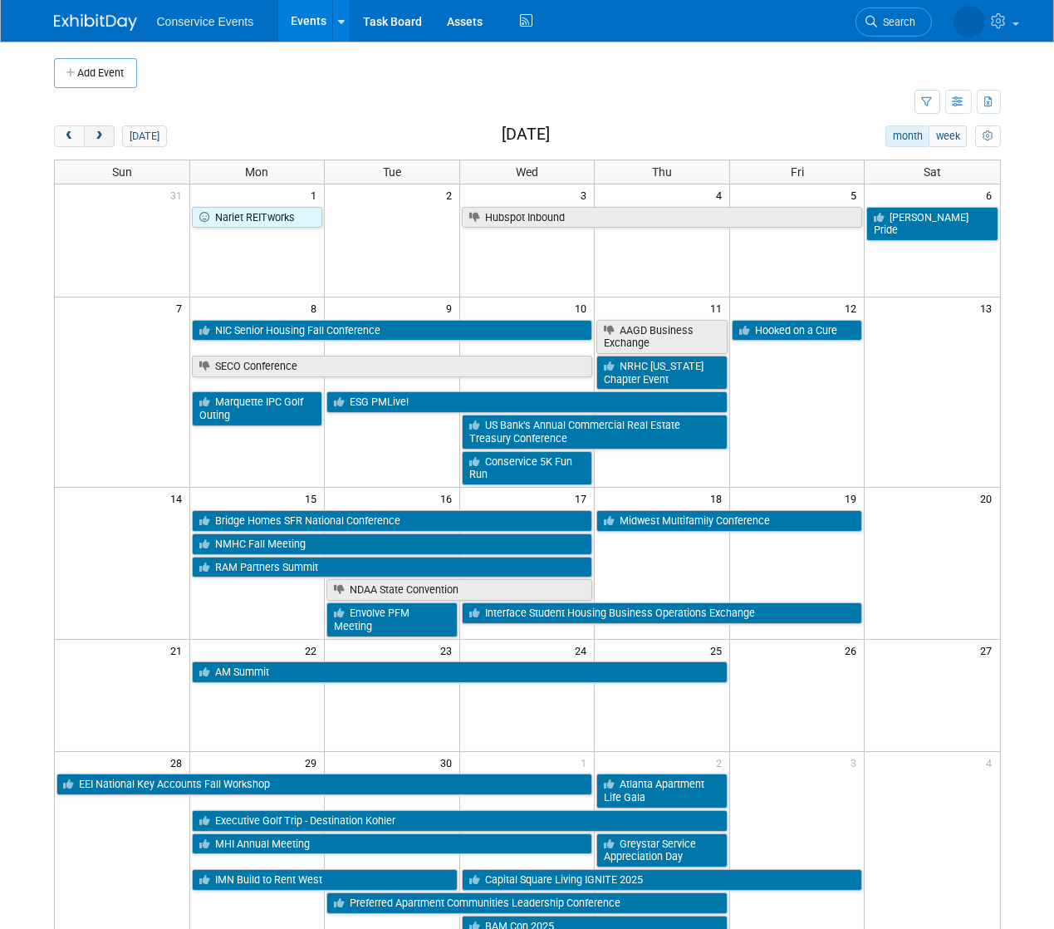
click at [104, 135] on span "next" at bounding box center [99, 136] width 12 height 11
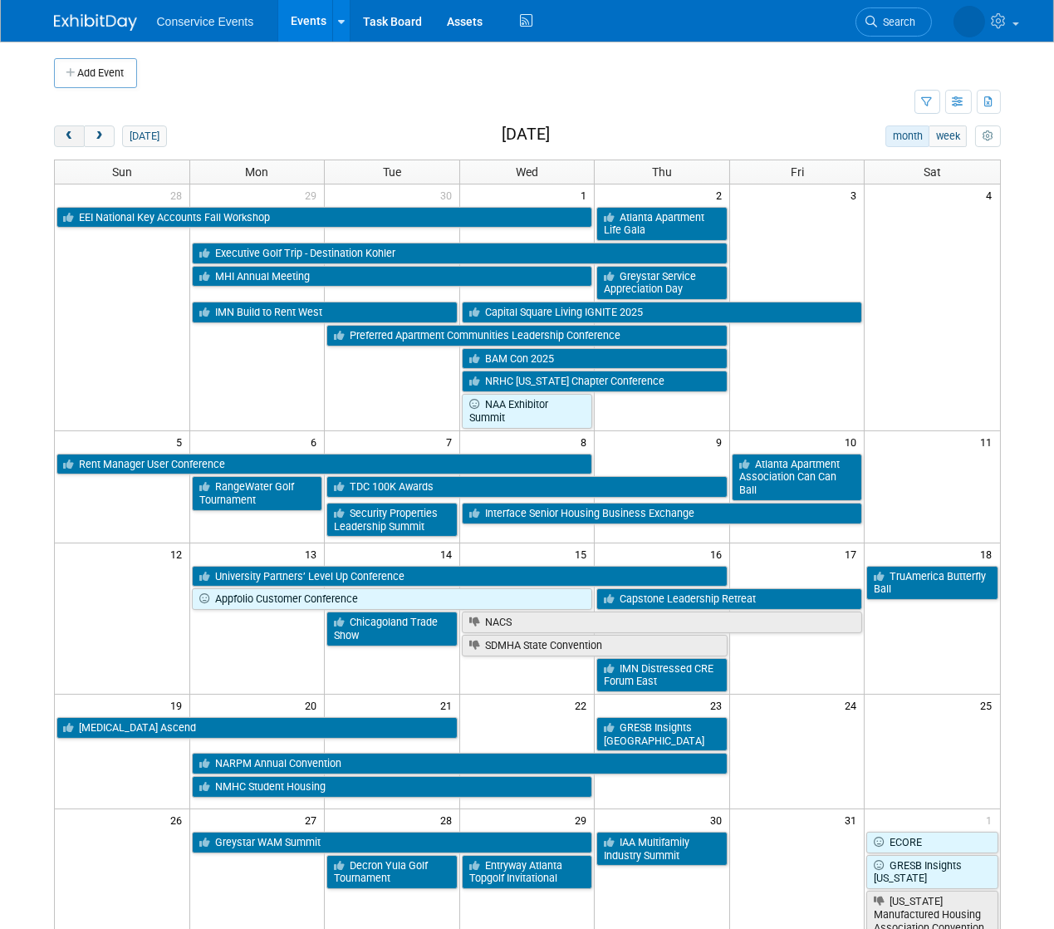
click at [75, 131] on span "prev" at bounding box center [69, 136] width 12 height 11
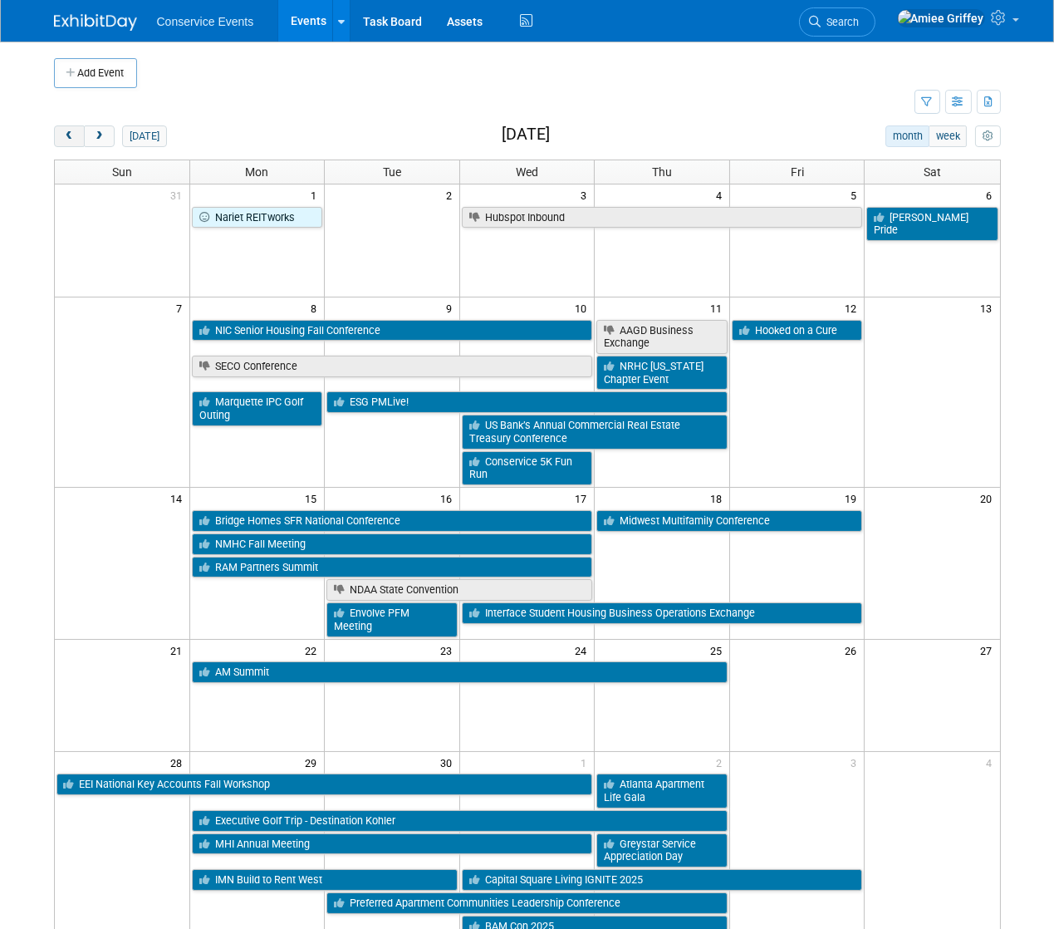
click at [75, 131] on span "prev" at bounding box center [69, 136] width 12 height 11
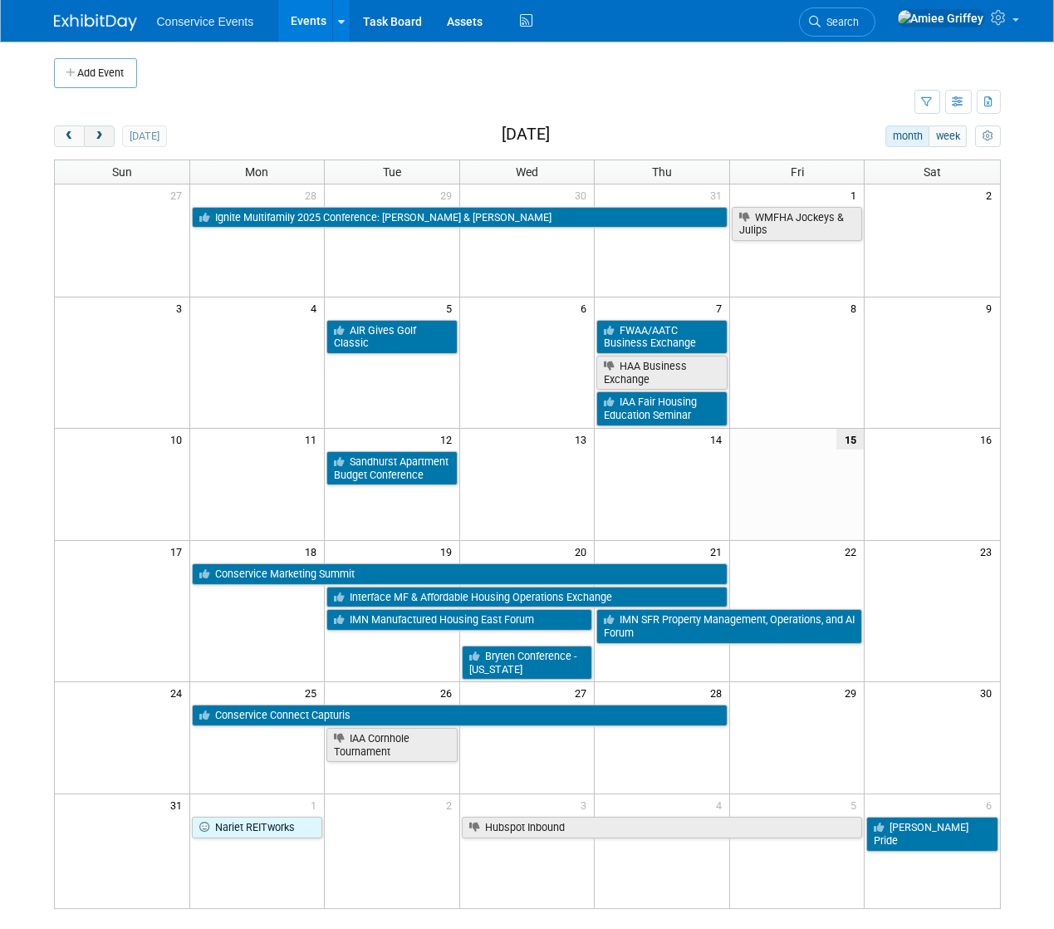
click at [97, 134] on span "next" at bounding box center [99, 136] width 12 height 11
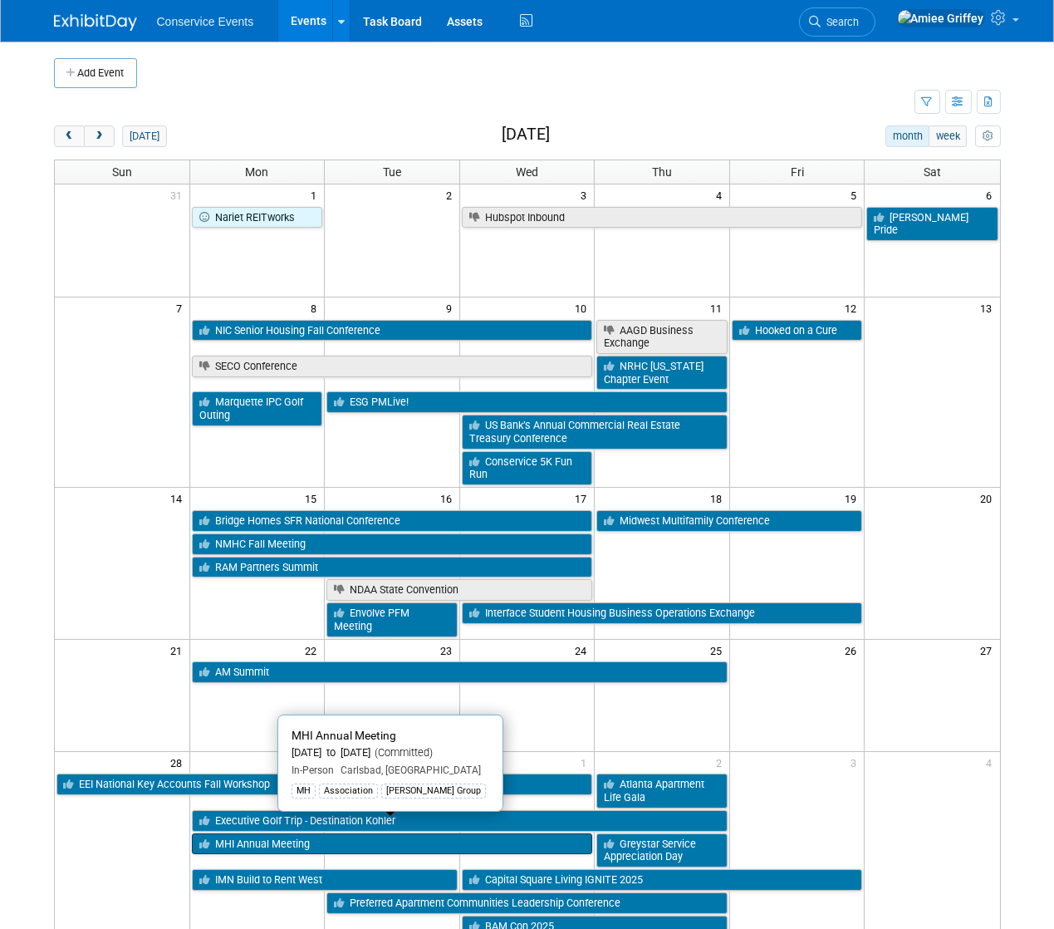
click at [307, 833] on link "MHI Annual Meeting" at bounding box center [392, 844] width 401 height 22
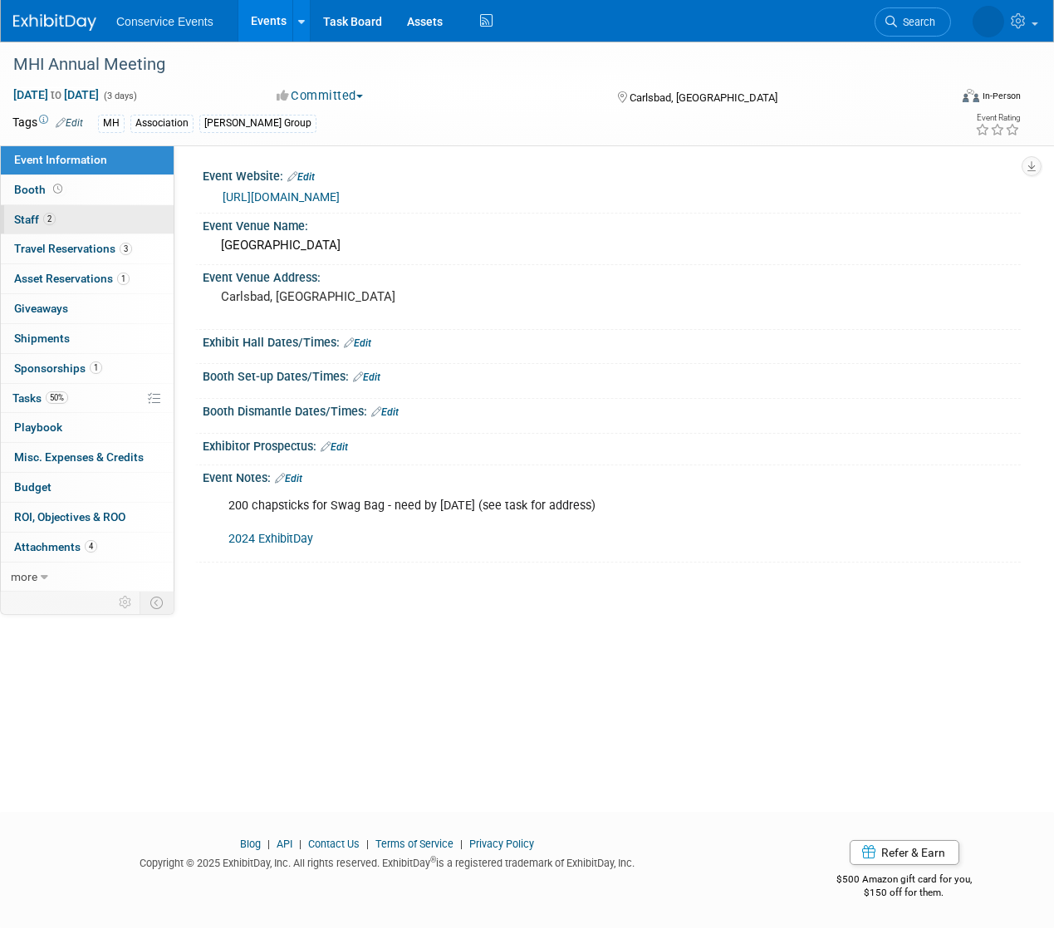
click at [68, 223] on link "2 Staff 2" at bounding box center [87, 219] width 173 height 29
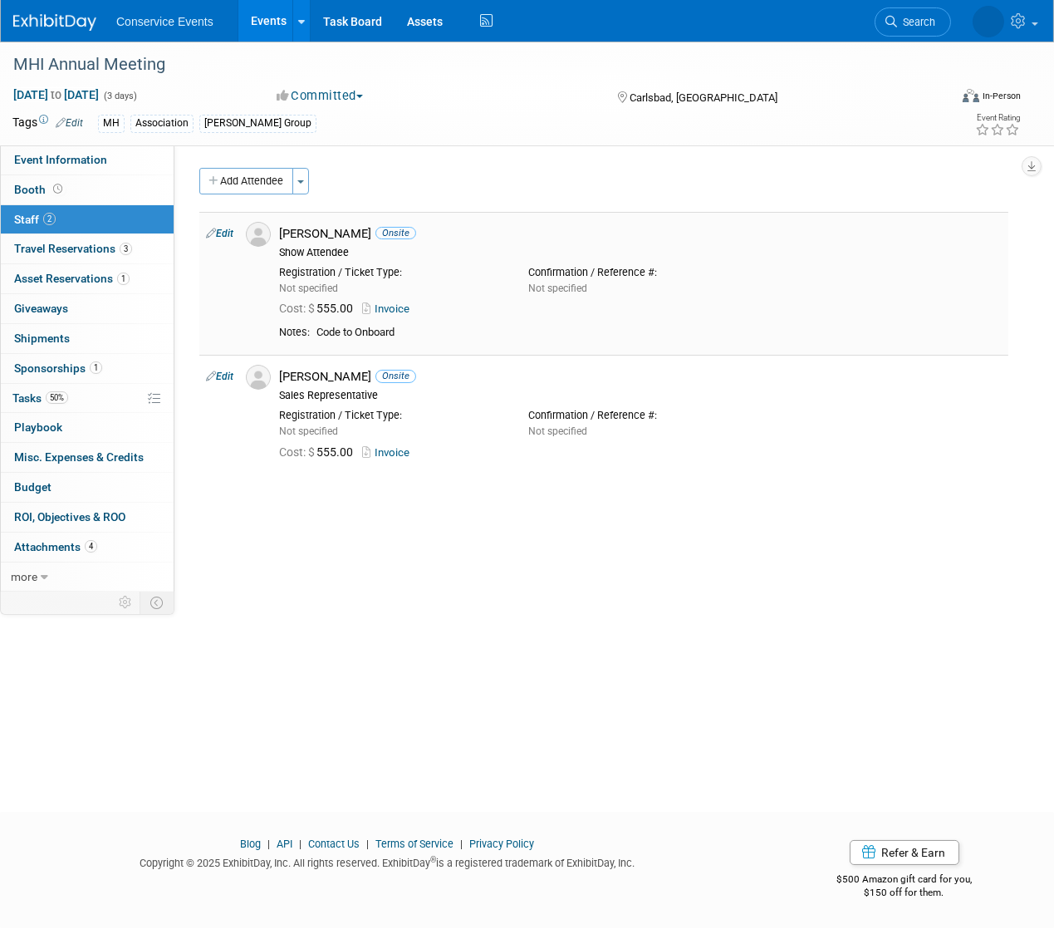
click at [222, 229] on link "Edit" at bounding box center [219, 234] width 27 height 12
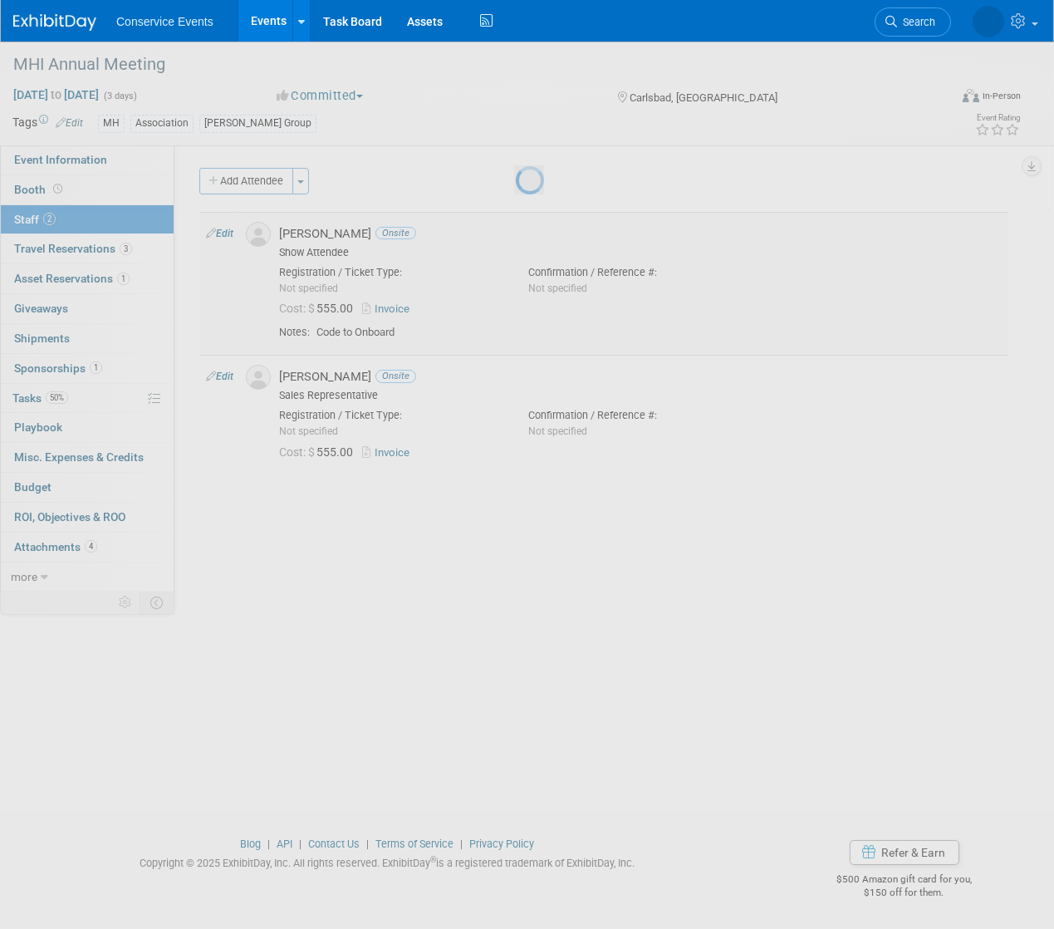
select select "173189a1-2748-4056-bc17-3548fd1fca4f"
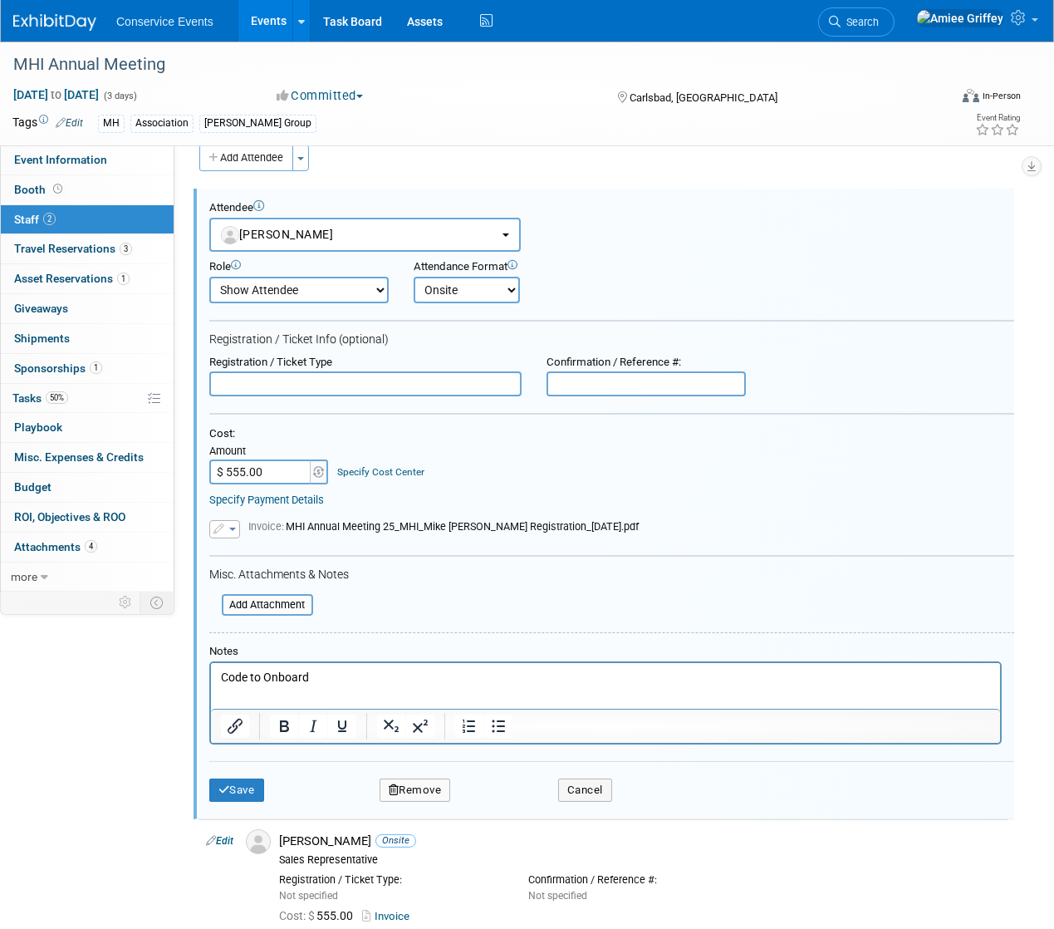
click at [430, 794] on button "Remove" at bounding box center [415, 789] width 71 height 23
click at [508, 805] on link "Yes" at bounding box center [505, 801] width 48 height 27
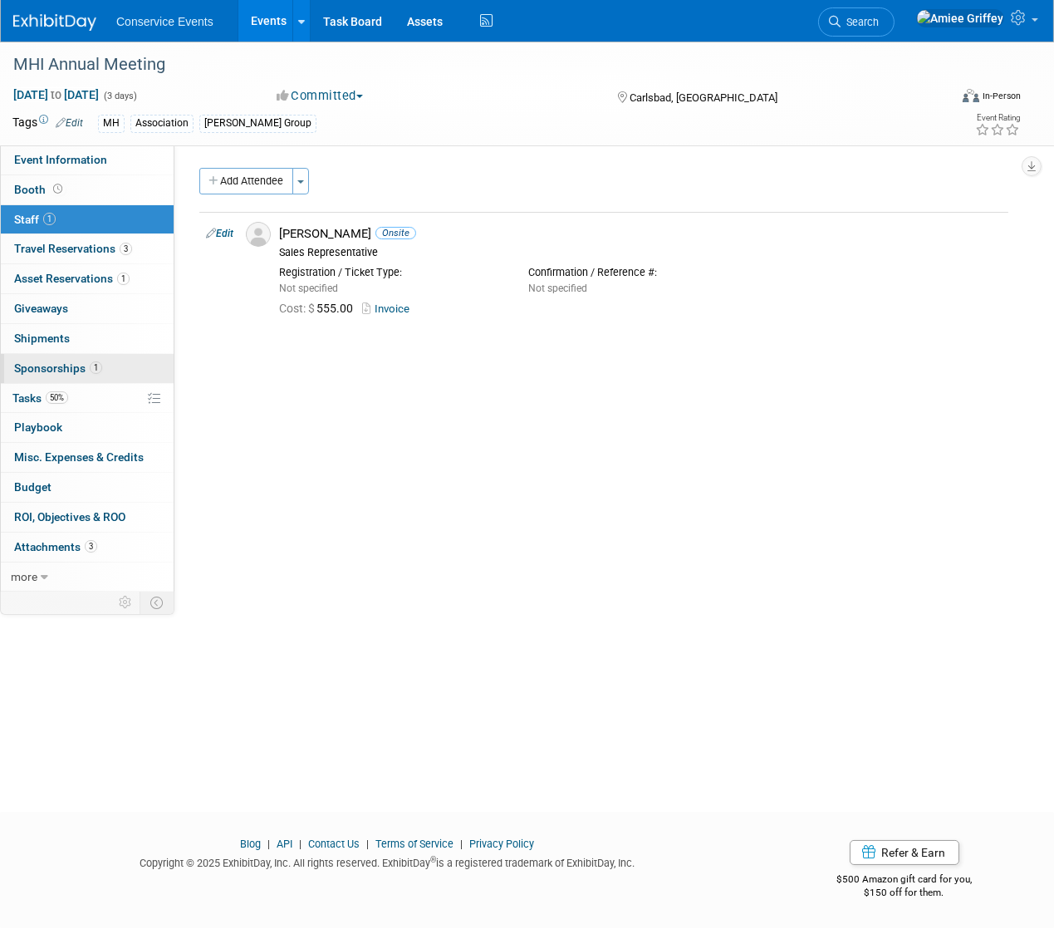
click at [60, 372] on span "Sponsorships 1" at bounding box center [58, 367] width 88 height 13
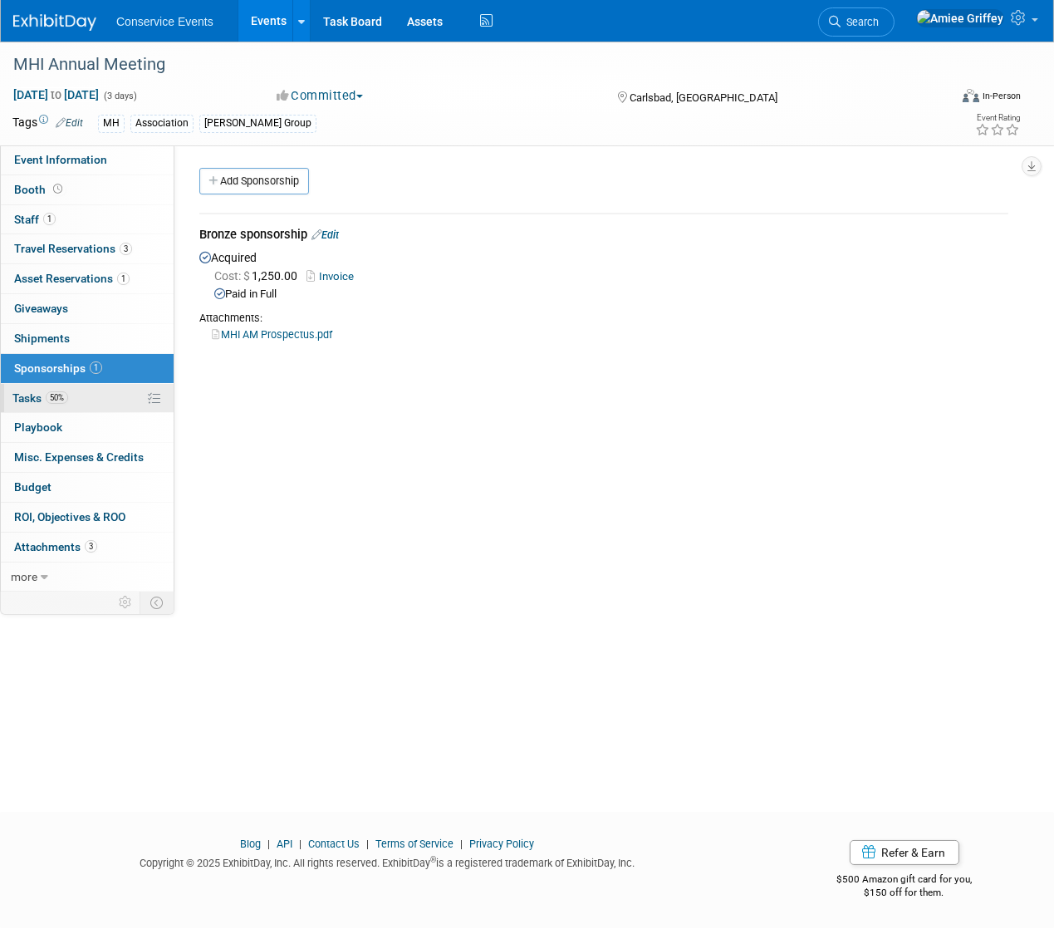
click at [68, 388] on link "50% Tasks 50%" at bounding box center [87, 398] width 173 height 29
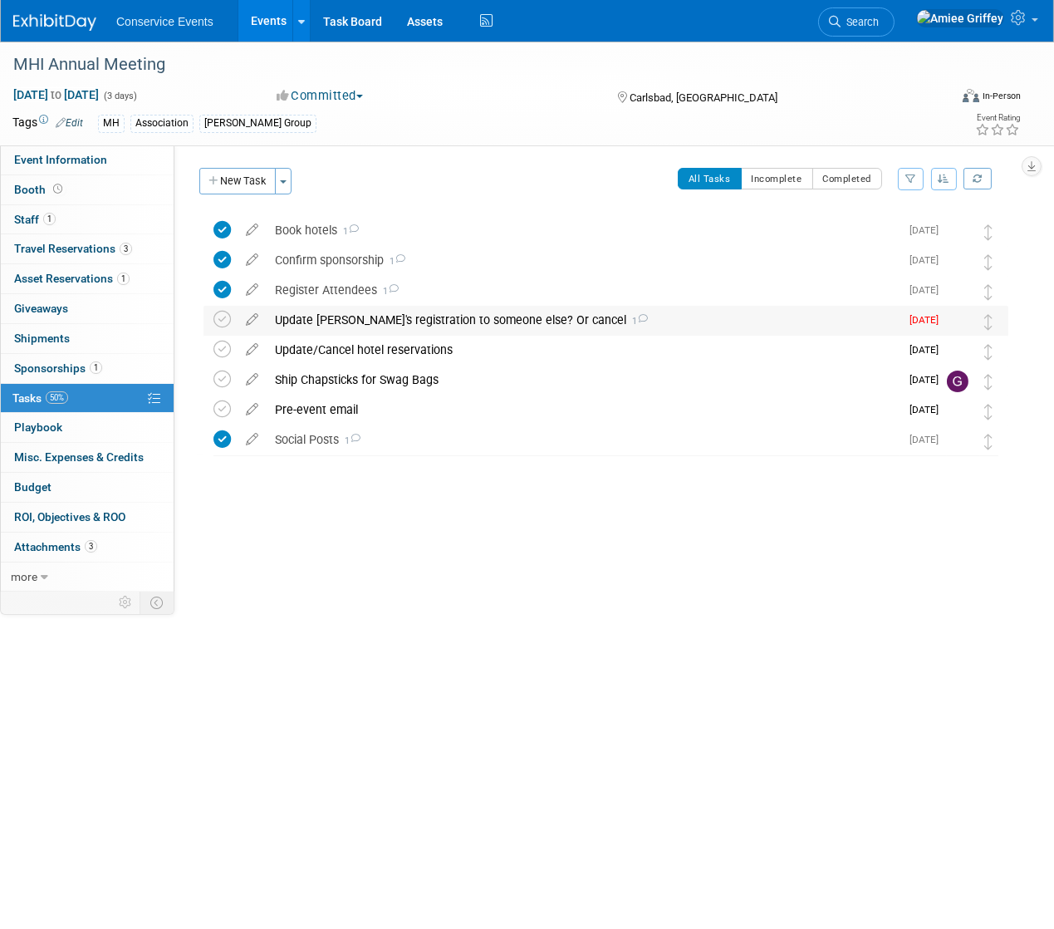
click at [336, 326] on div "Update [PERSON_NAME]'s registration to someone else? Or cancel 1" at bounding box center [583, 320] width 633 height 28
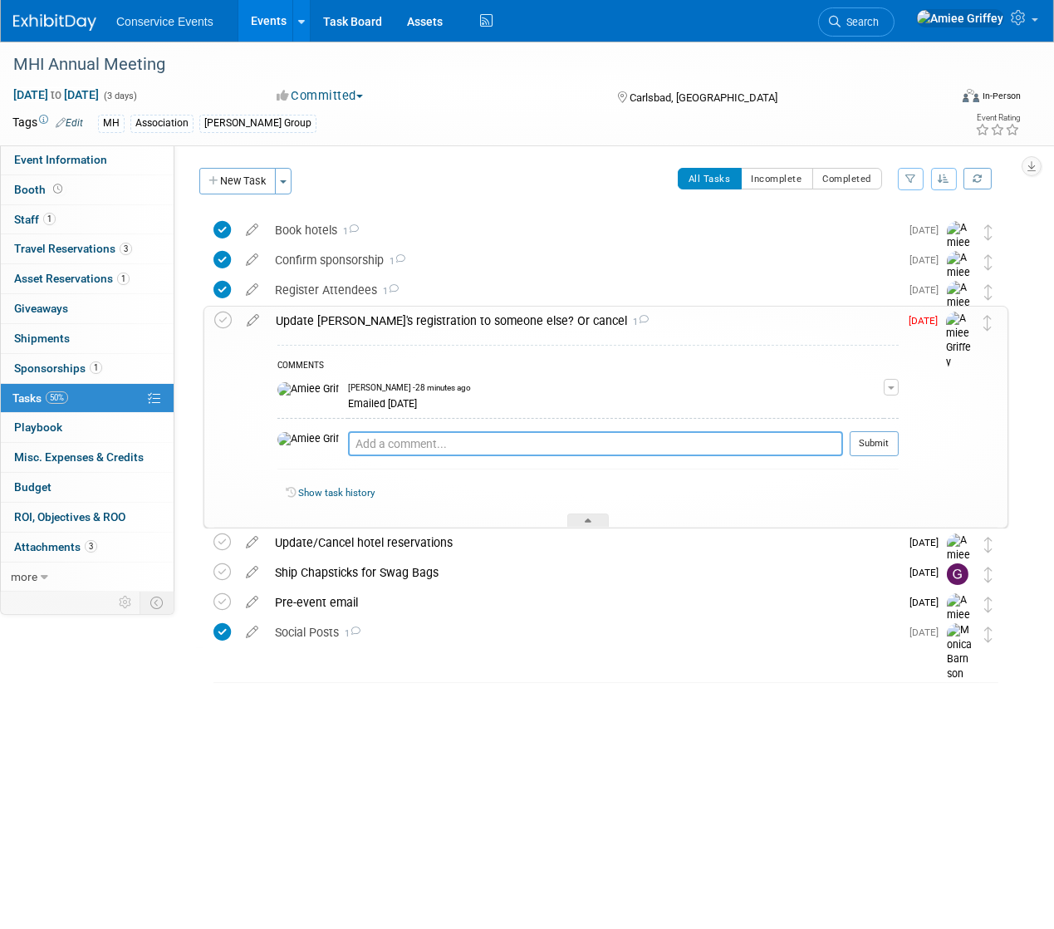
click at [415, 447] on textarea at bounding box center [595, 443] width 495 height 25
type textarea "Cancelled [DATE]"
click at [862, 444] on button "Submit" at bounding box center [874, 443] width 49 height 25
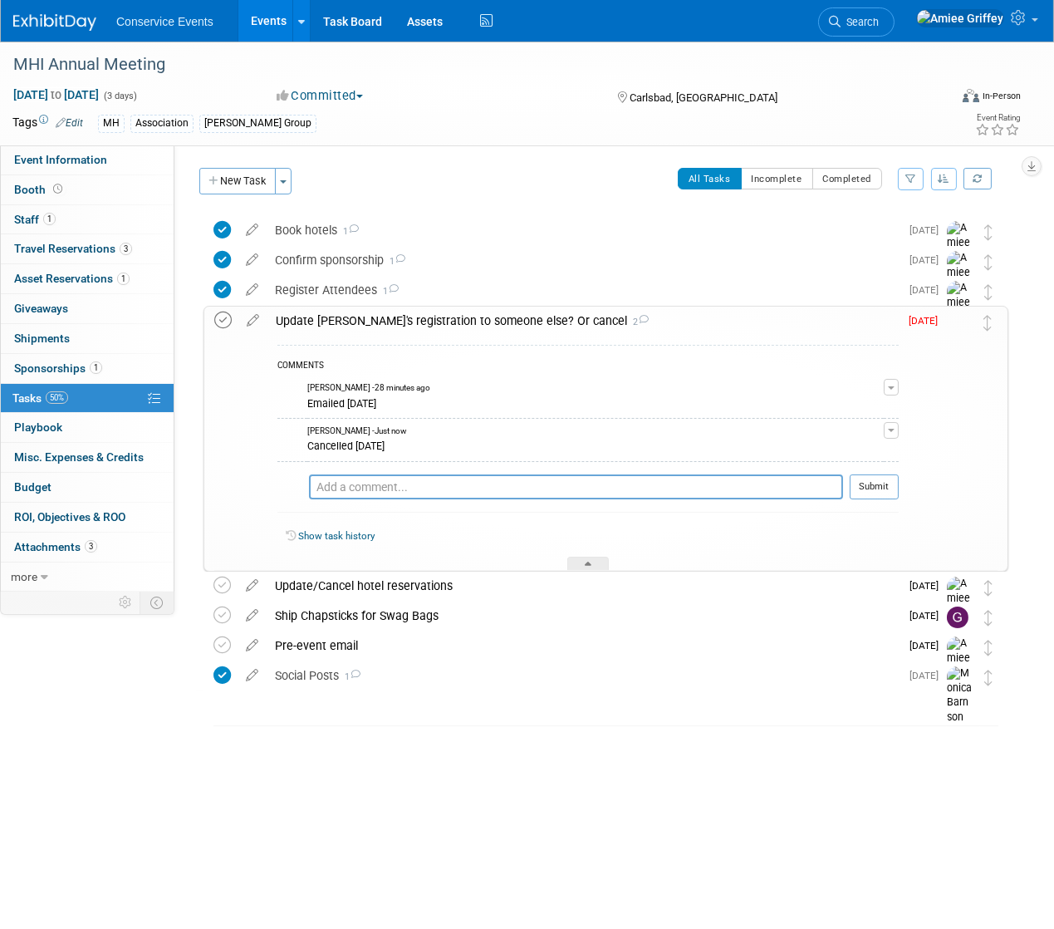
click at [223, 318] on icon at bounding box center [222, 320] width 17 height 17
click at [316, 322] on div "Update [PERSON_NAME]'s registration to someone else? Or cancel 2" at bounding box center [583, 321] width 631 height 28
